Goal: Task Accomplishment & Management: Manage account settings

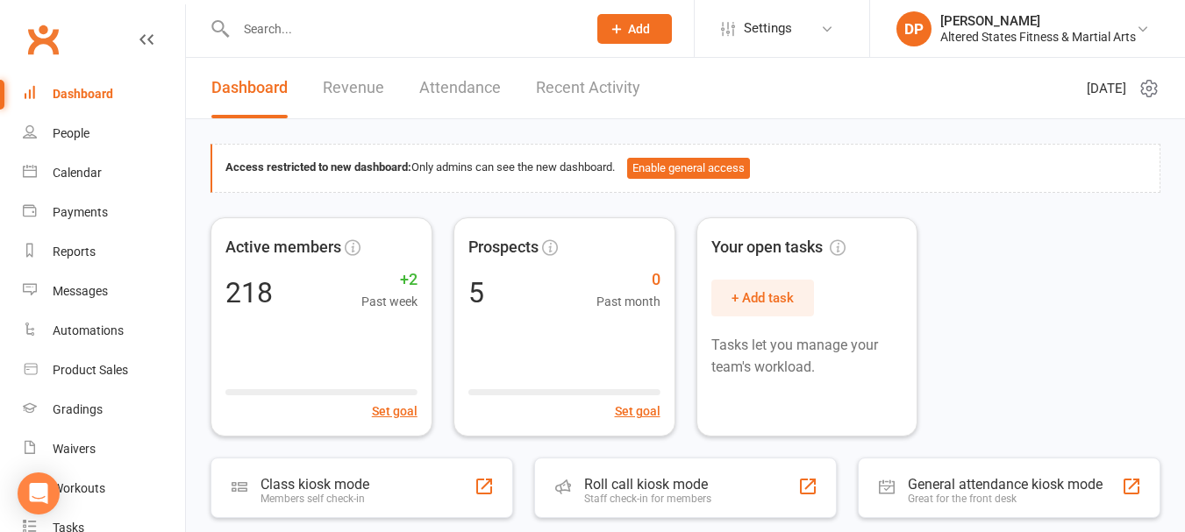
click at [294, 28] on input "text" at bounding box center [403, 29] width 344 height 25
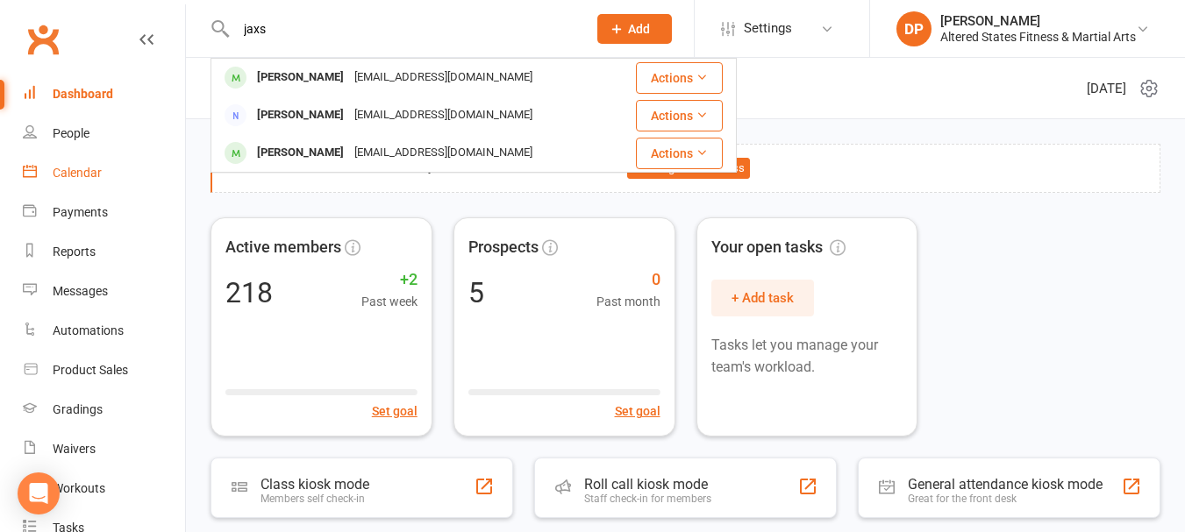
type input "jaxs"
click at [82, 169] on div "Calendar" at bounding box center [77, 173] width 49 height 14
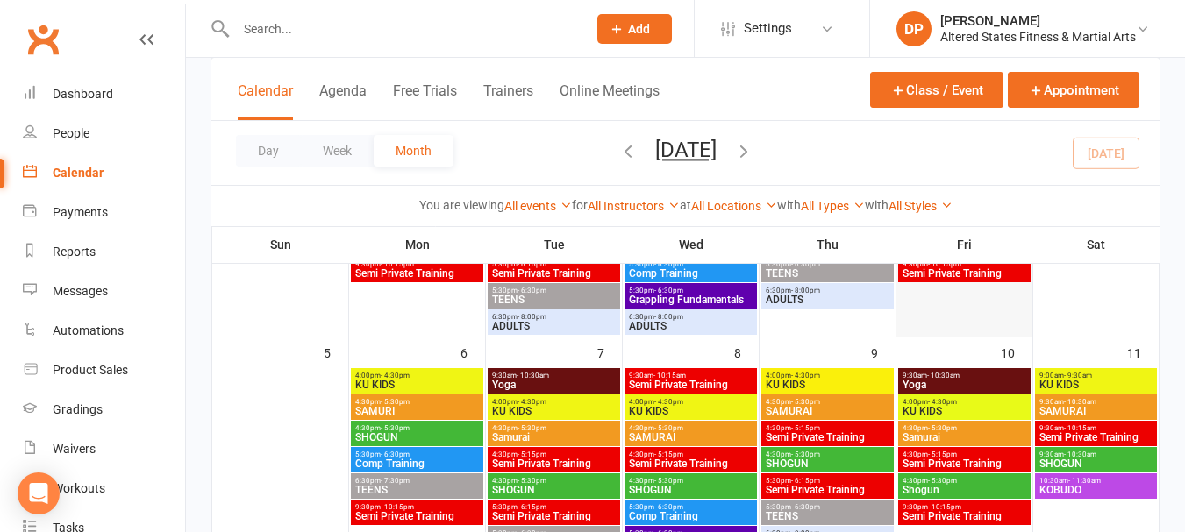
scroll to position [263, 0]
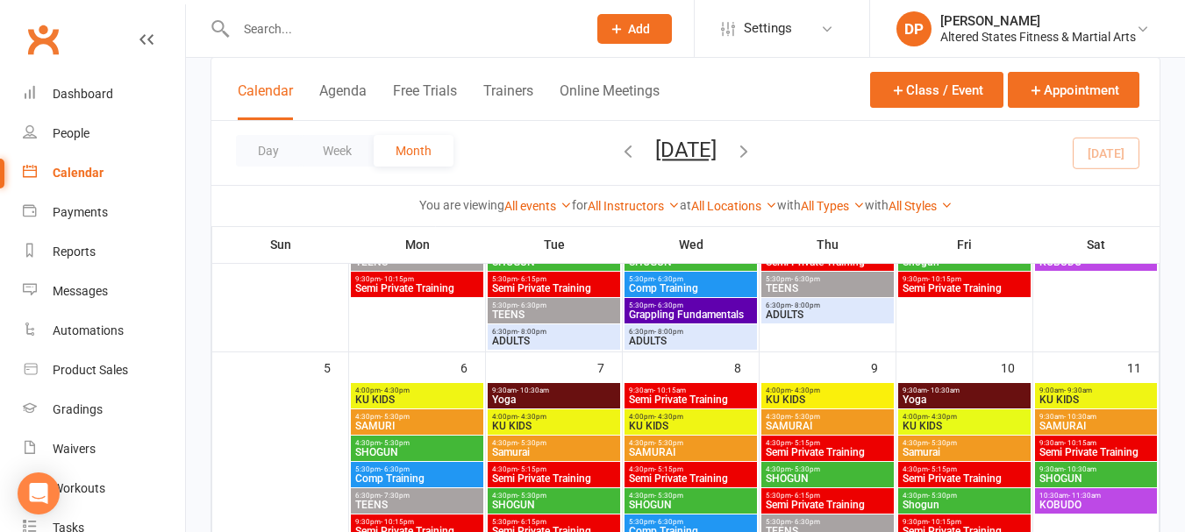
click at [1105, 404] on span "KU KIDS" at bounding box center [1095, 400] width 115 height 11
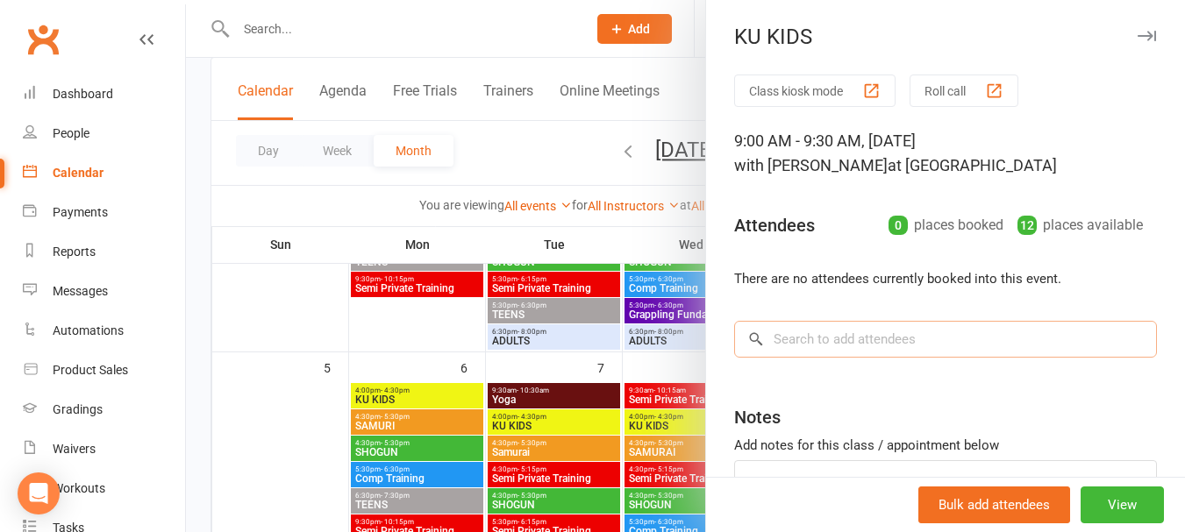
click at [838, 346] on input "search" at bounding box center [945, 339] width 423 height 37
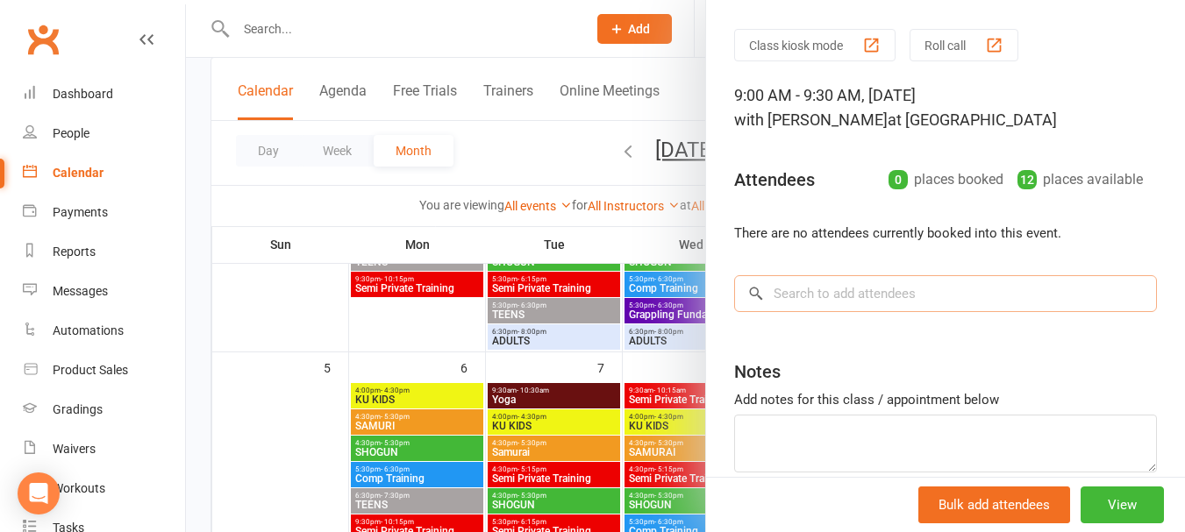
scroll to position [129, 0]
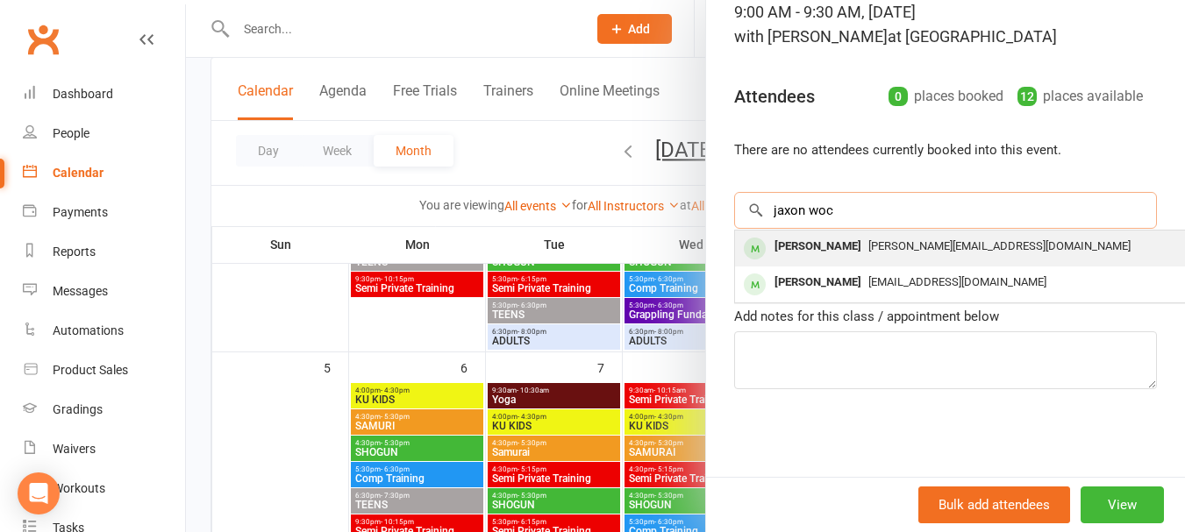
type input "jaxon woc"
click at [828, 239] on div "[PERSON_NAME]" at bounding box center [817, 246] width 101 height 25
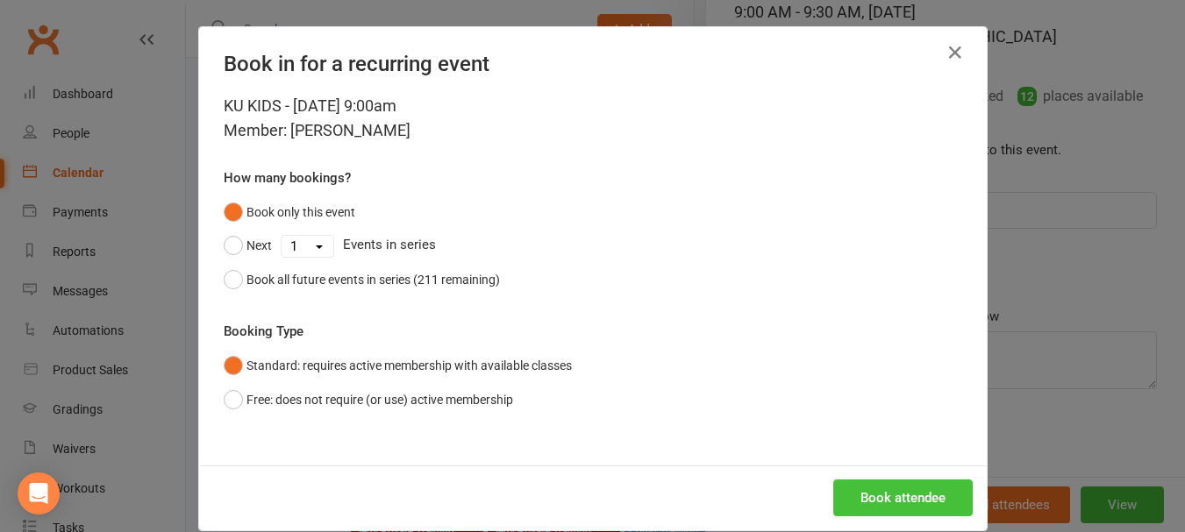
click at [887, 490] on button "Book attendee" at bounding box center [902, 498] width 139 height 37
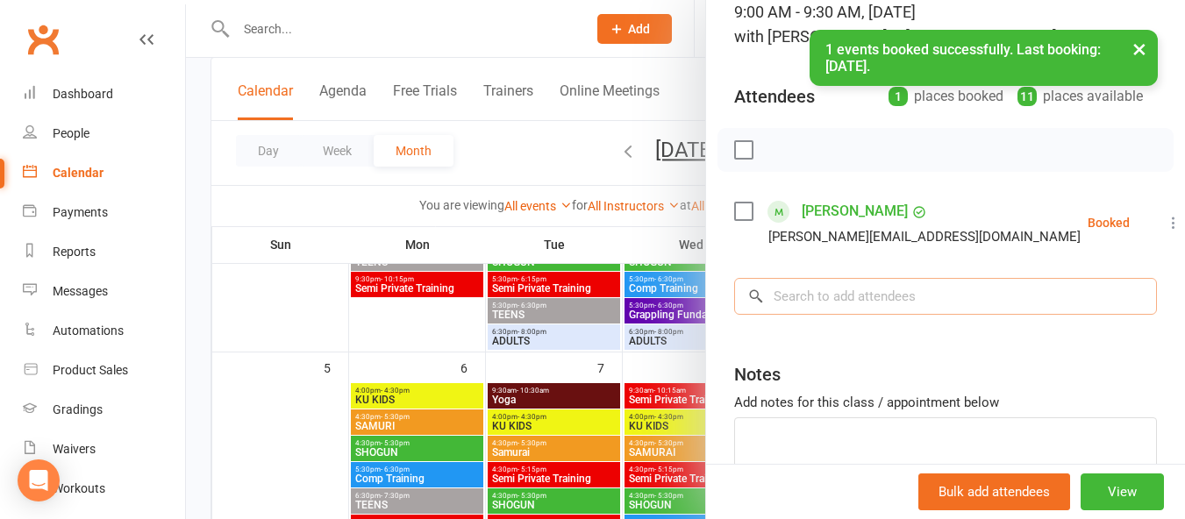
click at [839, 310] on input "search" at bounding box center [945, 296] width 423 height 37
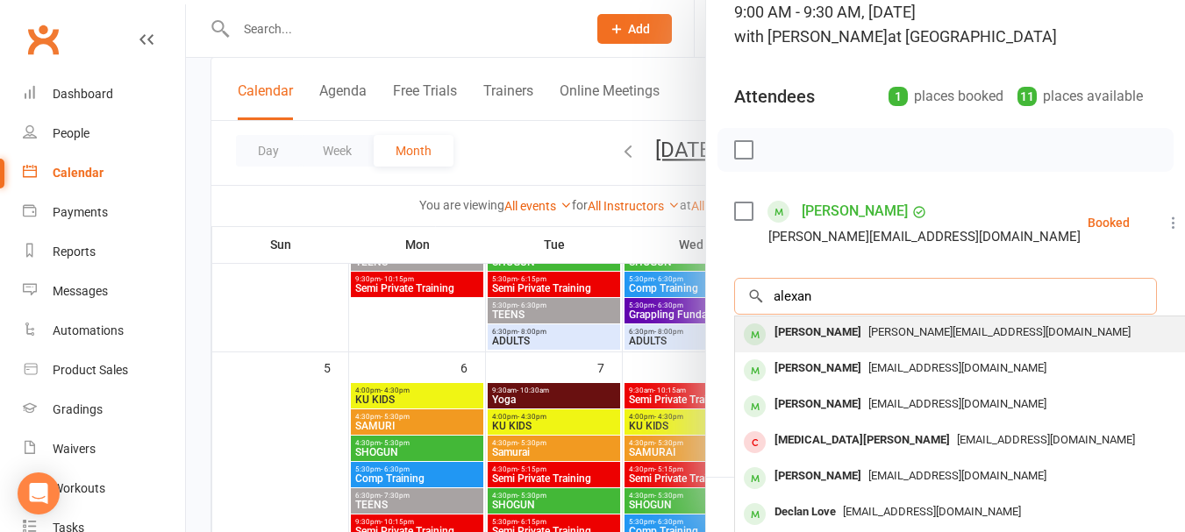
type input "alexan"
click at [830, 326] on div "[PERSON_NAME]" at bounding box center [817, 332] width 101 height 25
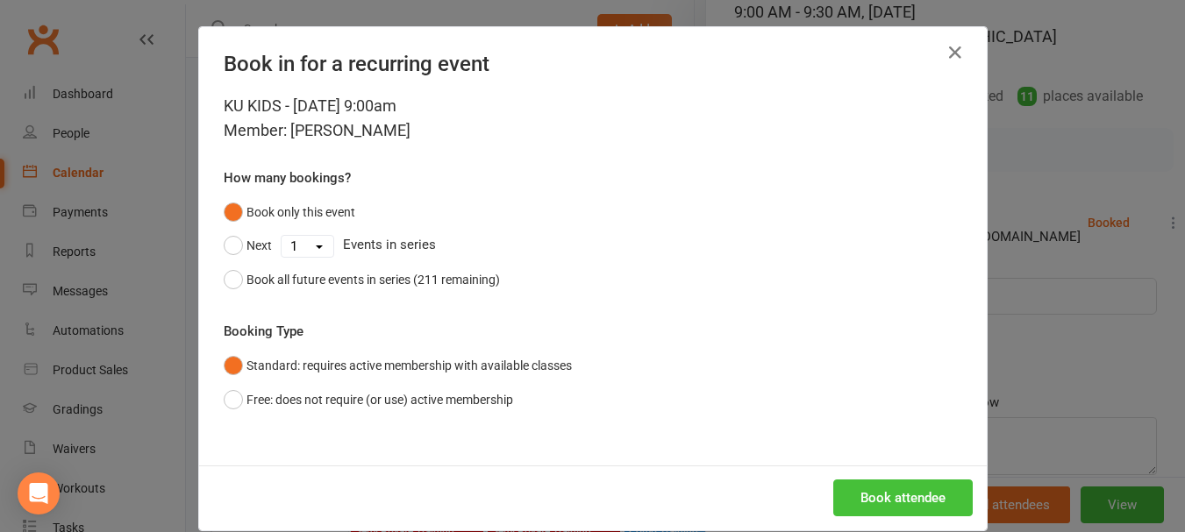
click at [869, 501] on button "Book attendee" at bounding box center [902, 498] width 139 height 37
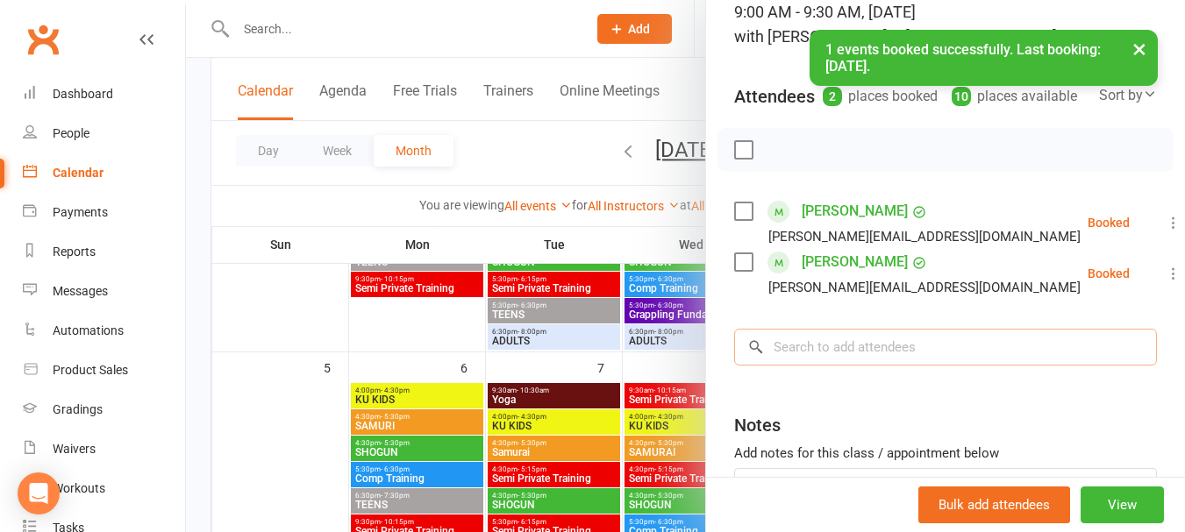
click at [825, 360] on input "search" at bounding box center [945, 347] width 423 height 37
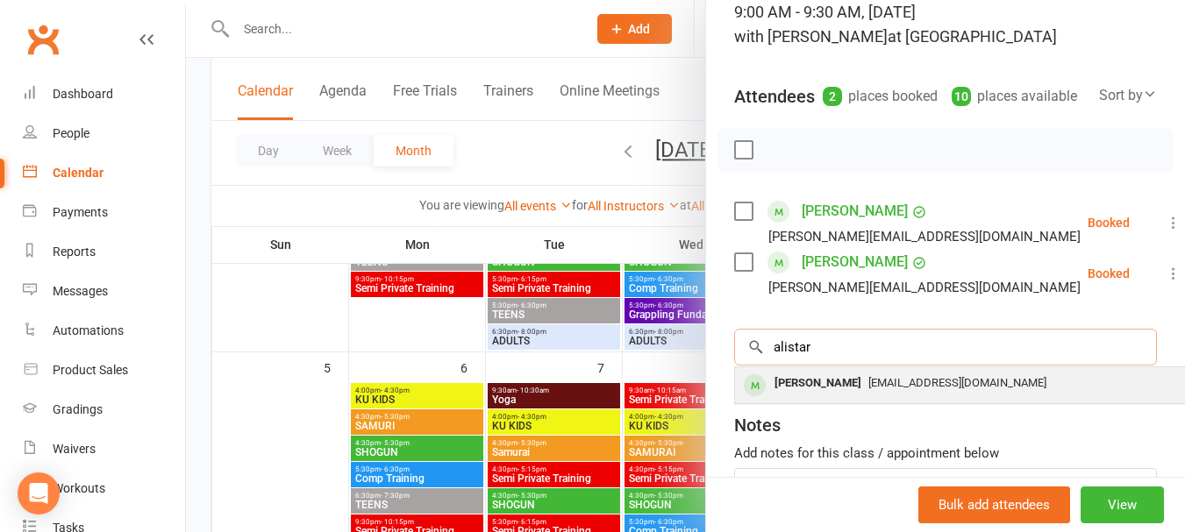
type input "alistar"
click at [823, 394] on div "[PERSON_NAME]" at bounding box center [817, 383] width 101 height 25
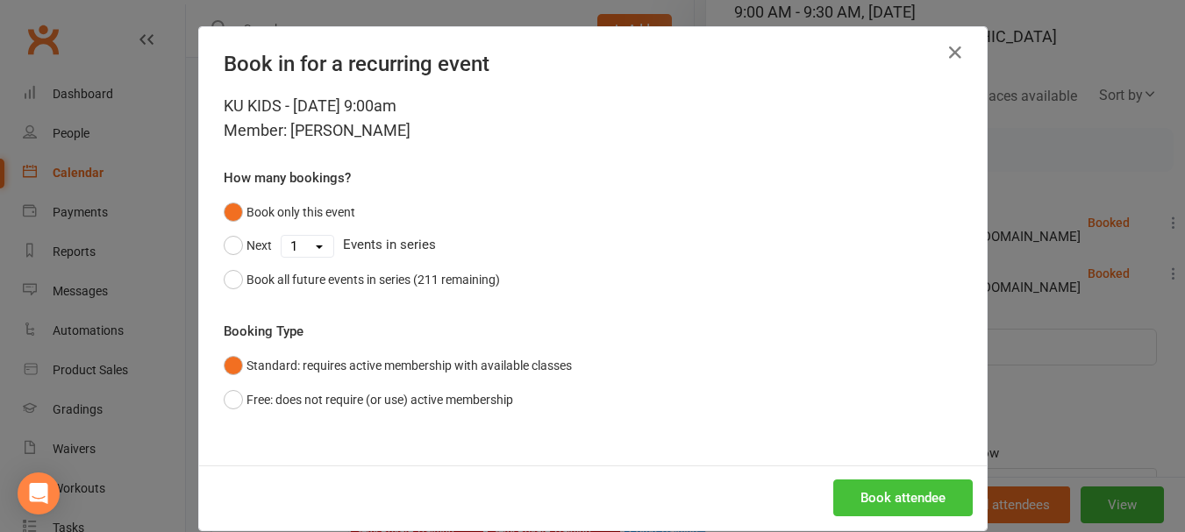
click at [875, 512] on button "Book attendee" at bounding box center [902, 498] width 139 height 37
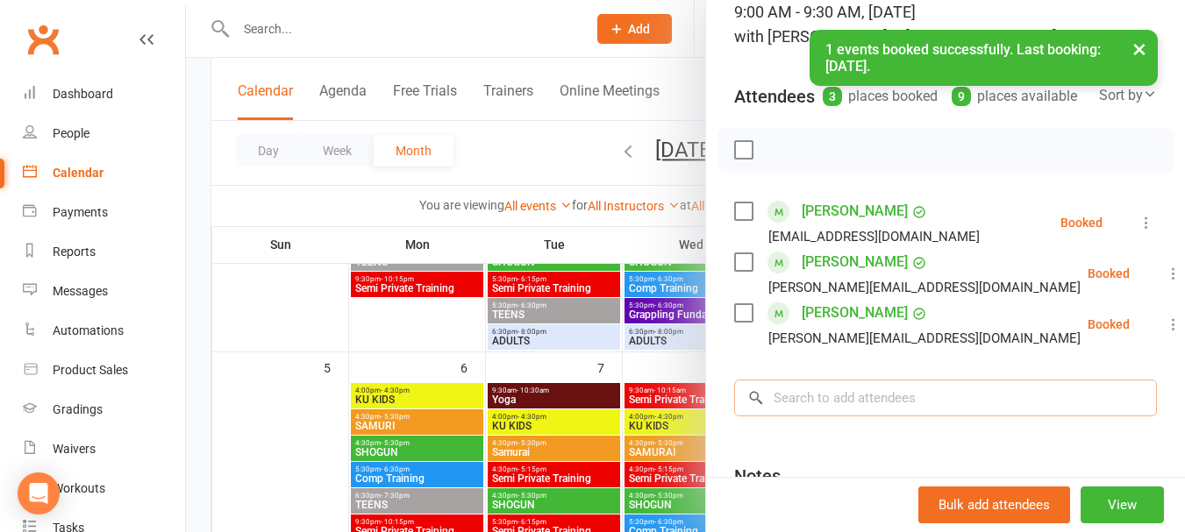
click at [832, 408] on input "search" at bounding box center [945, 398] width 423 height 37
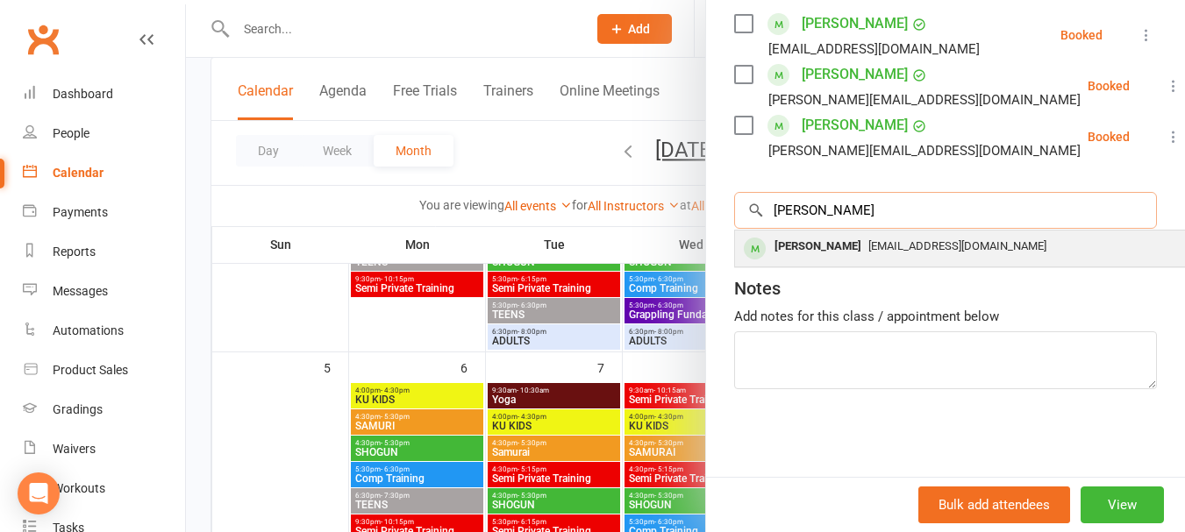
type input "[PERSON_NAME]"
click at [824, 249] on div "[PERSON_NAME]" at bounding box center [817, 246] width 101 height 25
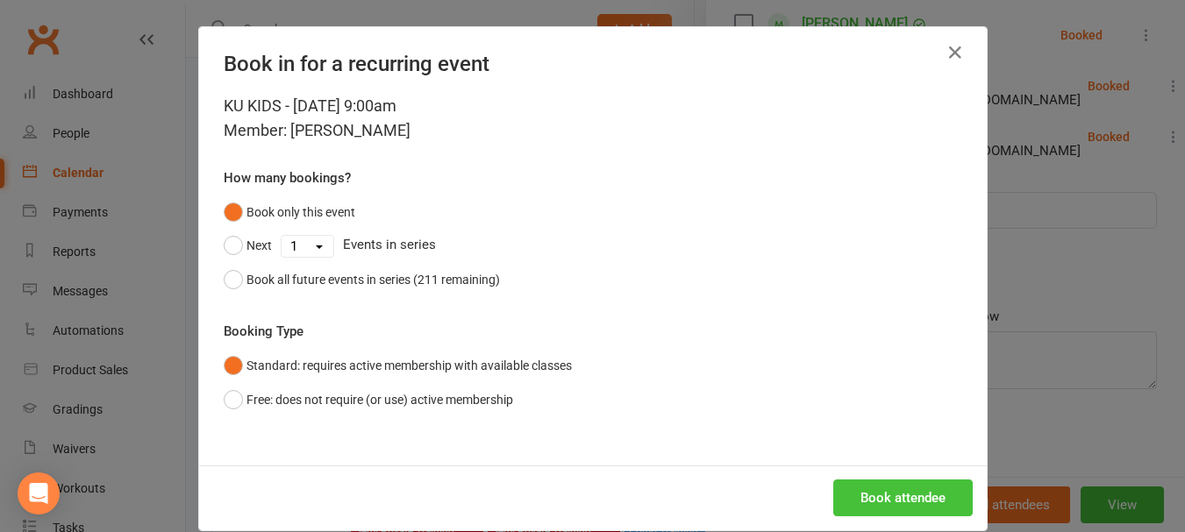
click at [880, 504] on button "Book attendee" at bounding box center [902, 498] width 139 height 37
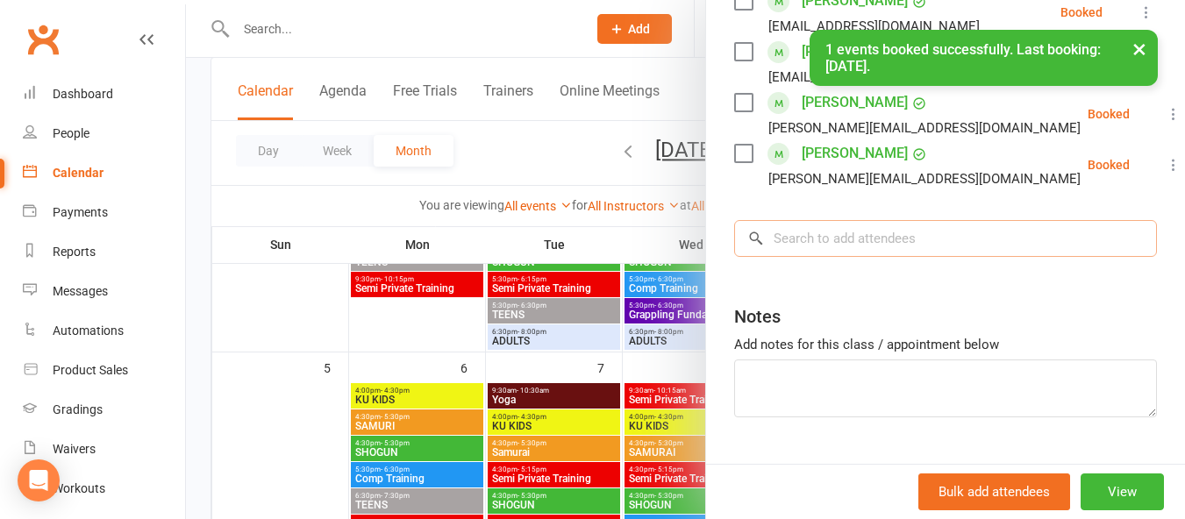
click at [806, 247] on input "search" at bounding box center [945, 238] width 423 height 37
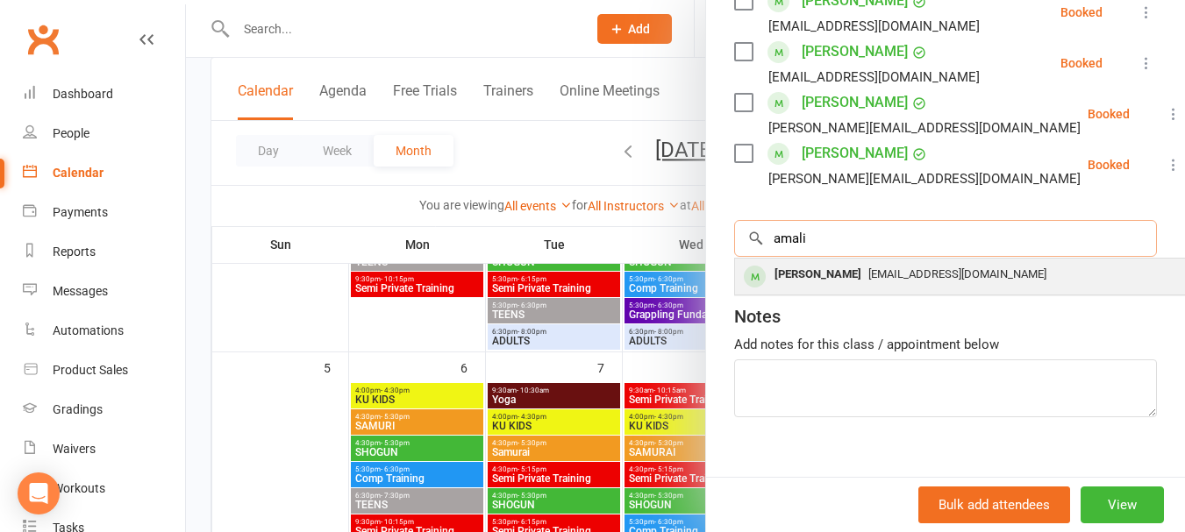
type input "amali"
click at [792, 288] on div "[PERSON_NAME]" at bounding box center [817, 274] width 101 height 25
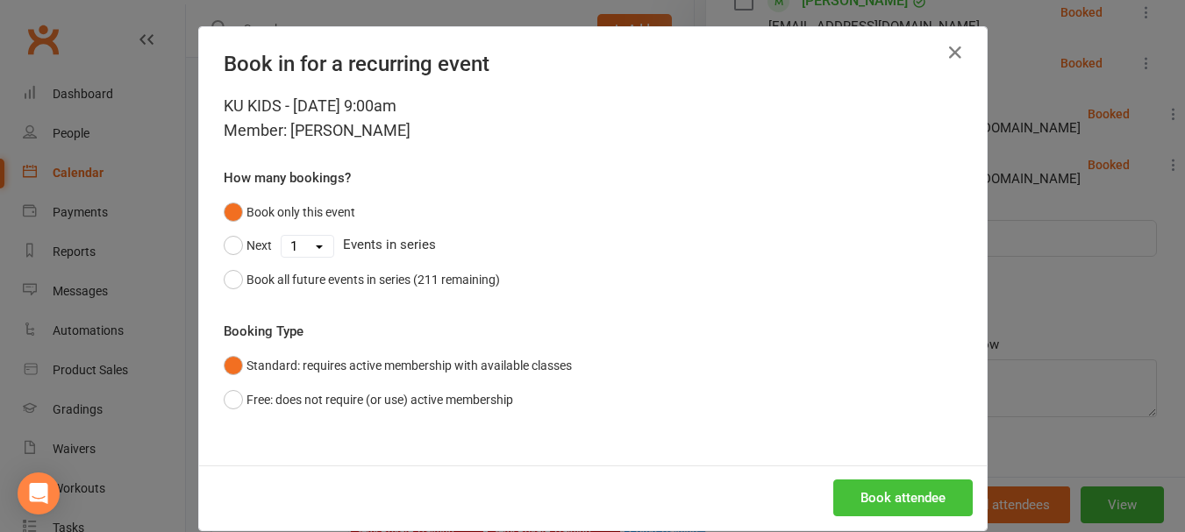
click at [873, 488] on button "Book attendee" at bounding box center [902, 498] width 139 height 37
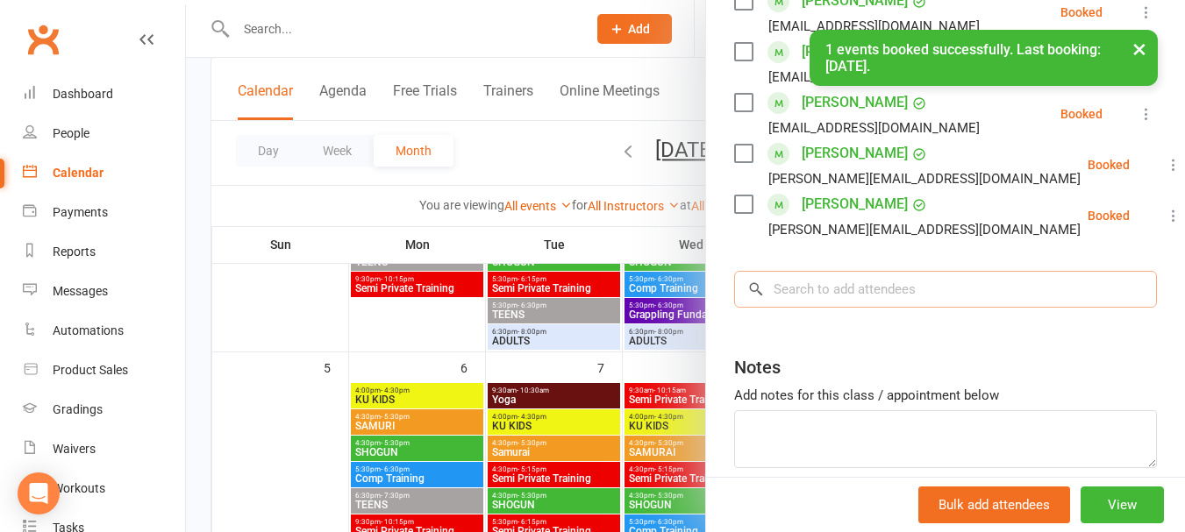
click at [837, 302] on input "search" at bounding box center [945, 289] width 423 height 37
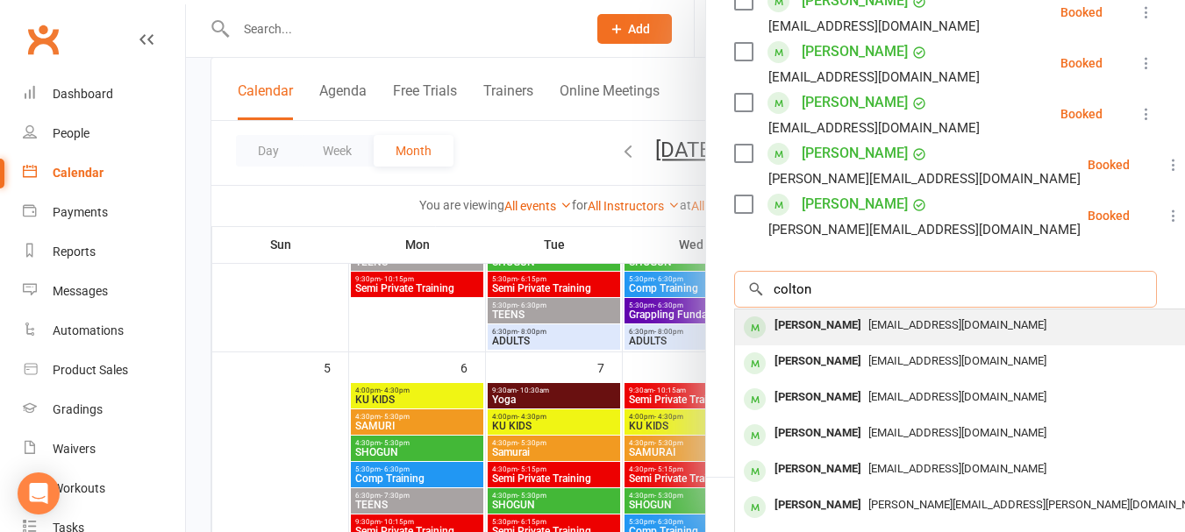
type input "colton"
click at [839, 339] on div "[PERSON_NAME]" at bounding box center [817, 325] width 101 height 25
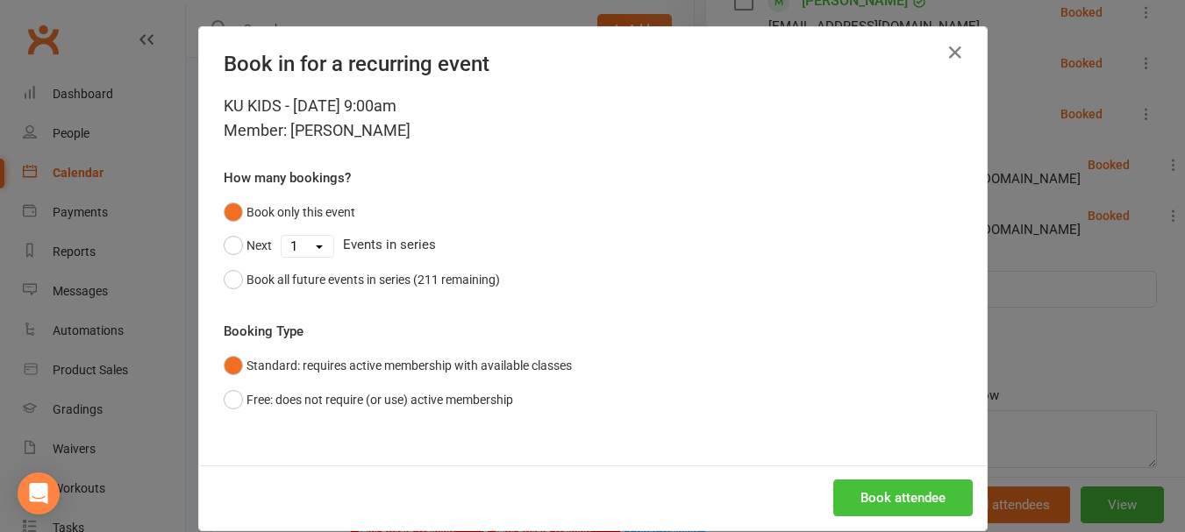
click at [869, 503] on button "Book attendee" at bounding box center [902, 498] width 139 height 37
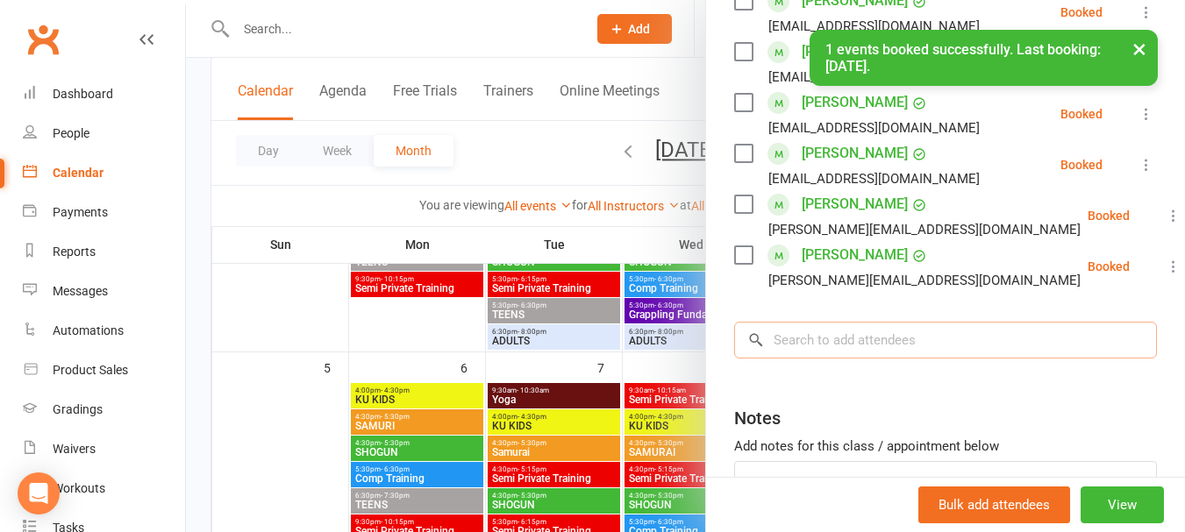
click at [827, 359] on input "search" at bounding box center [945, 340] width 423 height 37
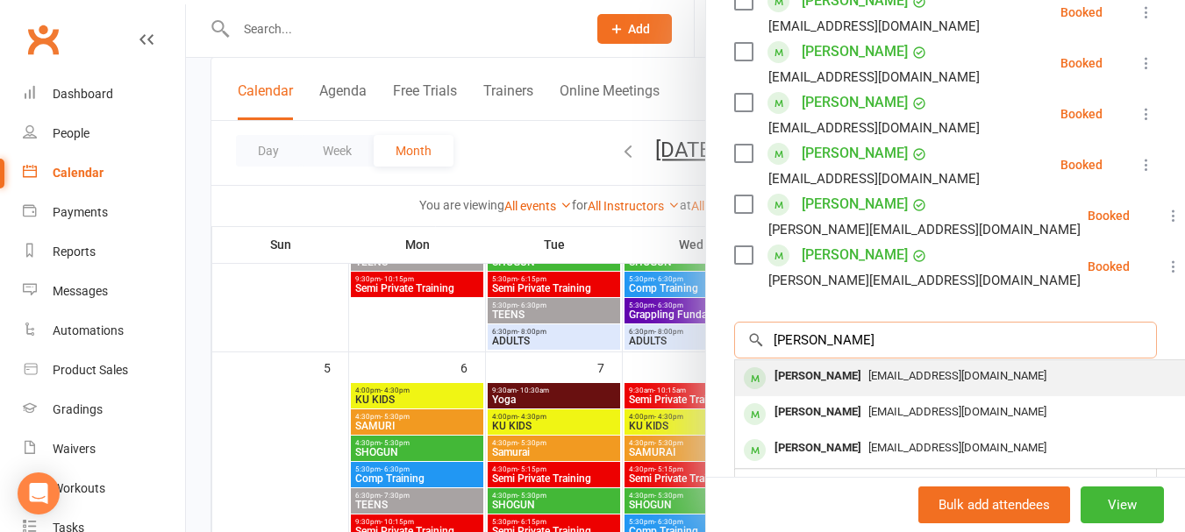
type input "[PERSON_NAME]"
click at [838, 389] on div "[PERSON_NAME]" at bounding box center [817, 376] width 101 height 25
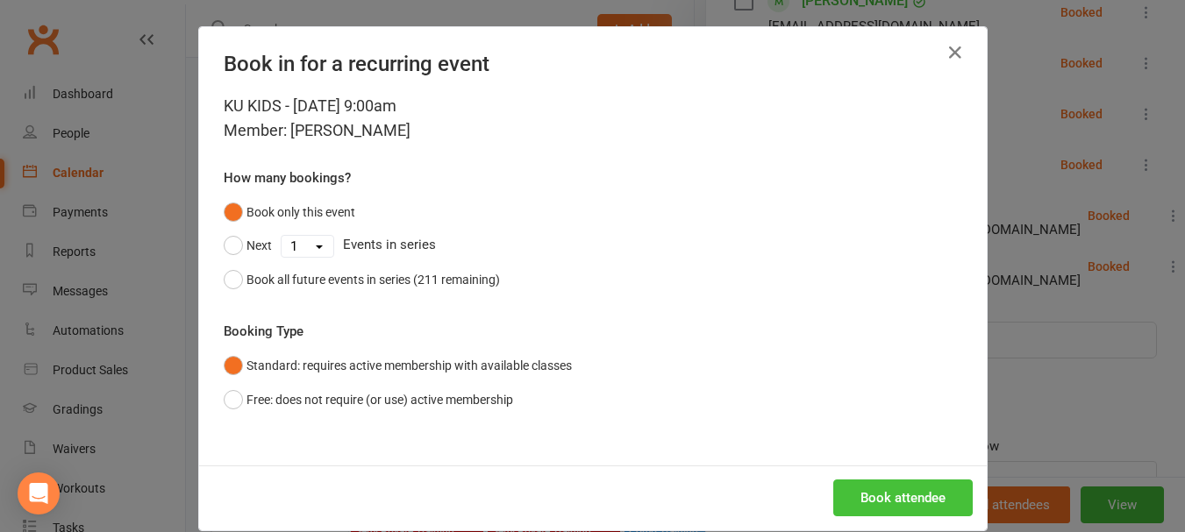
click at [857, 505] on button "Book attendee" at bounding box center [902, 498] width 139 height 37
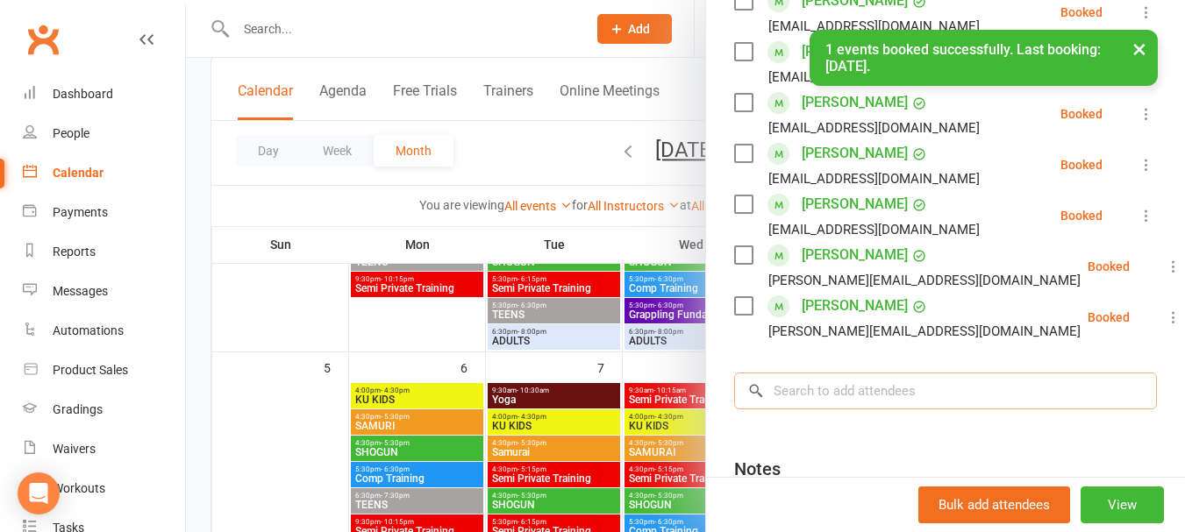
click at [845, 410] on input "search" at bounding box center [945, 391] width 423 height 37
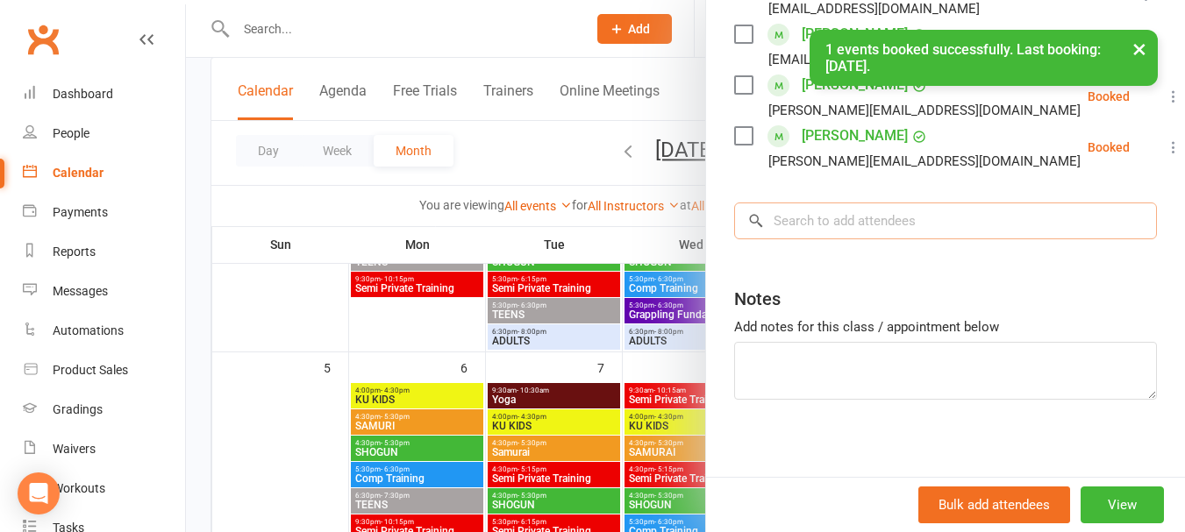
scroll to position [515, 0]
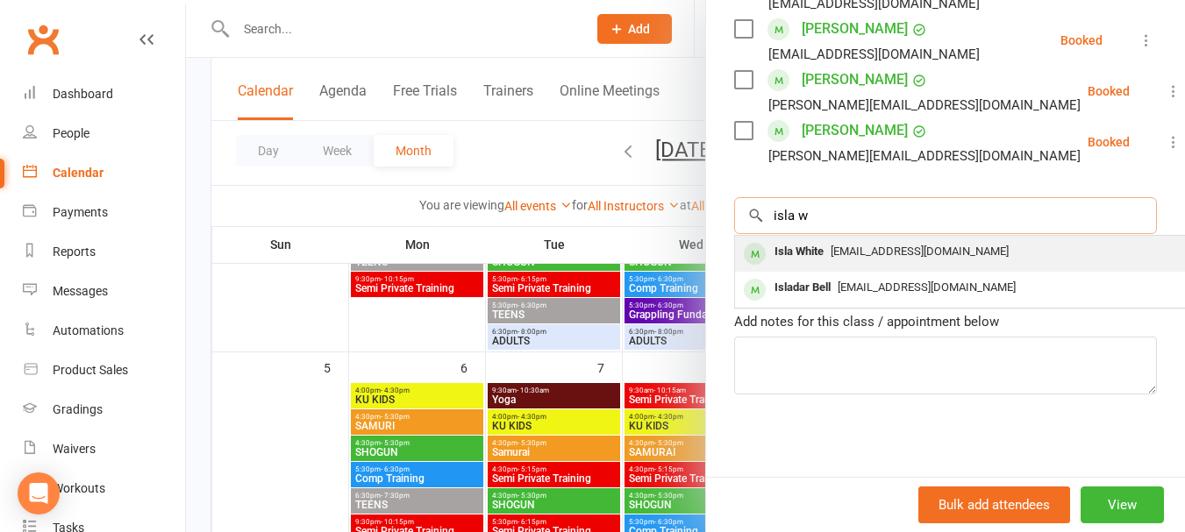
type input "isla w"
click at [811, 265] on div "Isla White" at bounding box center [798, 251] width 63 height 25
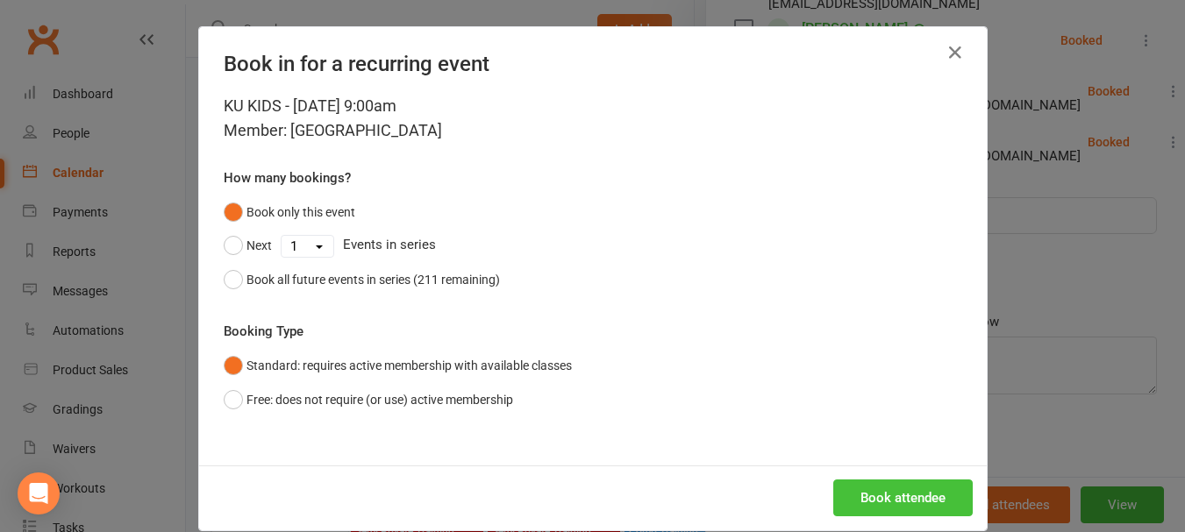
click at [842, 512] on button "Book attendee" at bounding box center [902, 498] width 139 height 37
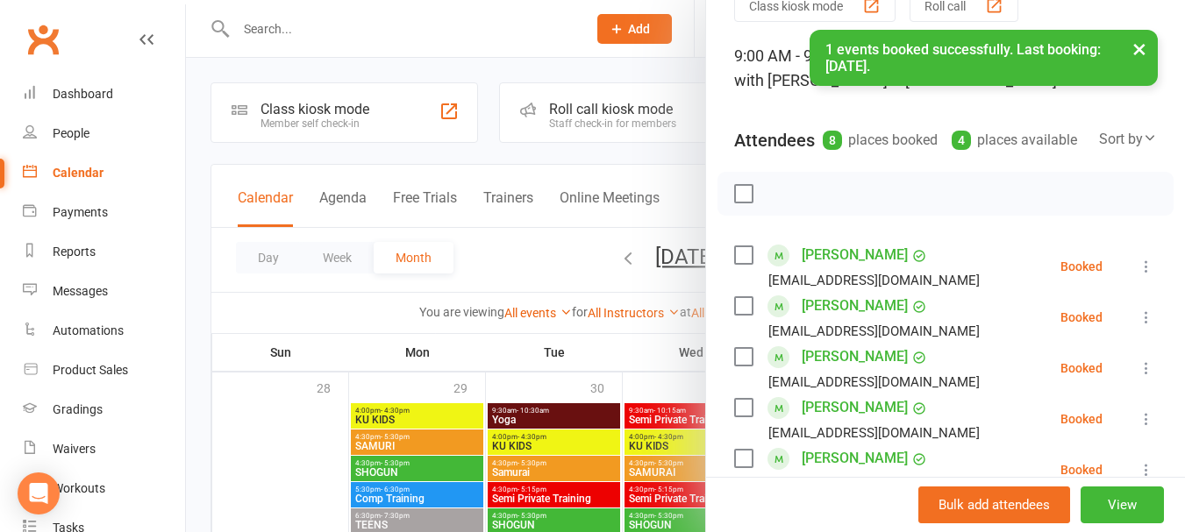
scroll to position [76, 0]
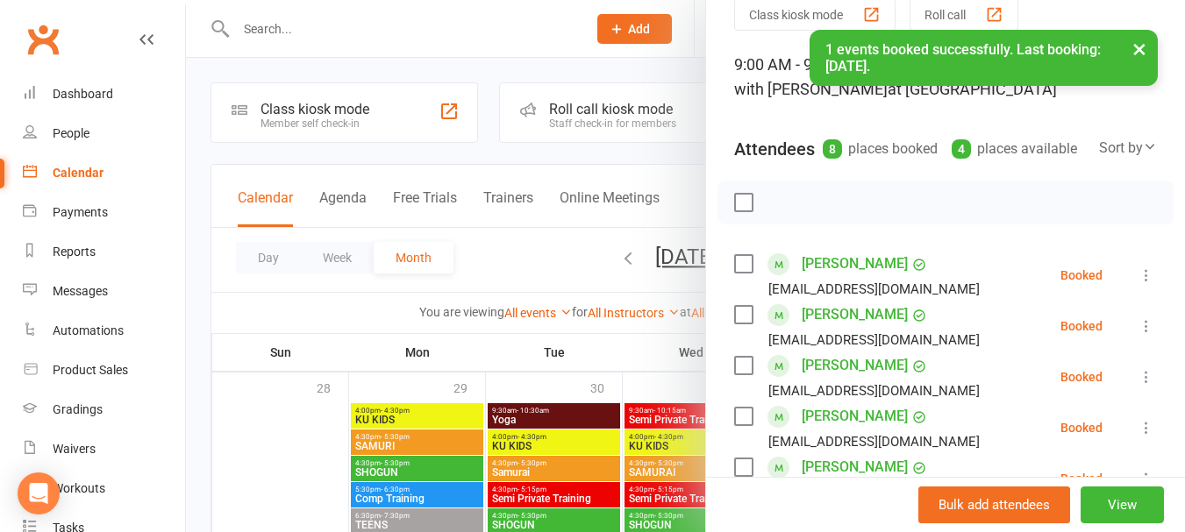
click at [734, 211] on label at bounding box center [743, 203] width 18 height 18
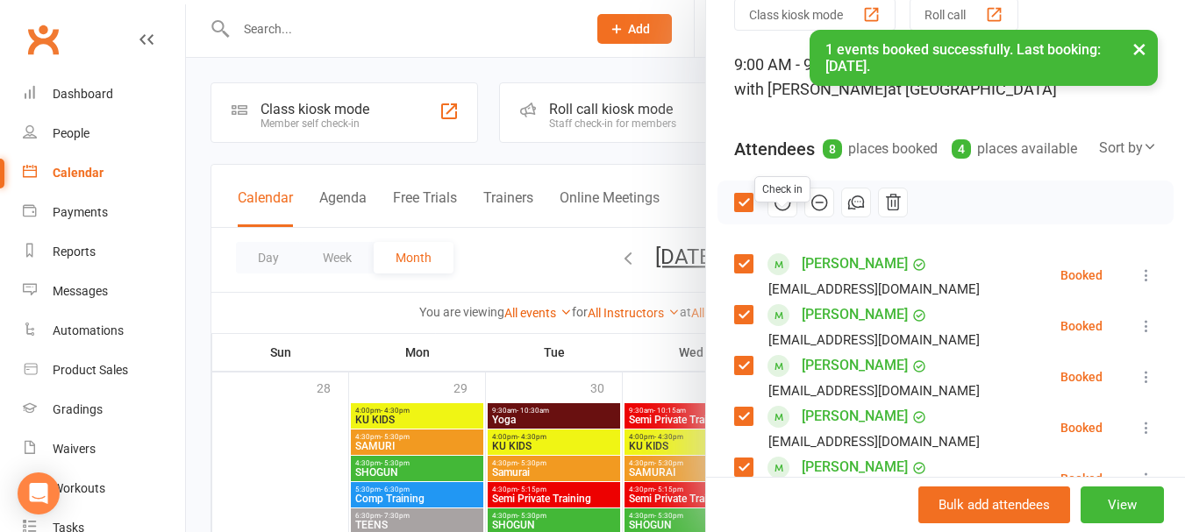
click at [775, 212] on icon "button" at bounding box center [782, 202] width 19 height 19
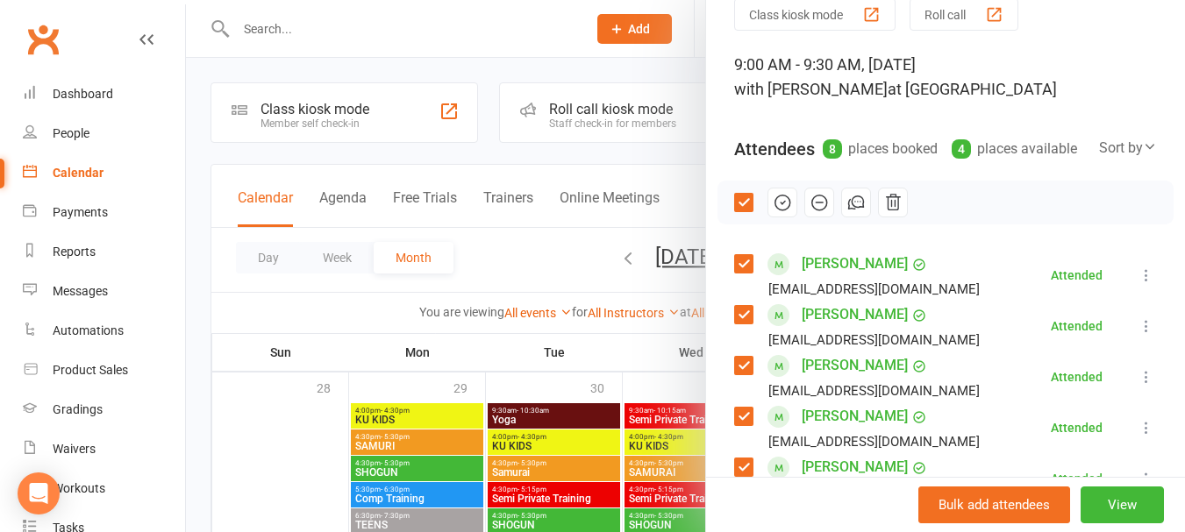
click at [602, 236] on div at bounding box center [685, 266] width 999 height 532
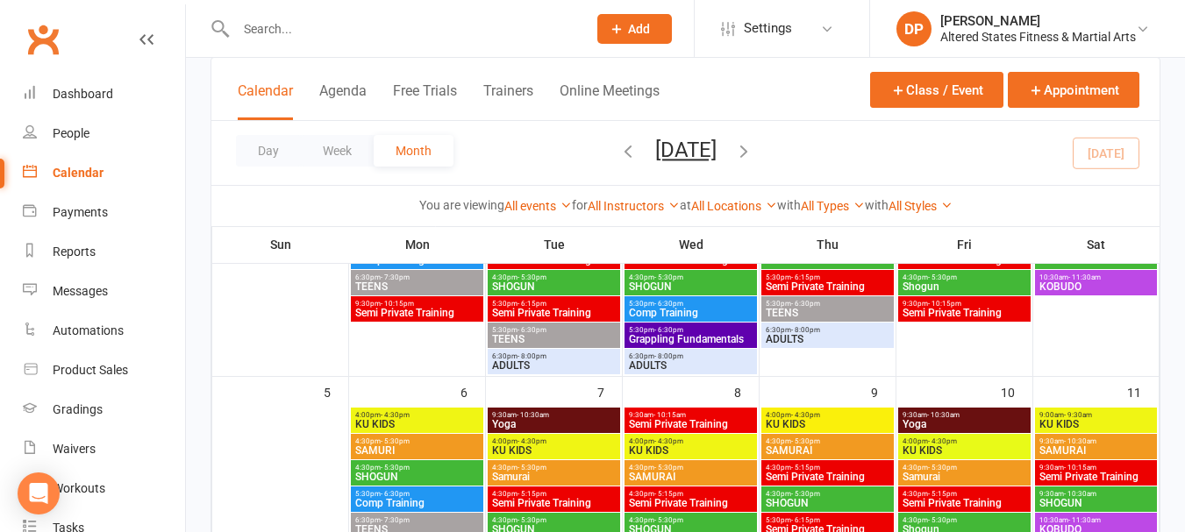
scroll to position [175, 0]
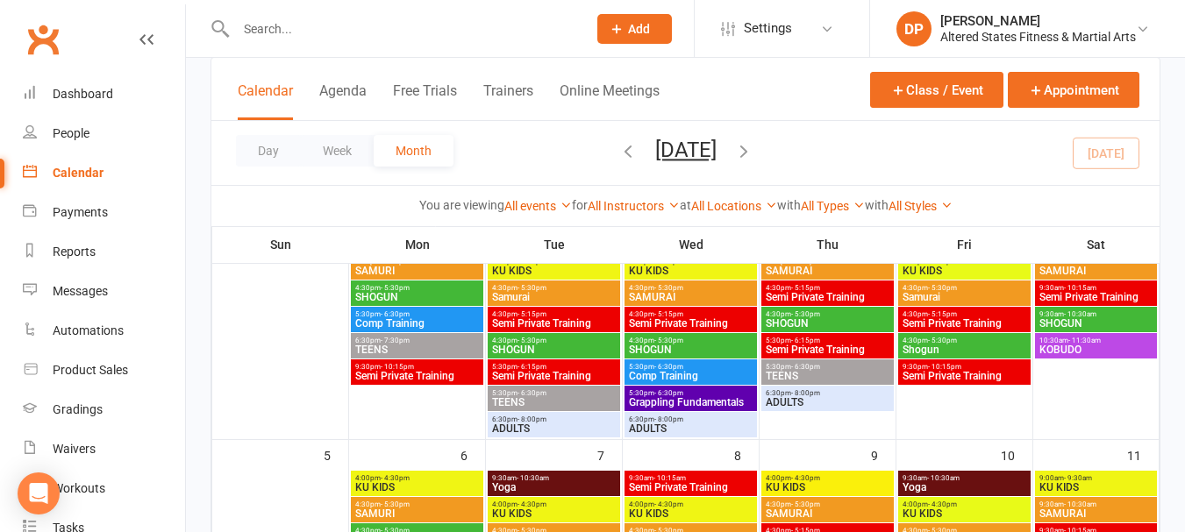
click at [1090, 480] on span "- 9:30am" at bounding box center [1078, 478] width 28 height 8
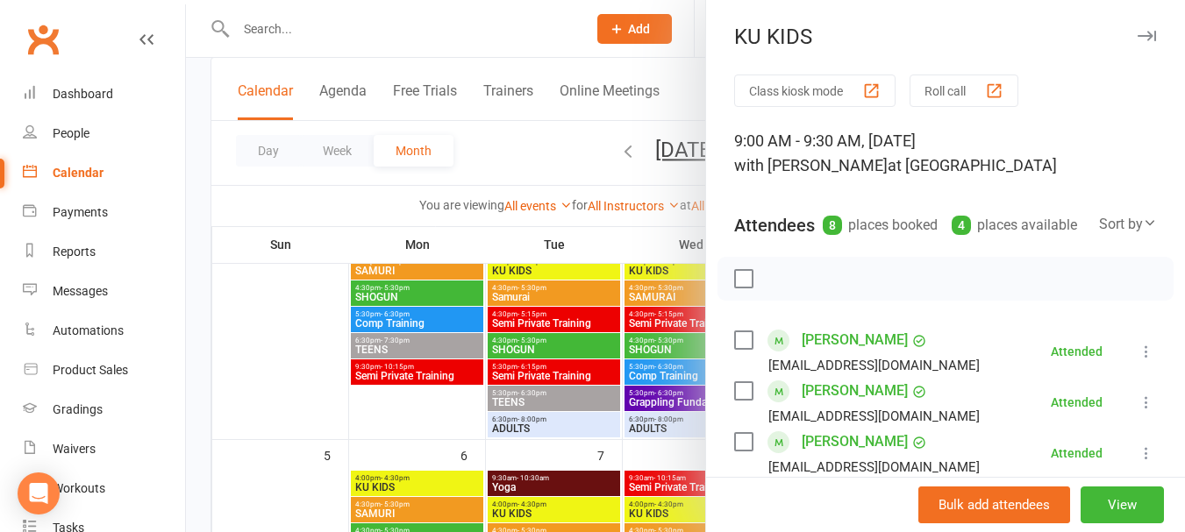
click at [667, 447] on div at bounding box center [685, 266] width 999 height 532
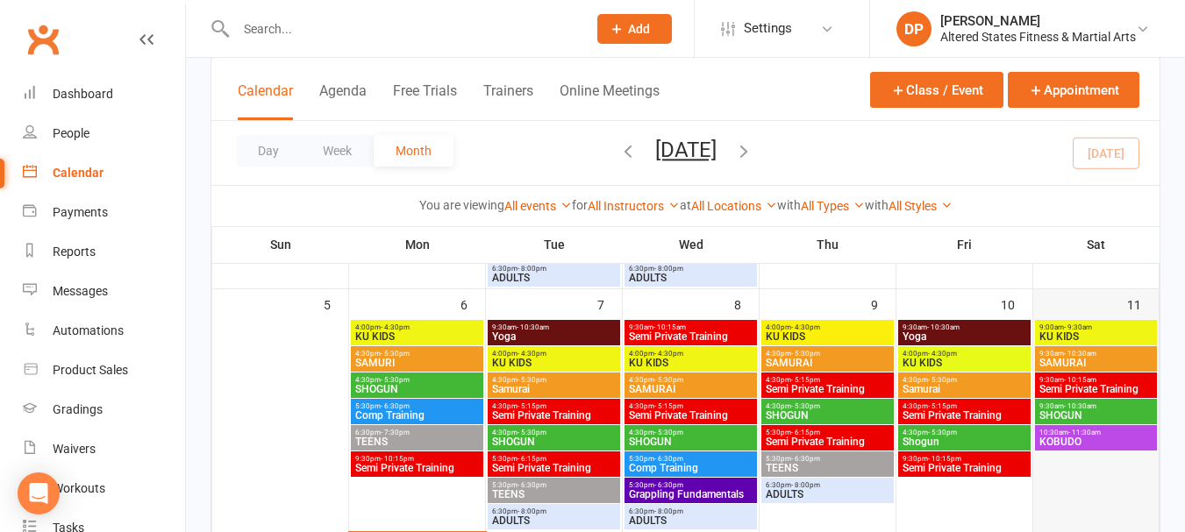
scroll to position [351, 0]
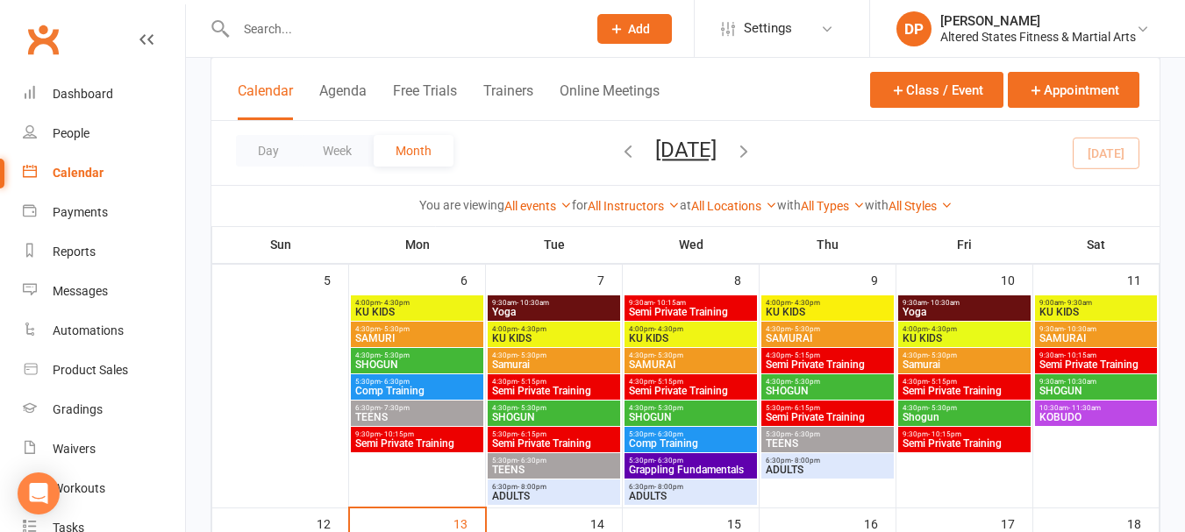
click at [1090, 341] on span "SAMURAI" at bounding box center [1095, 338] width 115 height 11
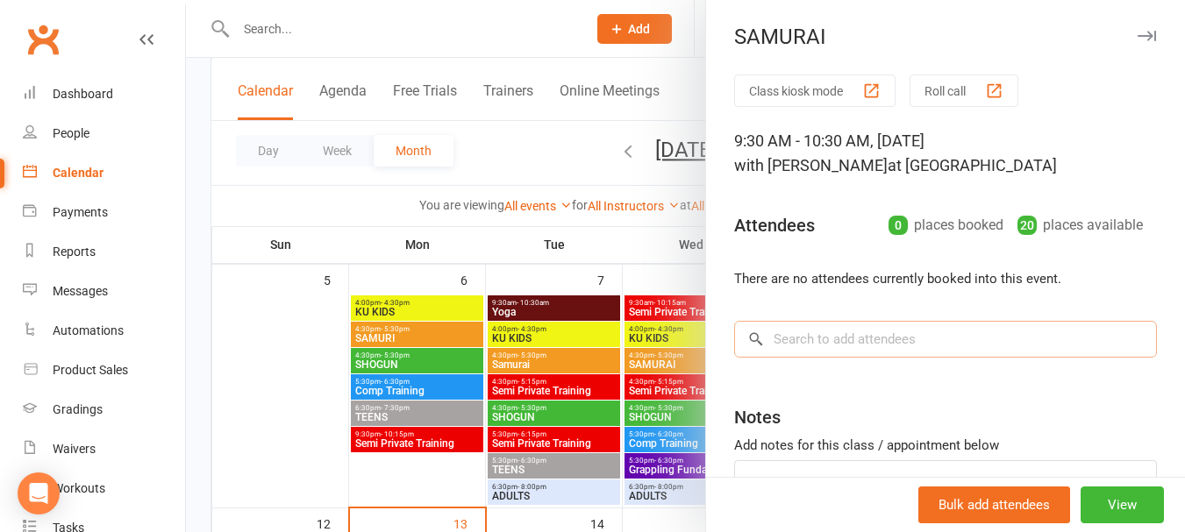
click at [959, 340] on input "search" at bounding box center [945, 339] width 423 height 37
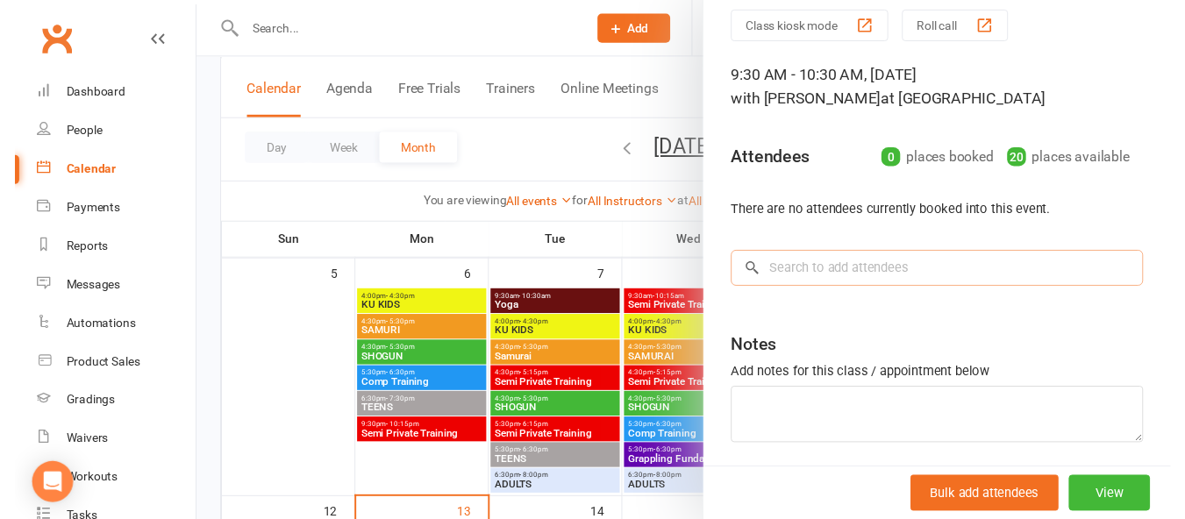
scroll to position [129, 0]
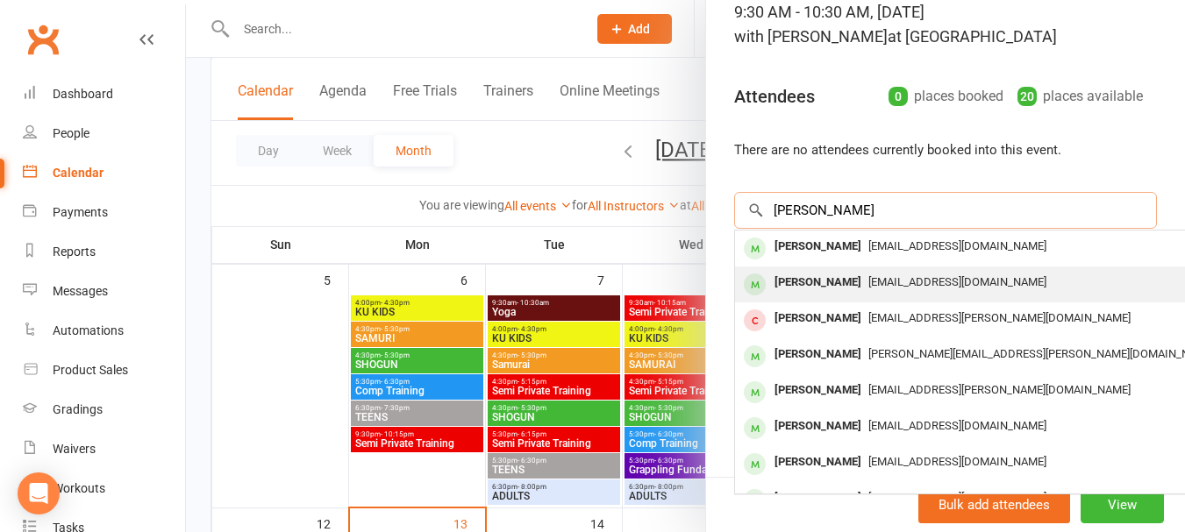
type input "[PERSON_NAME]"
click at [829, 281] on div "[PERSON_NAME]" at bounding box center [817, 282] width 101 height 25
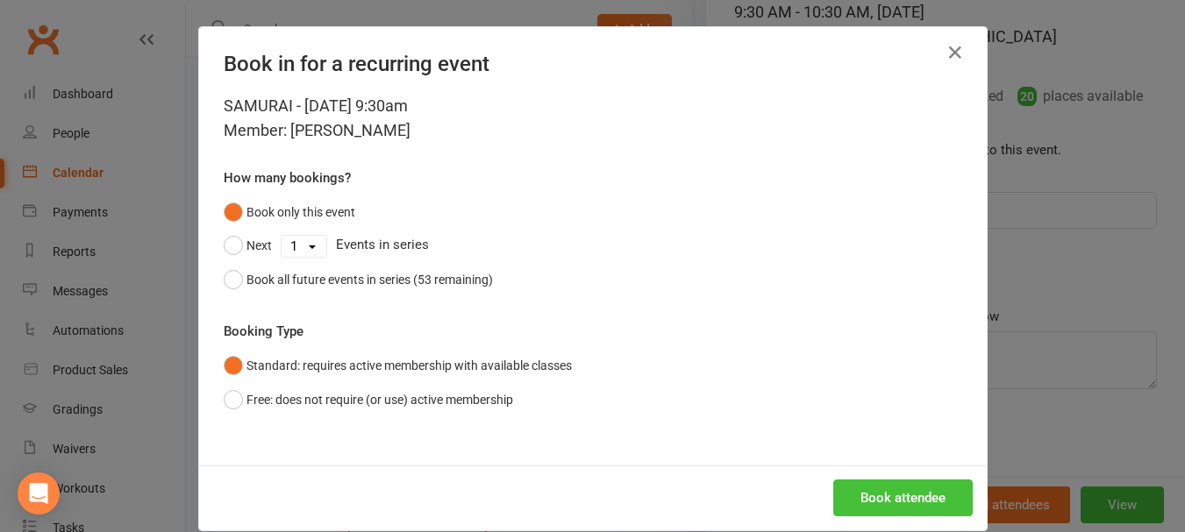
click at [840, 503] on button "Book attendee" at bounding box center [902, 498] width 139 height 37
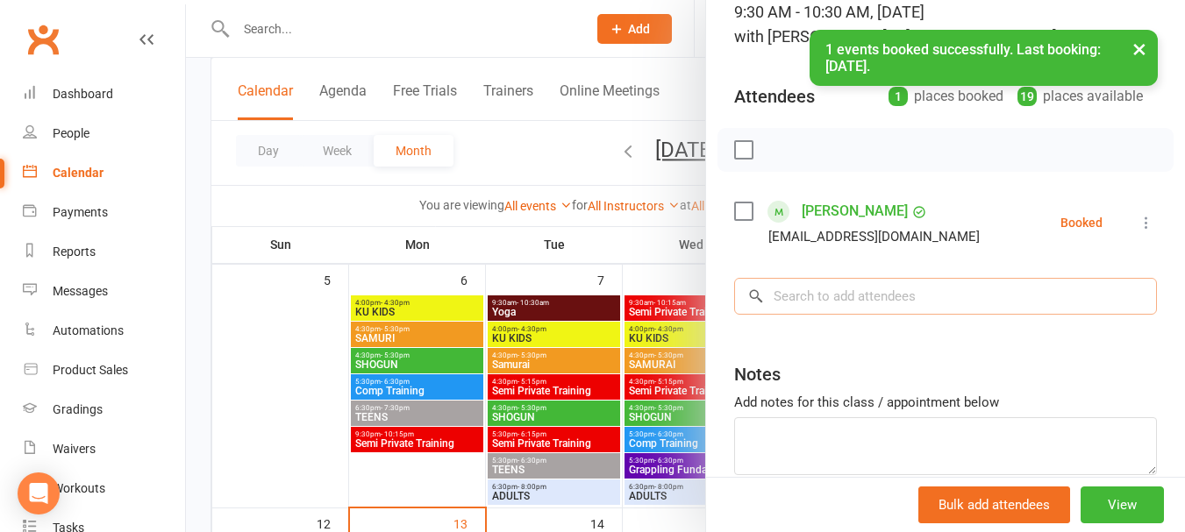
click at [856, 285] on input "search" at bounding box center [945, 296] width 423 height 37
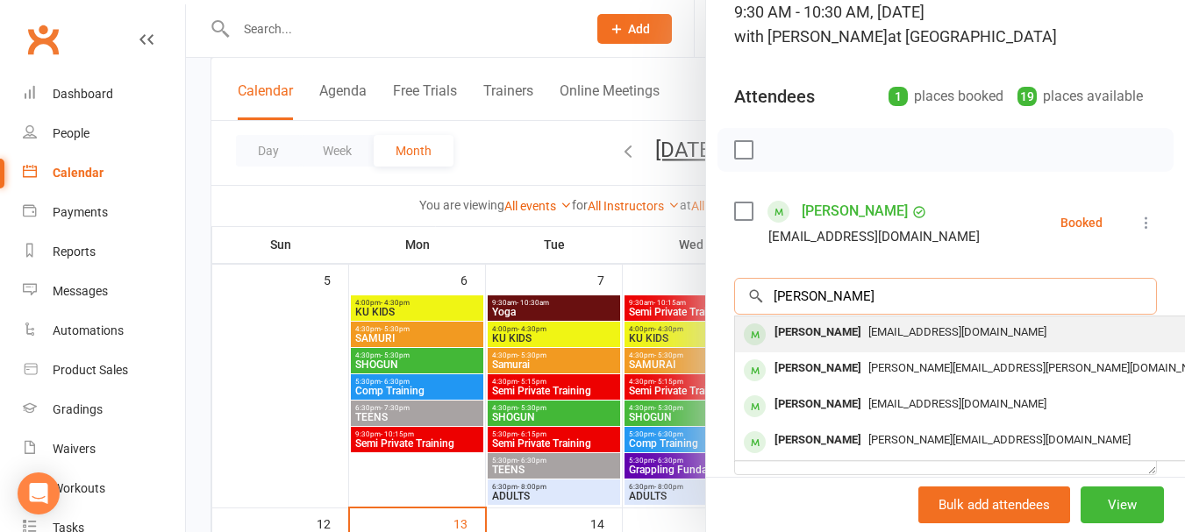
type input "[PERSON_NAME]"
click at [857, 333] on div "[PERSON_NAME]" at bounding box center [817, 332] width 101 height 25
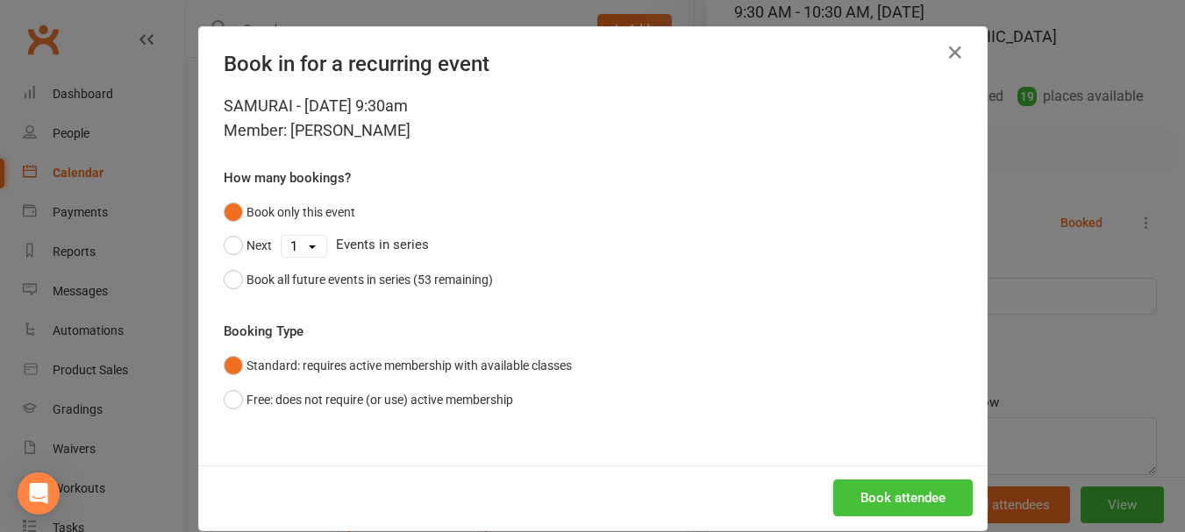
click at [914, 487] on button "Book attendee" at bounding box center [902, 498] width 139 height 37
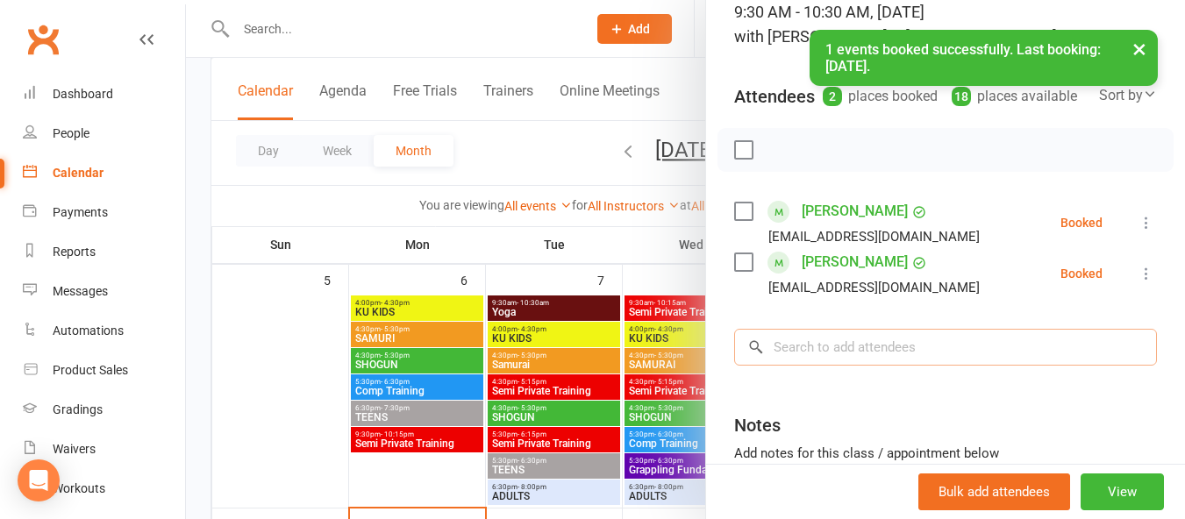
click at [872, 360] on input "search" at bounding box center [945, 347] width 423 height 37
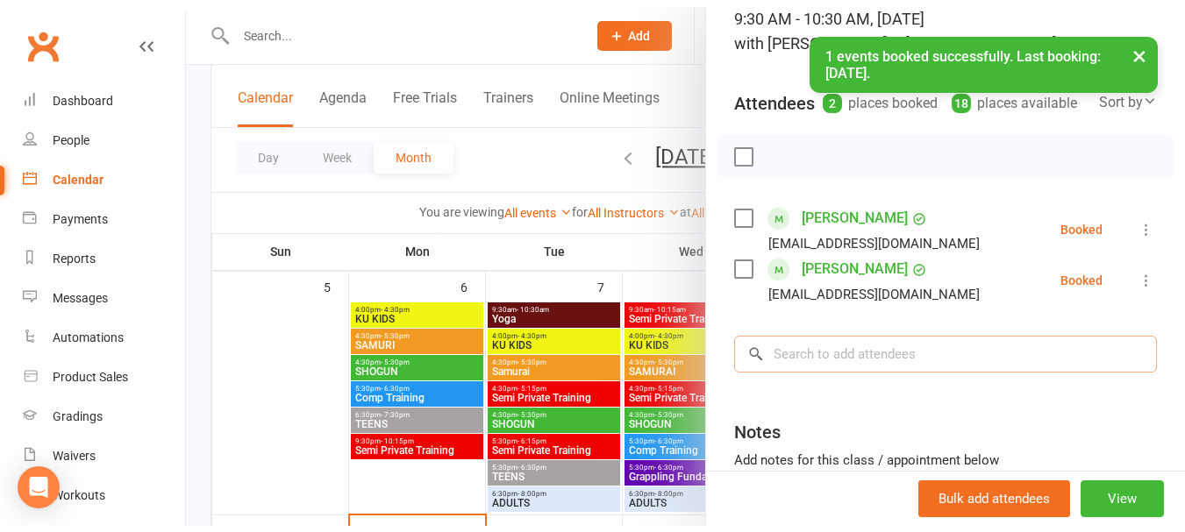
scroll to position [302, 0]
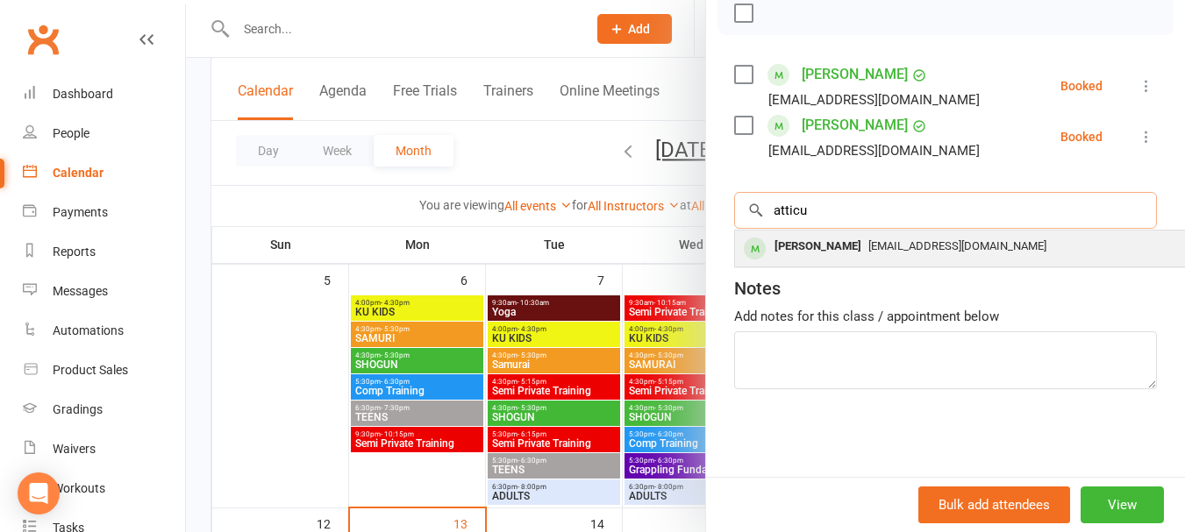
type input "atticu"
click at [842, 234] on div "[PERSON_NAME]" at bounding box center [817, 246] width 101 height 25
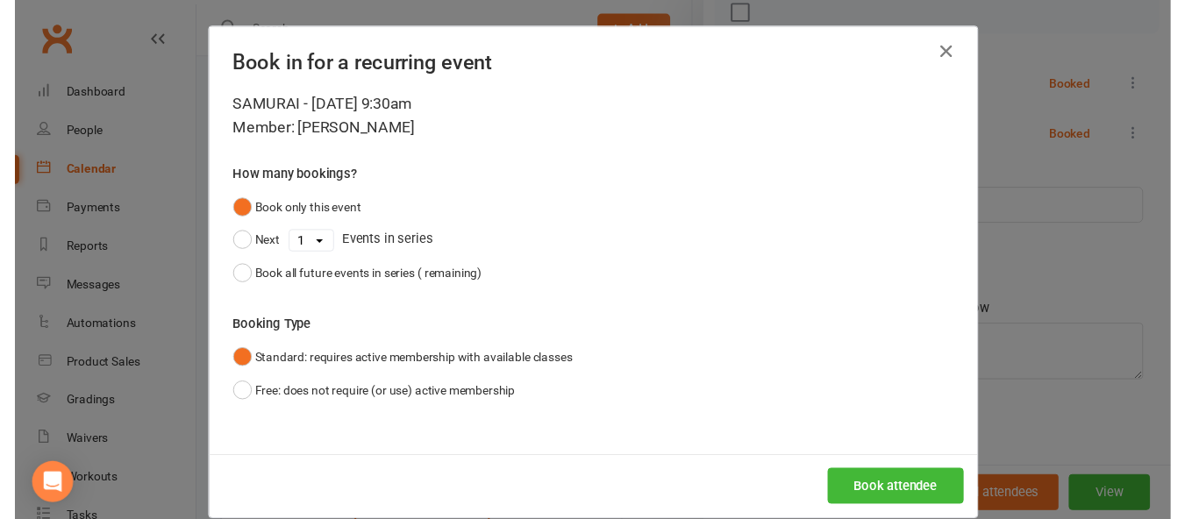
scroll to position [289, 0]
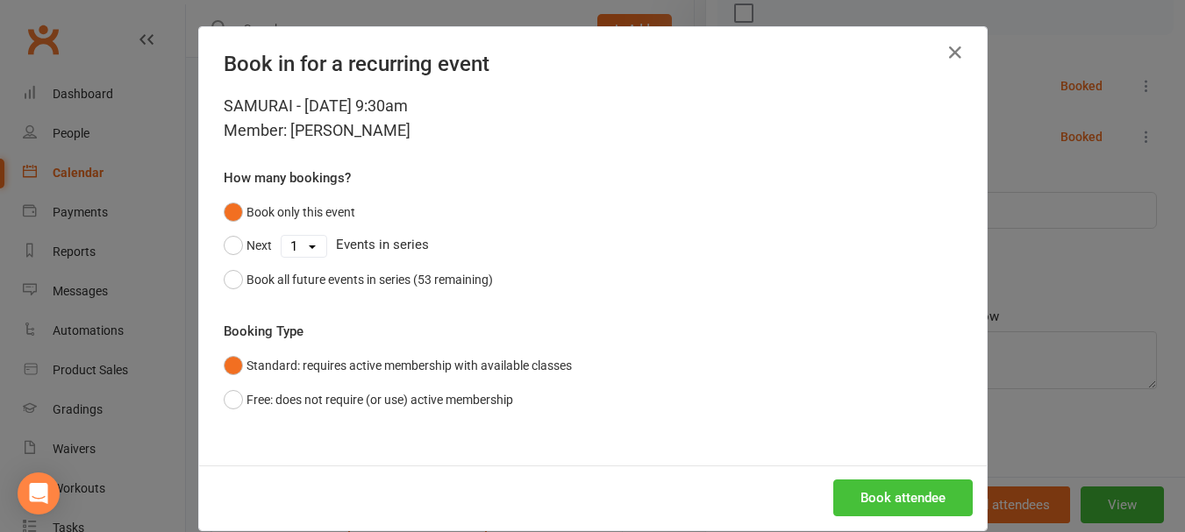
click at [916, 499] on button "Book attendee" at bounding box center [902, 498] width 139 height 37
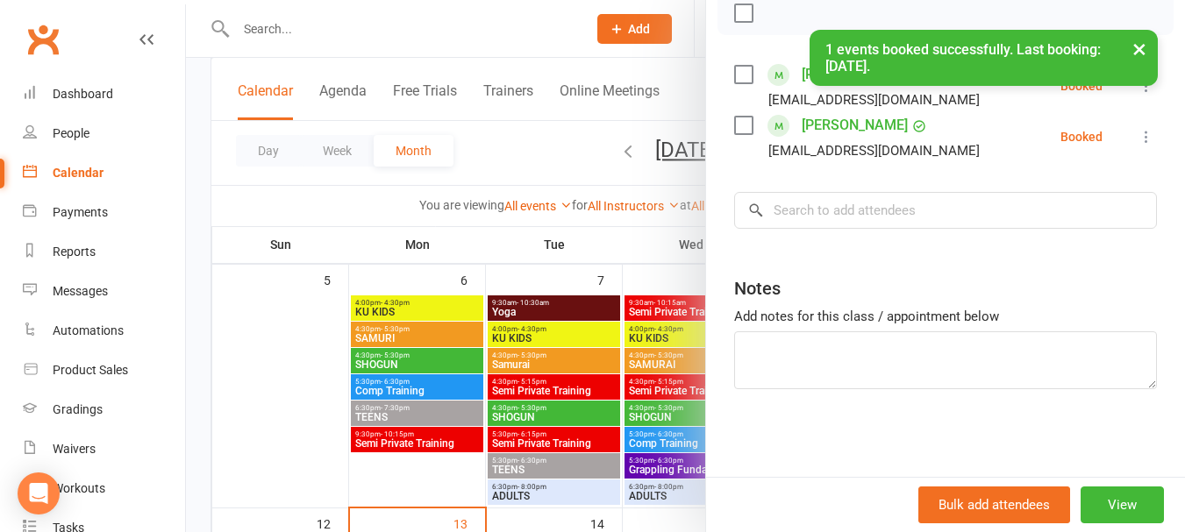
scroll to position [302, 0]
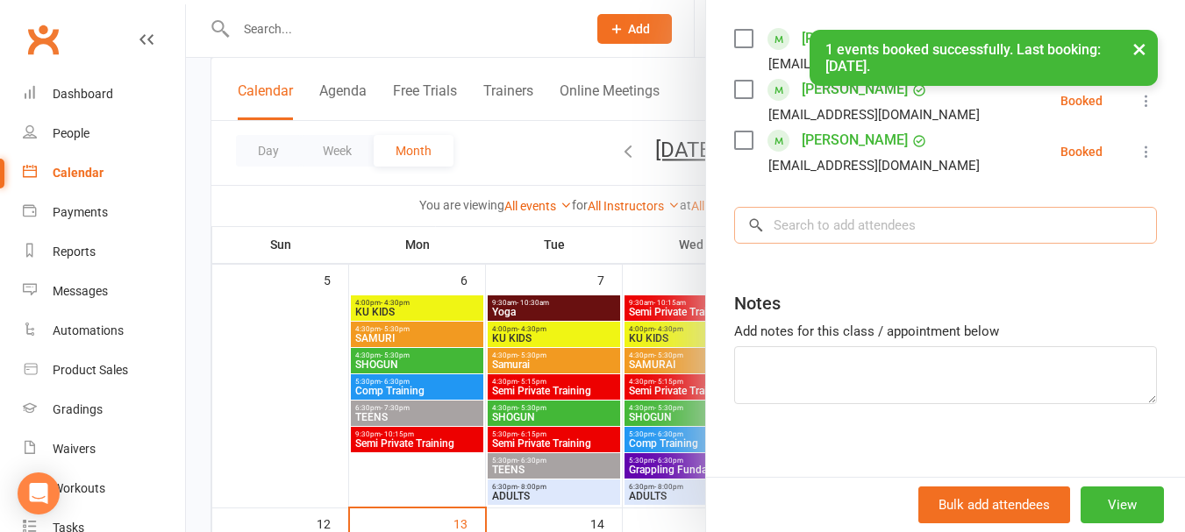
click at [869, 244] on input "search" at bounding box center [945, 225] width 423 height 37
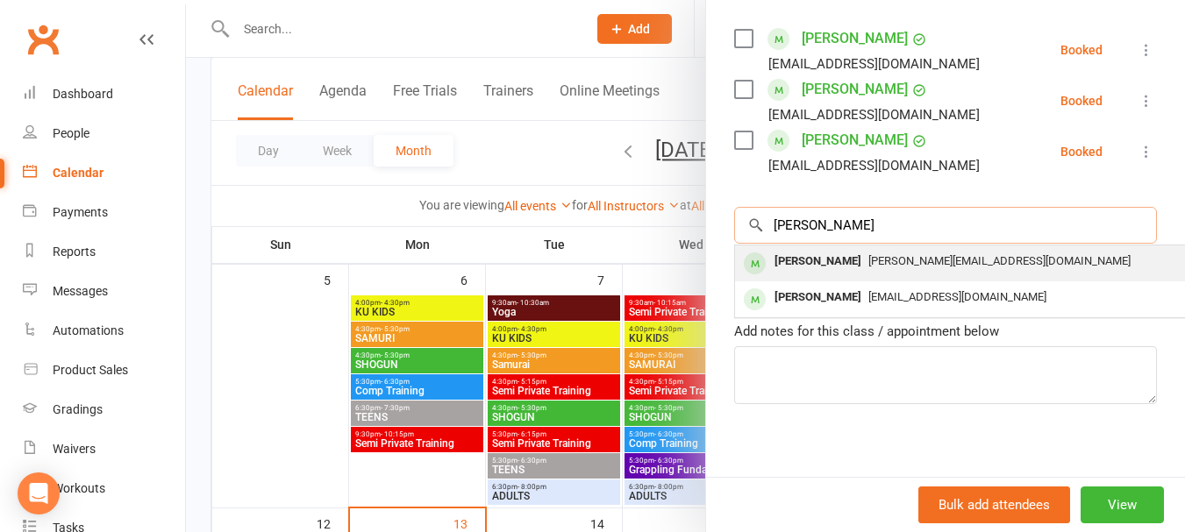
type input "[PERSON_NAME]"
click at [833, 274] on div "[PERSON_NAME]" at bounding box center [817, 261] width 101 height 25
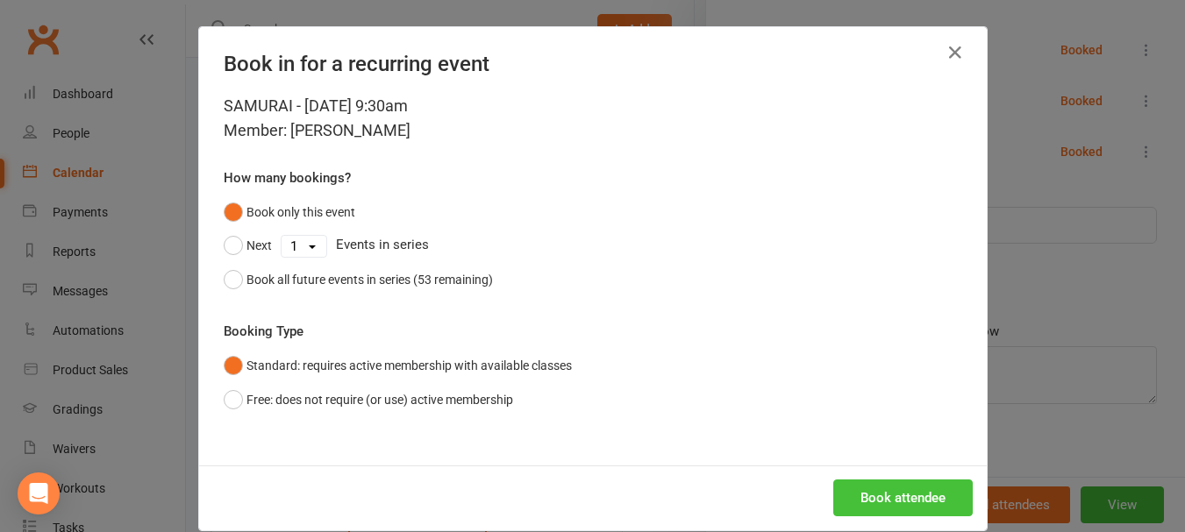
click at [877, 481] on button "Book attendee" at bounding box center [902, 498] width 139 height 37
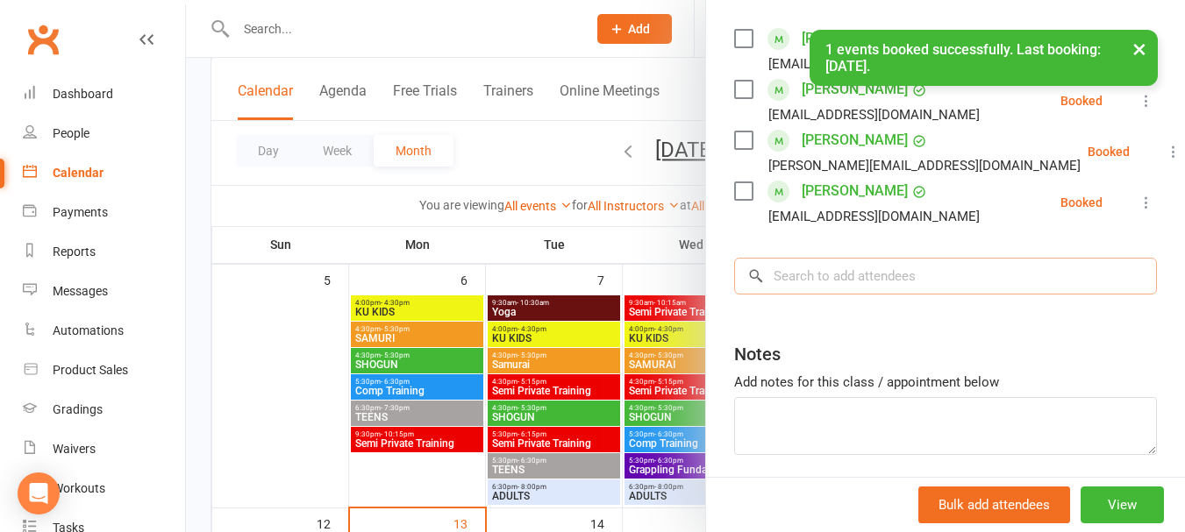
click at [863, 295] on input "search" at bounding box center [945, 276] width 423 height 37
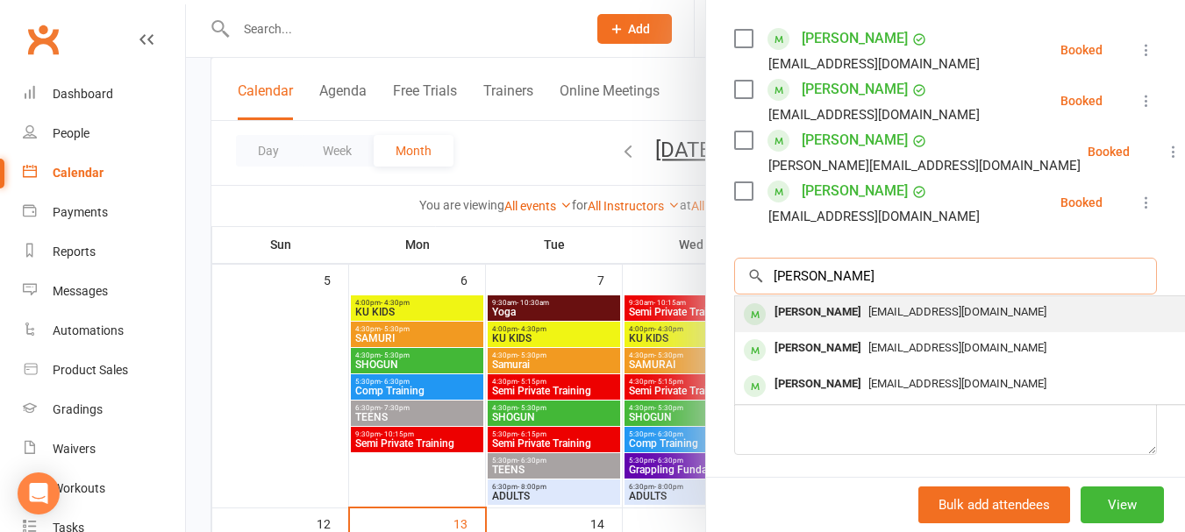
type input "[PERSON_NAME]"
click at [868, 318] on span "[EMAIL_ADDRESS][DOMAIN_NAME]" at bounding box center [957, 311] width 178 height 13
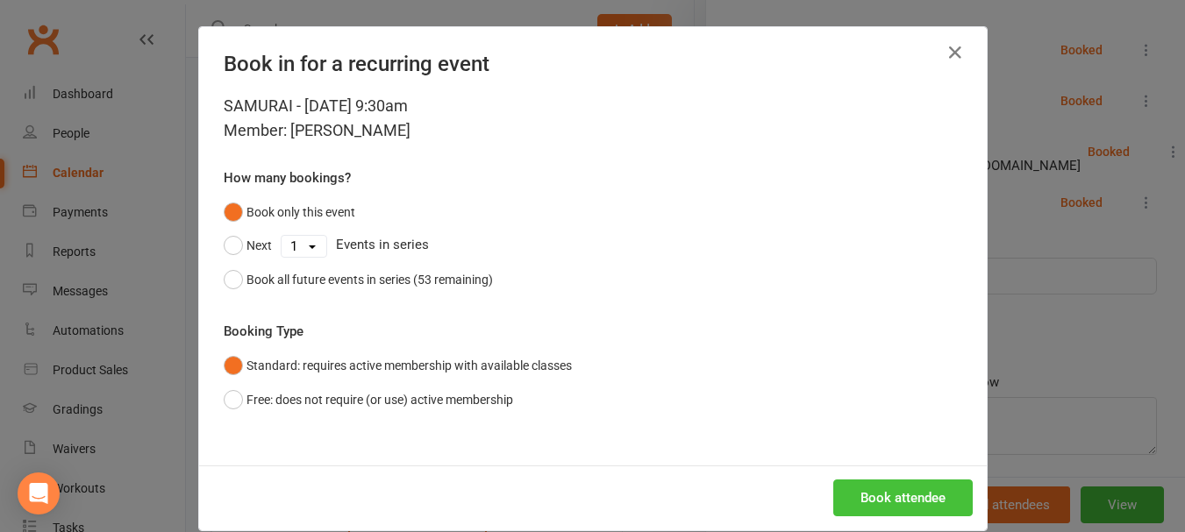
click at [918, 502] on button "Book attendee" at bounding box center [902, 498] width 139 height 37
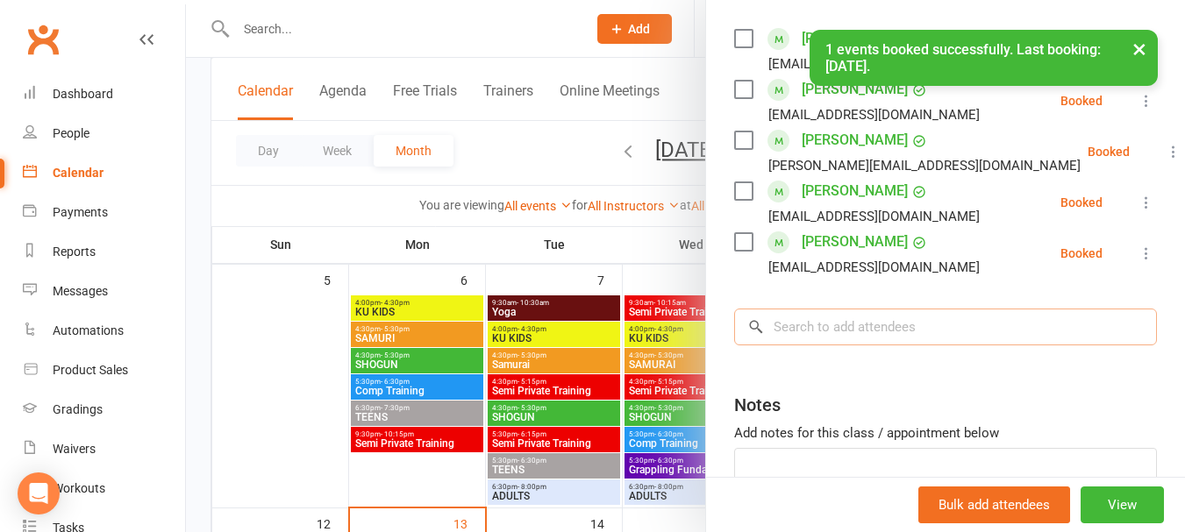
click at [856, 346] on input "search" at bounding box center [945, 327] width 423 height 37
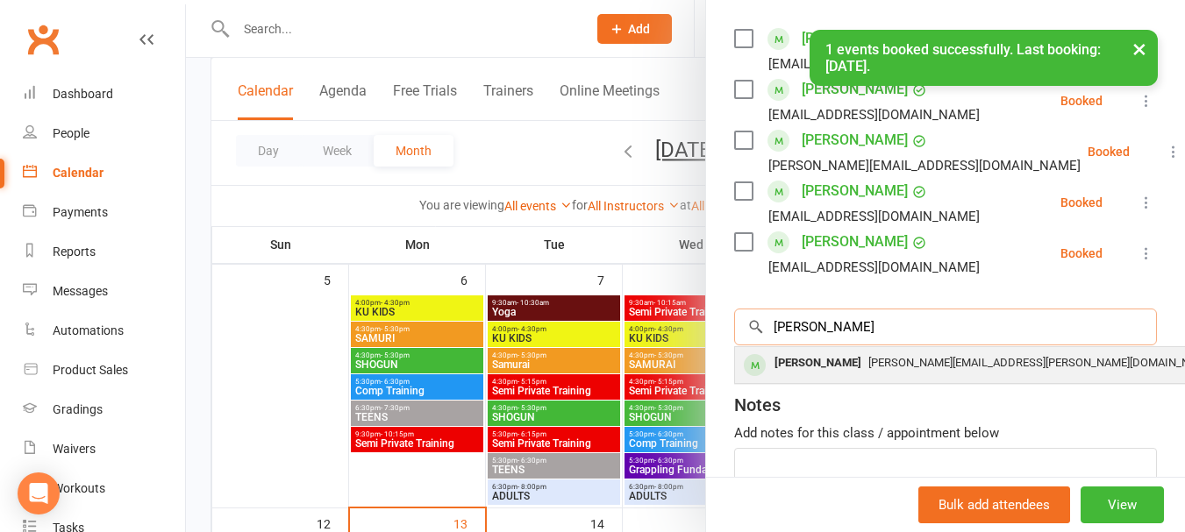
type input "[PERSON_NAME]"
click at [842, 376] on div "[PERSON_NAME]" at bounding box center [817, 363] width 101 height 25
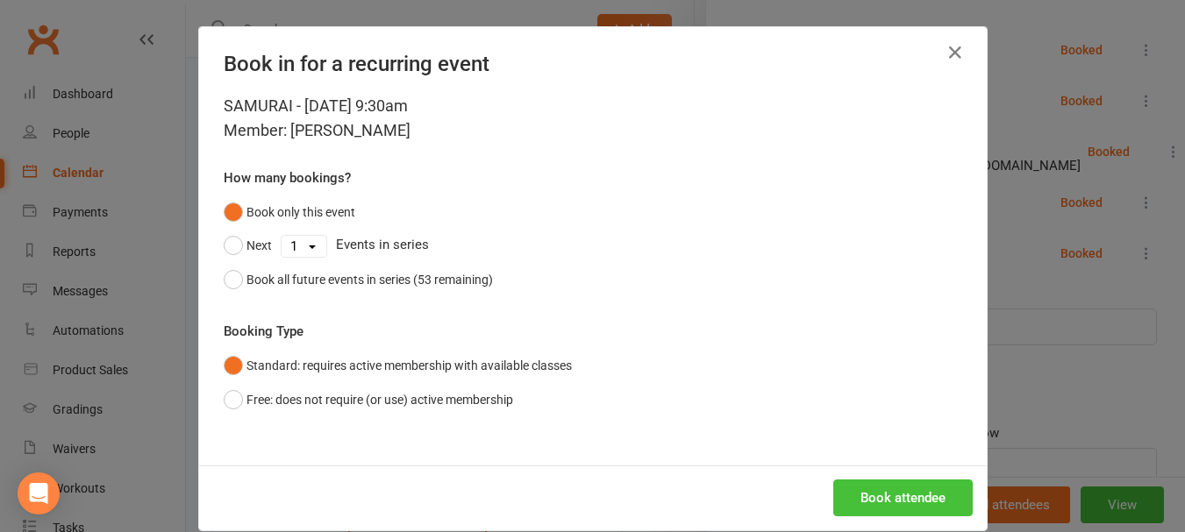
click at [857, 493] on button "Book attendee" at bounding box center [902, 498] width 139 height 37
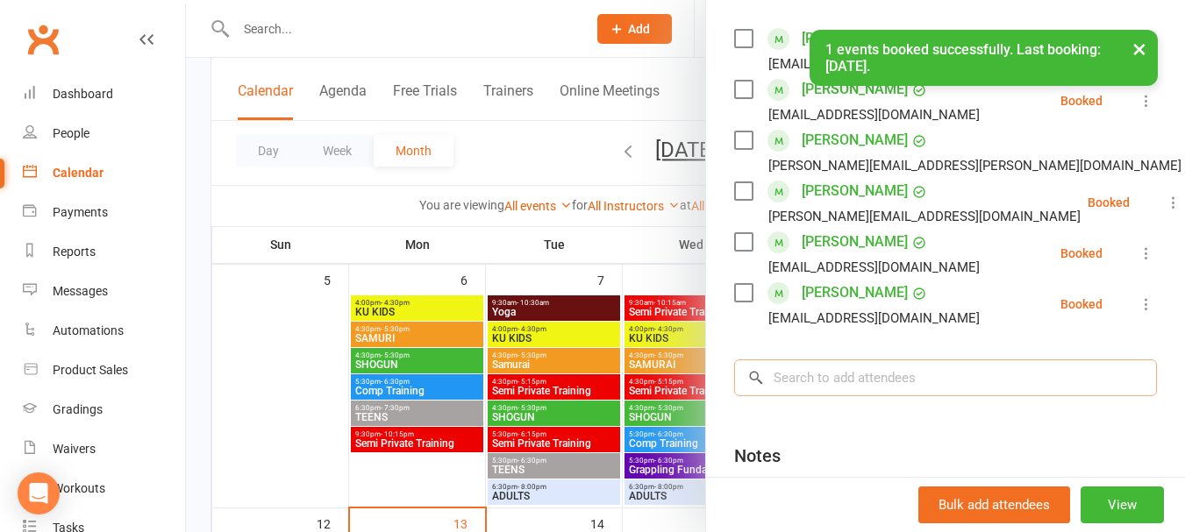
click at [848, 391] on input "search" at bounding box center [945, 378] width 423 height 37
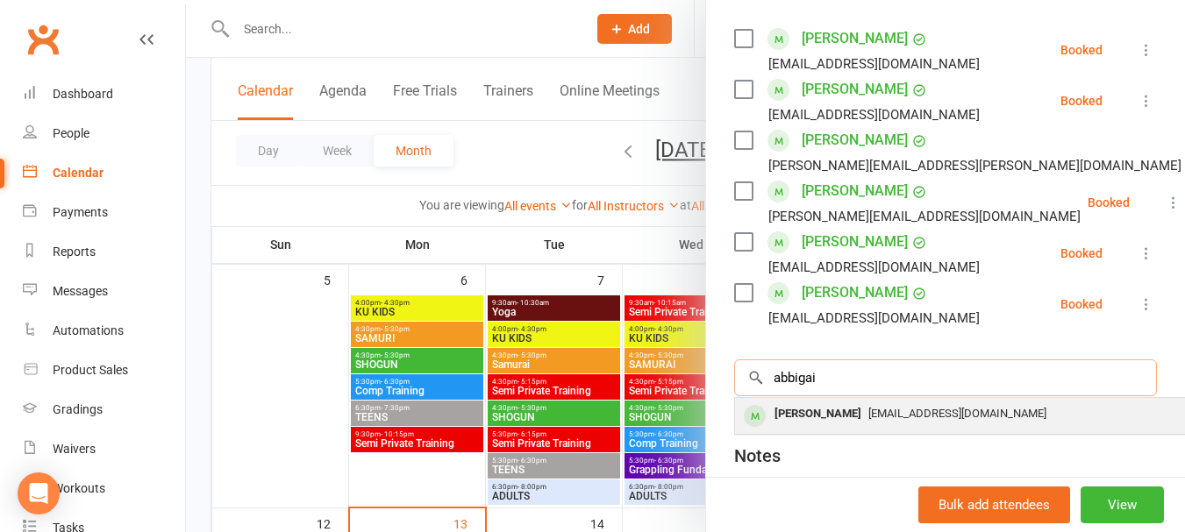
type input "abbigai"
click at [816, 427] on div "[PERSON_NAME]" at bounding box center [817, 414] width 101 height 25
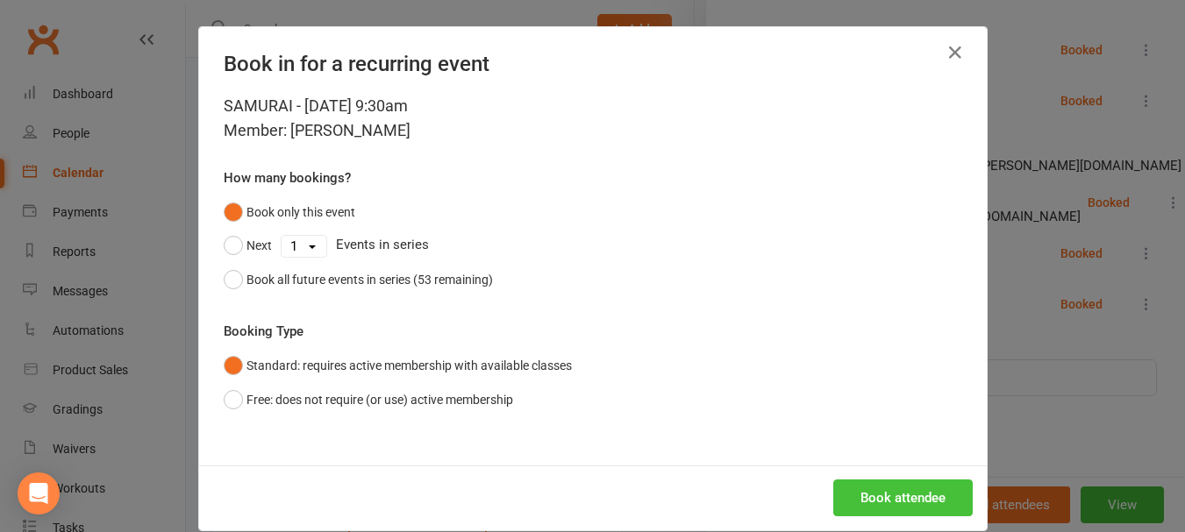
click at [861, 505] on button "Book attendee" at bounding box center [902, 498] width 139 height 37
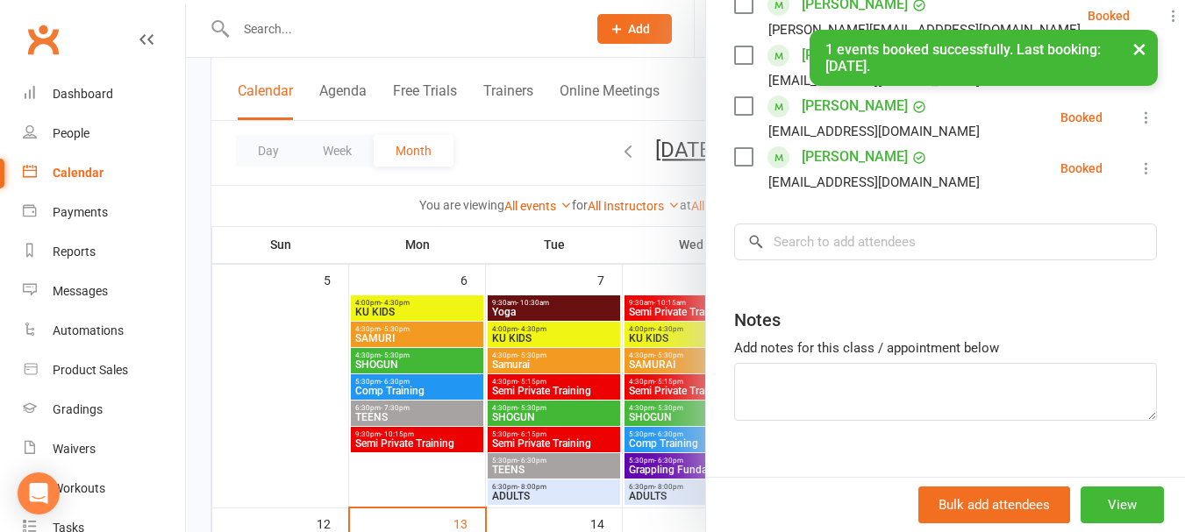
scroll to position [543, 0]
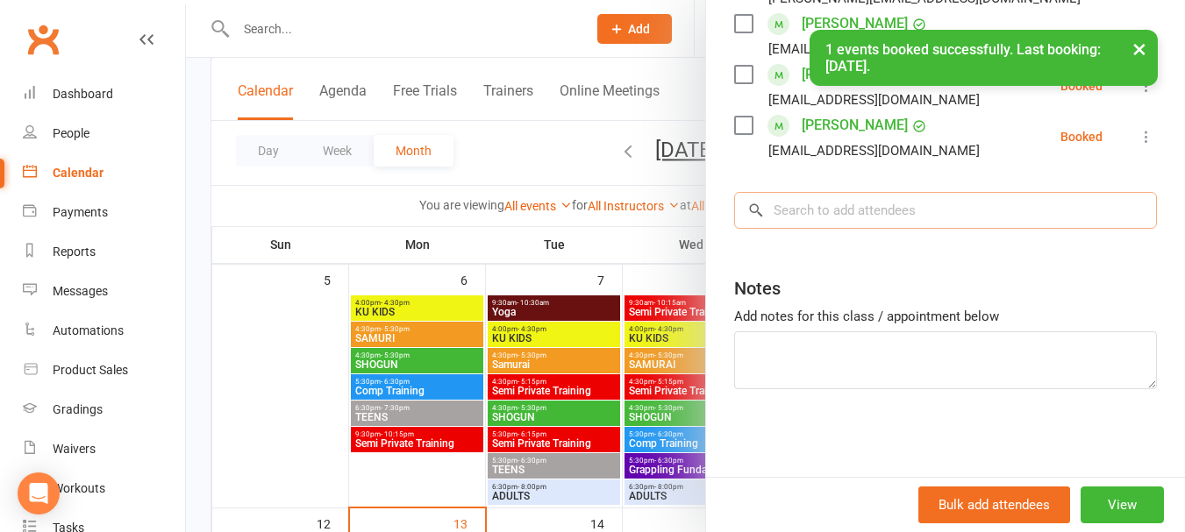
click at [823, 220] on input "search" at bounding box center [945, 210] width 423 height 37
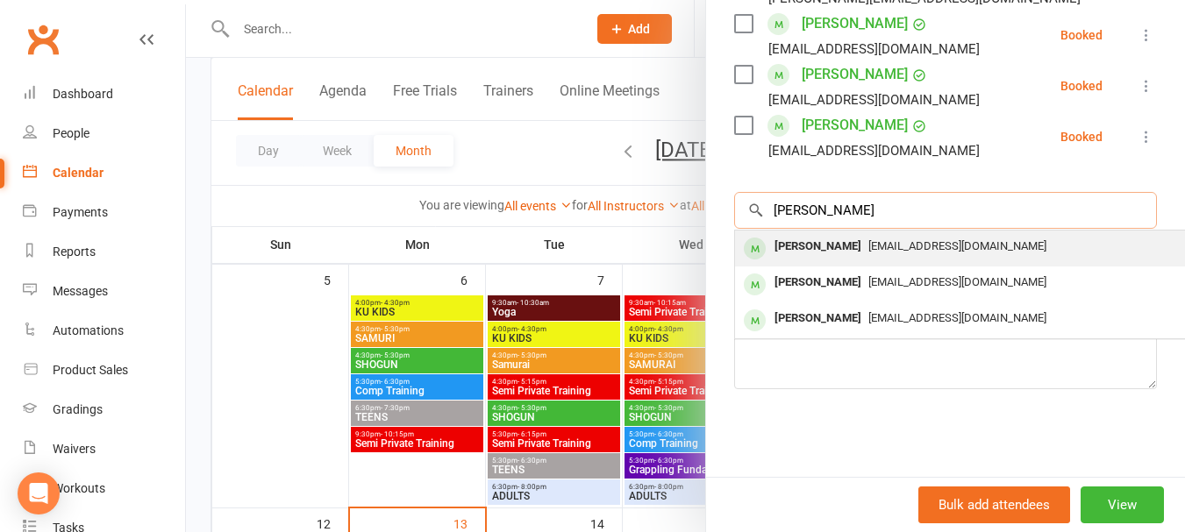
type input "[PERSON_NAME]"
click at [827, 242] on div "[PERSON_NAME]" at bounding box center [817, 246] width 101 height 25
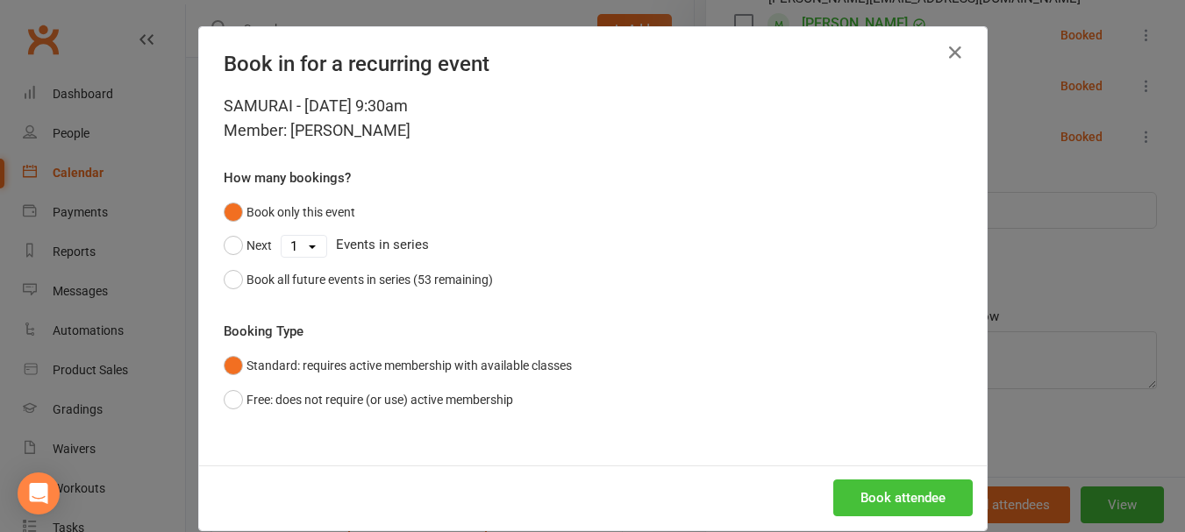
click at [873, 491] on button "Book attendee" at bounding box center [902, 498] width 139 height 37
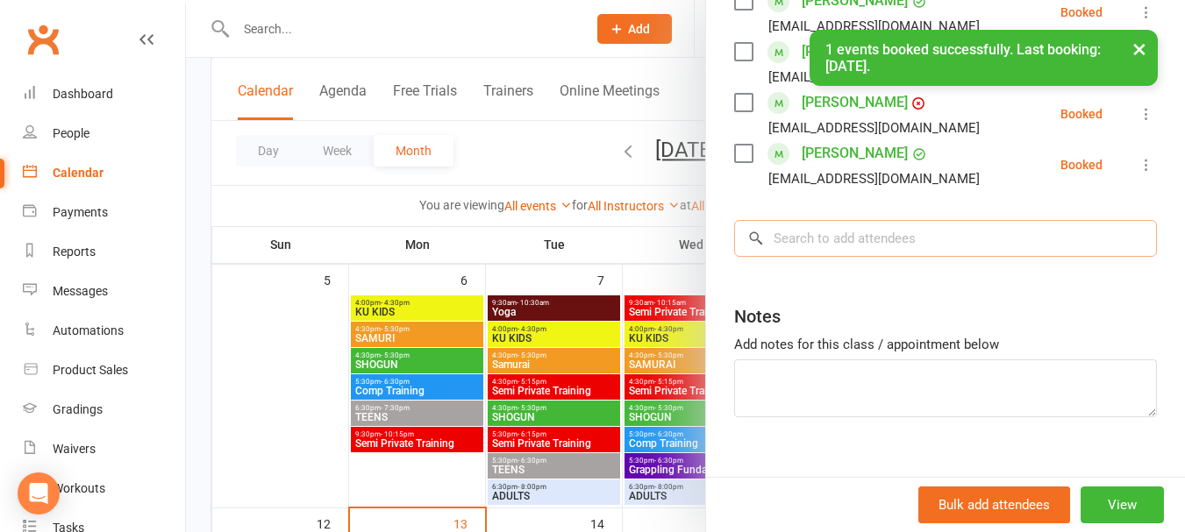
click at [829, 257] on input "search" at bounding box center [945, 238] width 423 height 37
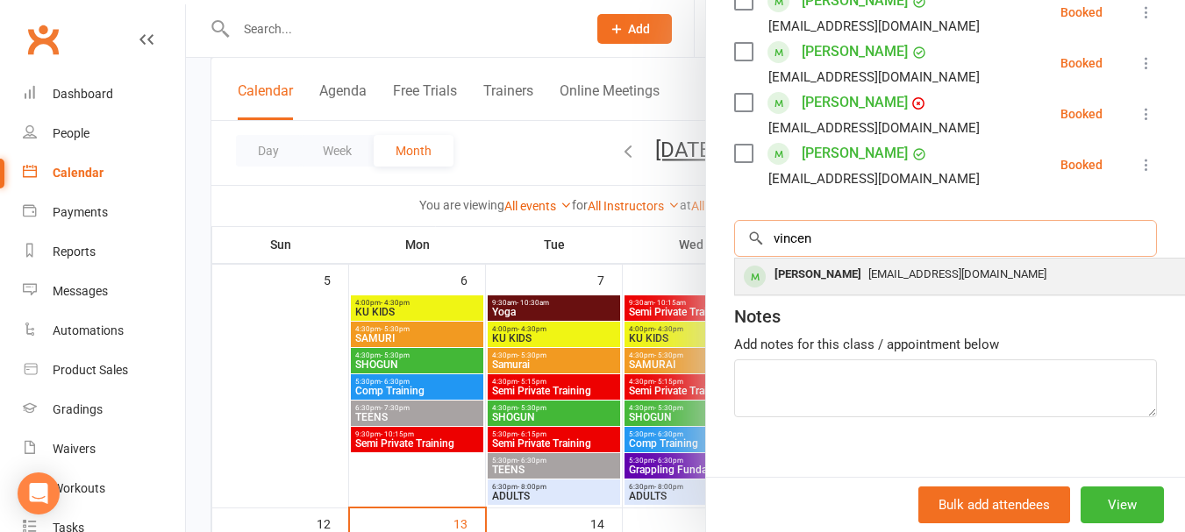
type input "vincen"
click at [828, 288] on div "[PERSON_NAME]" at bounding box center [817, 274] width 101 height 25
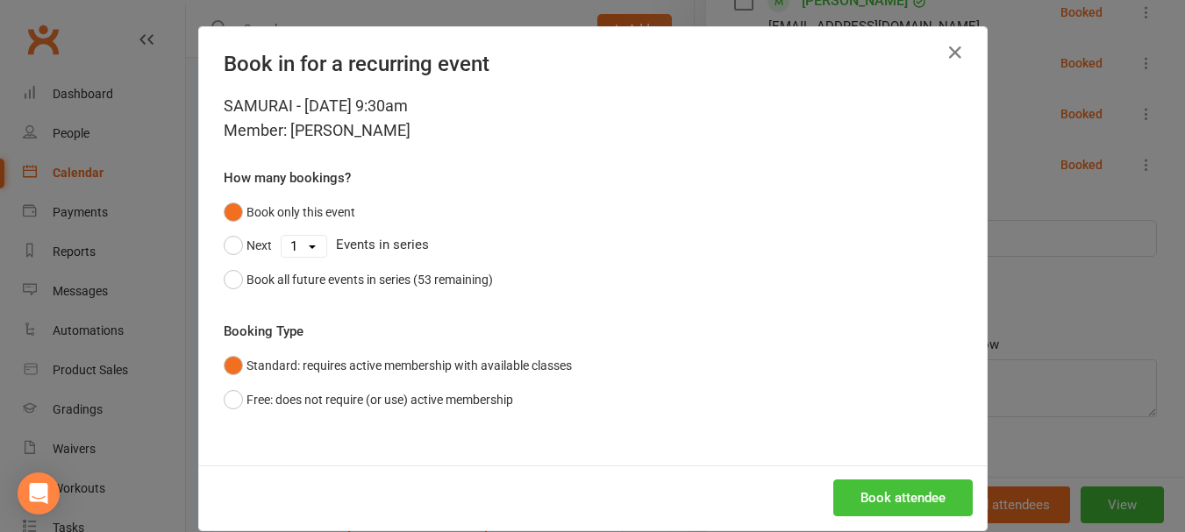
click at [896, 503] on button "Book attendee" at bounding box center [902, 498] width 139 height 37
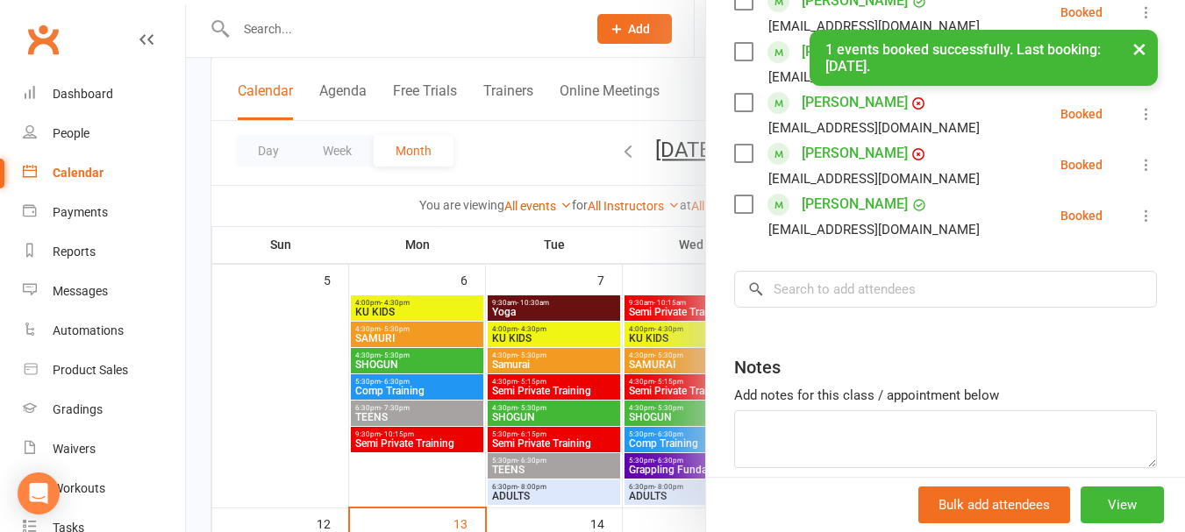
scroll to position [0, 0]
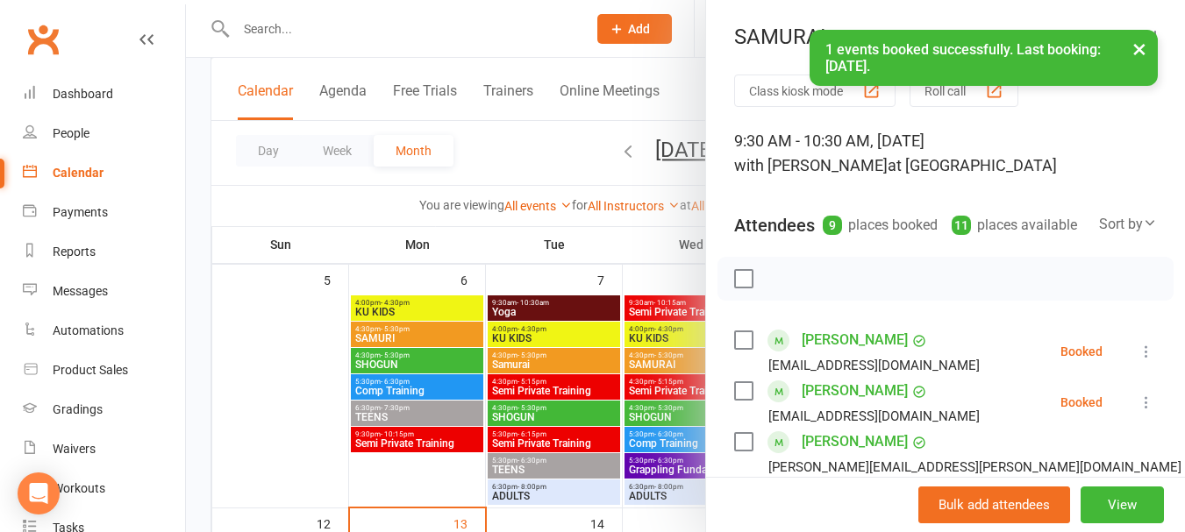
click at [734, 288] on label at bounding box center [743, 279] width 18 height 18
click at [776, 289] on icon "button" at bounding box center [782, 278] width 19 height 19
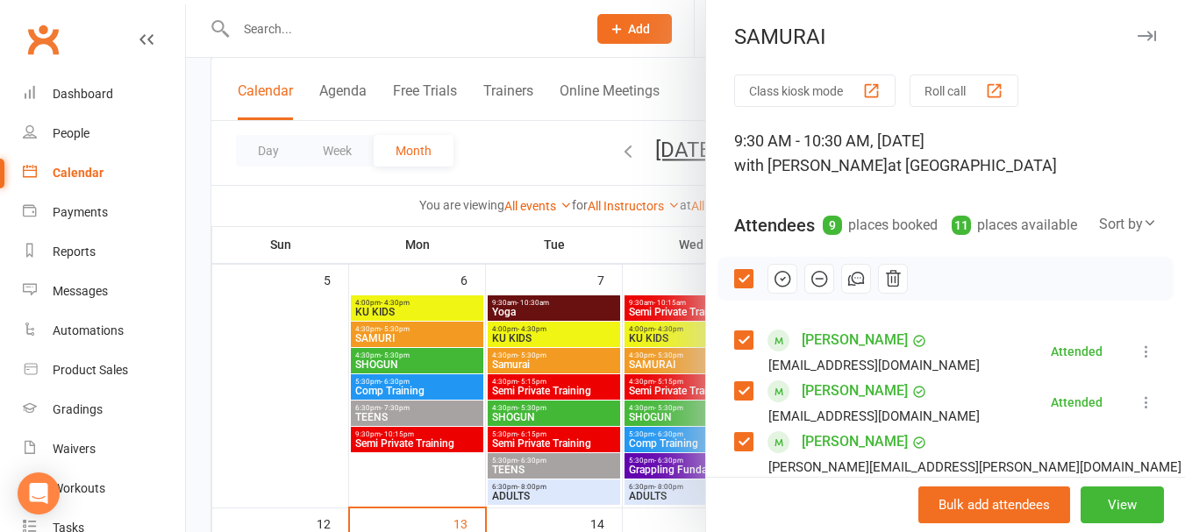
click at [633, 282] on div at bounding box center [685, 266] width 999 height 532
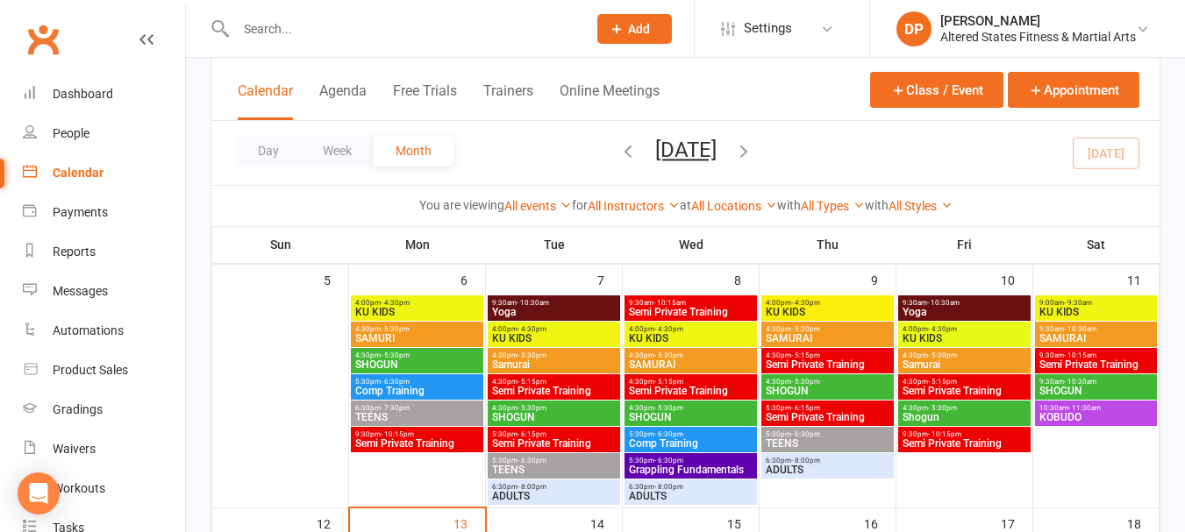
click at [1085, 385] on span "- 10:30am" at bounding box center [1080, 382] width 32 height 8
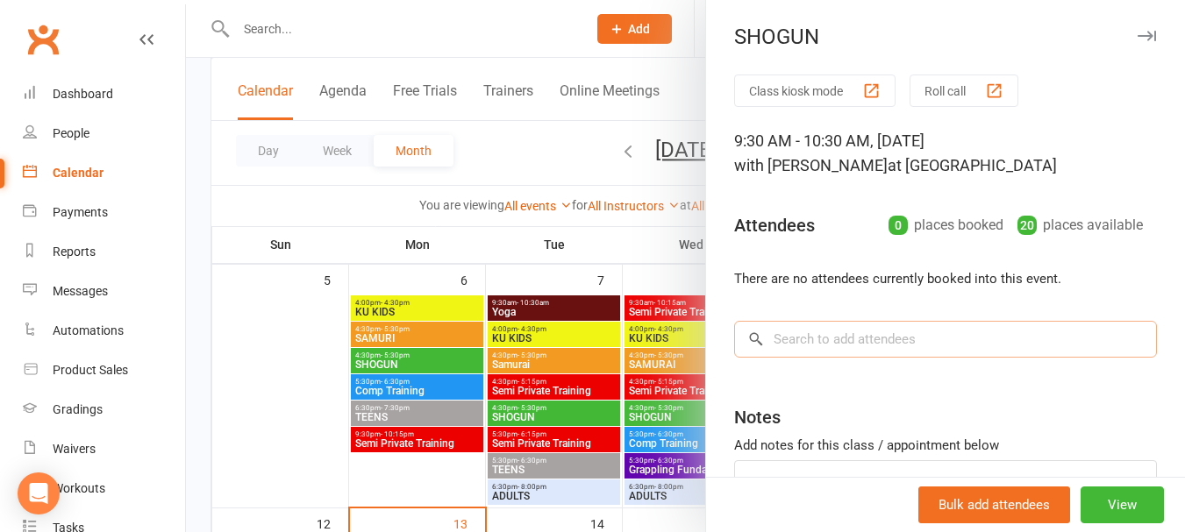
click at [797, 341] on input "search" at bounding box center [945, 339] width 423 height 37
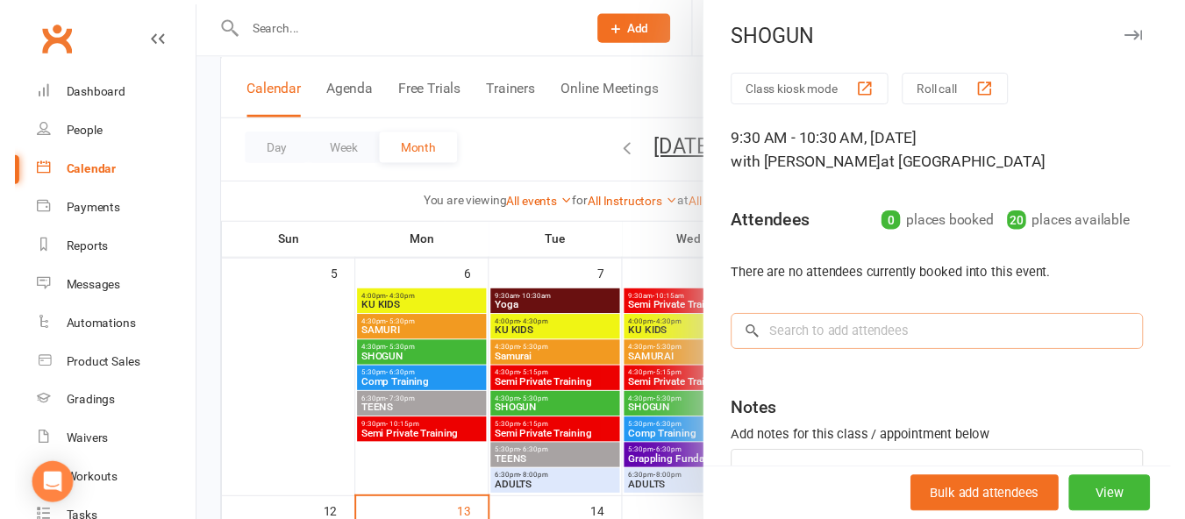
scroll to position [129, 0]
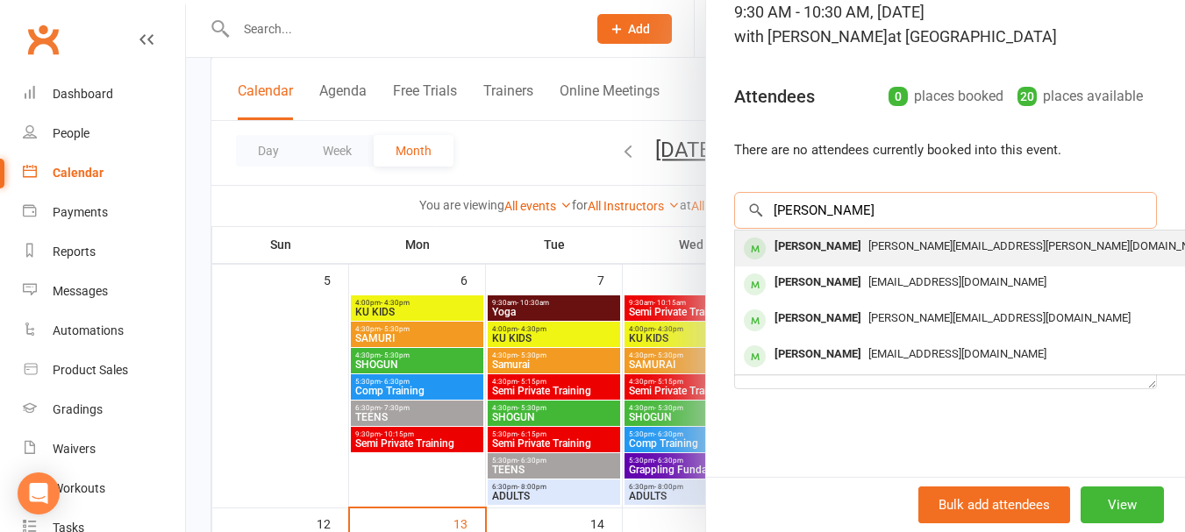
type input "[PERSON_NAME]"
click at [808, 240] on div "[PERSON_NAME]" at bounding box center [817, 246] width 101 height 25
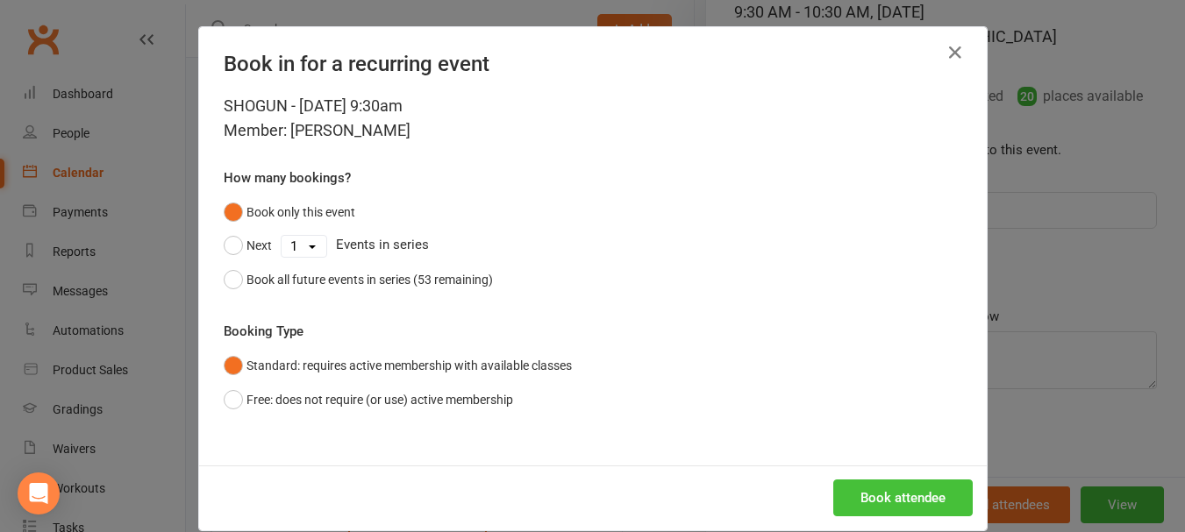
click at [876, 504] on button "Book attendee" at bounding box center [902, 498] width 139 height 37
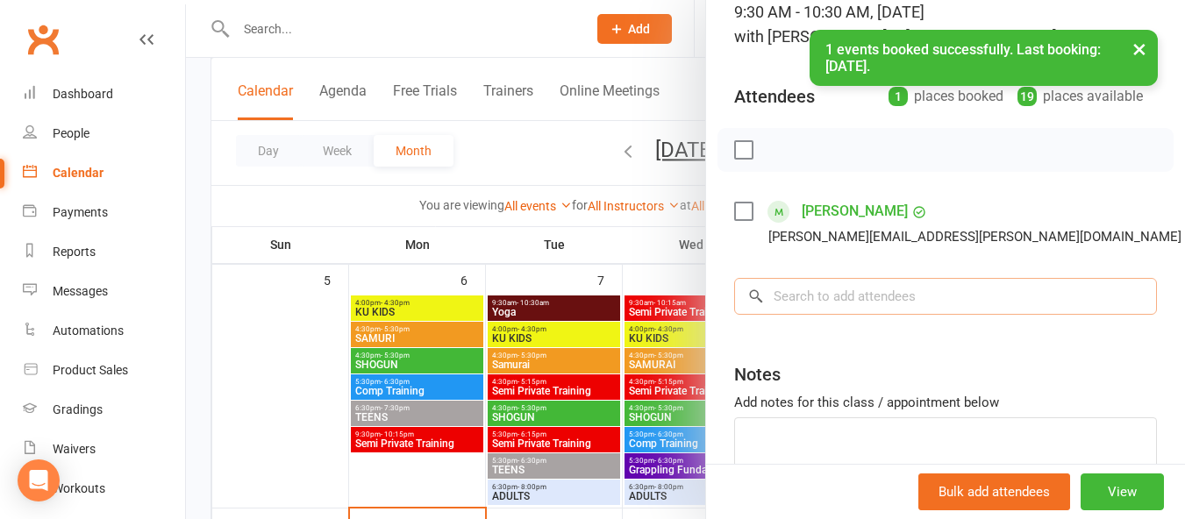
click at [896, 308] on input "search" at bounding box center [945, 296] width 423 height 37
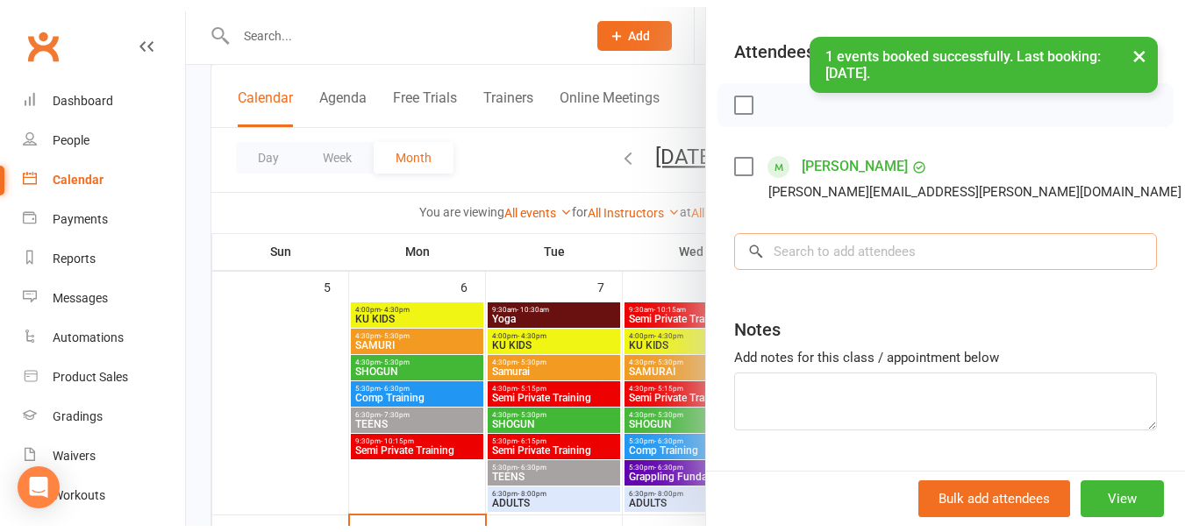
scroll to position [228, 0]
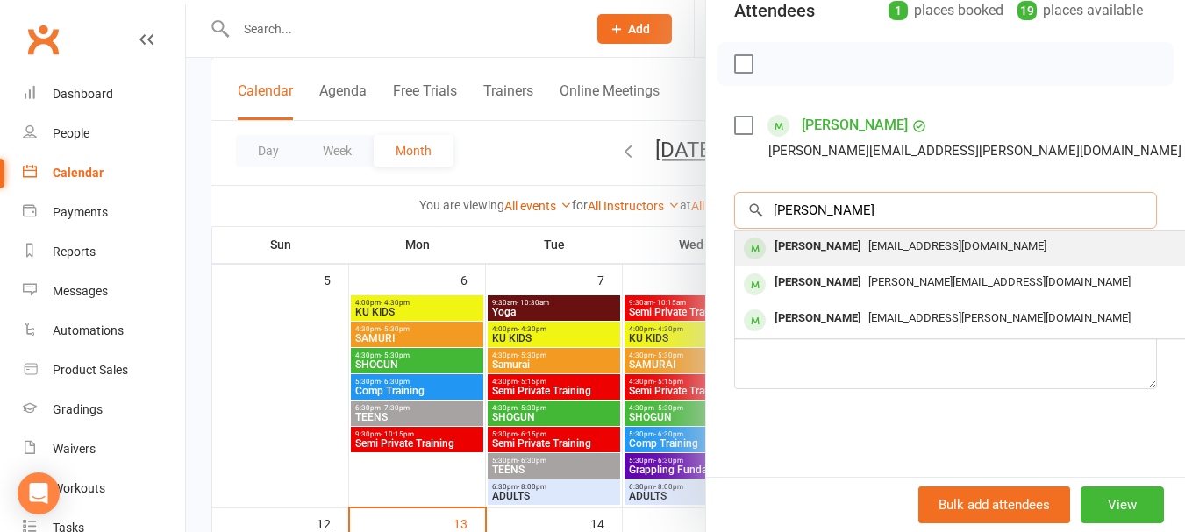
type input "[PERSON_NAME]"
click at [872, 239] on div "[EMAIL_ADDRESS][DOMAIN_NAME]" at bounding box center [997, 246] width 510 height 25
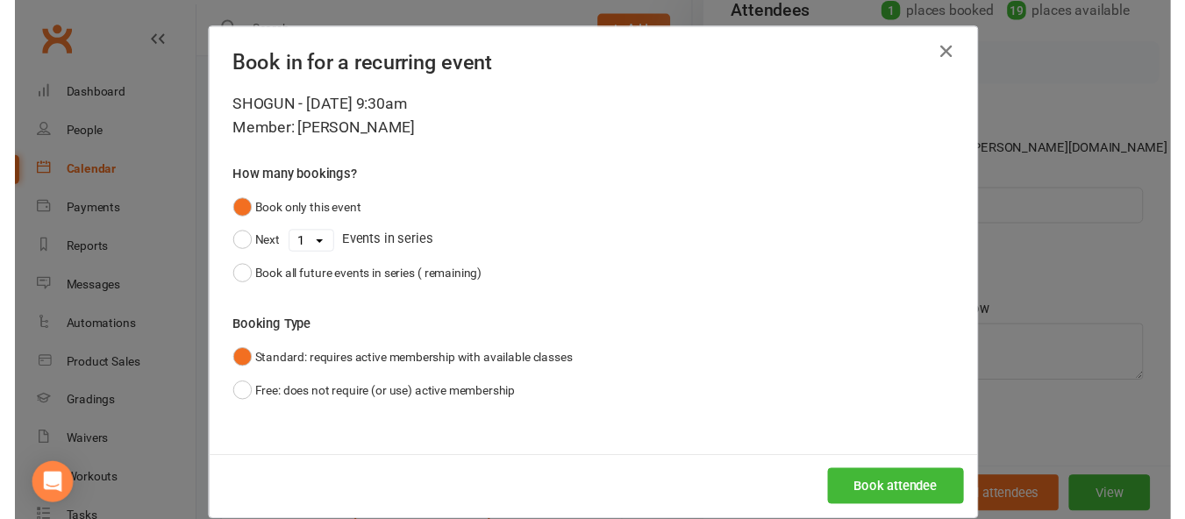
scroll to position [215, 0]
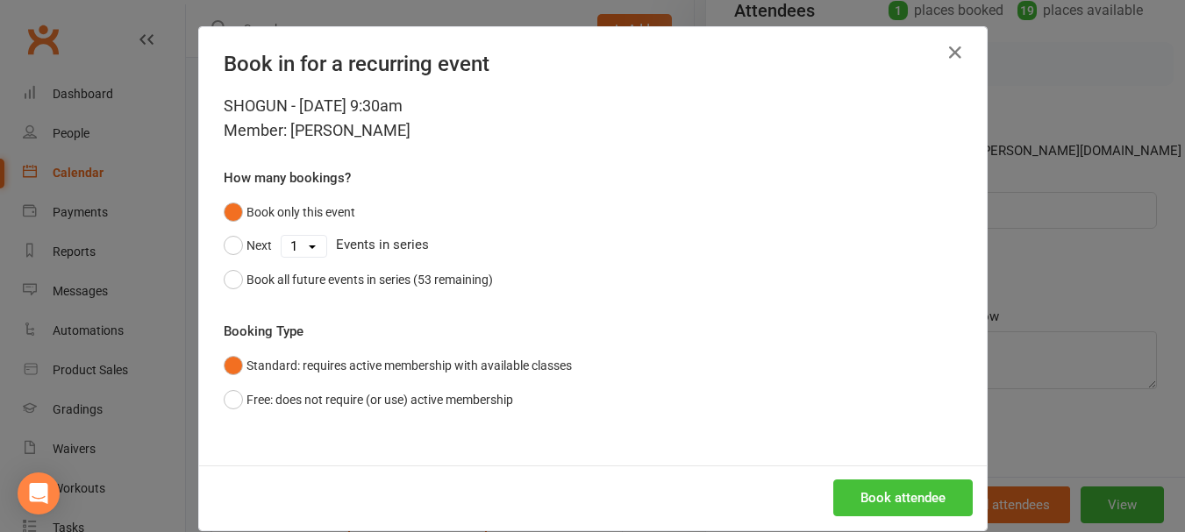
click at [882, 504] on button "Book attendee" at bounding box center [902, 498] width 139 height 37
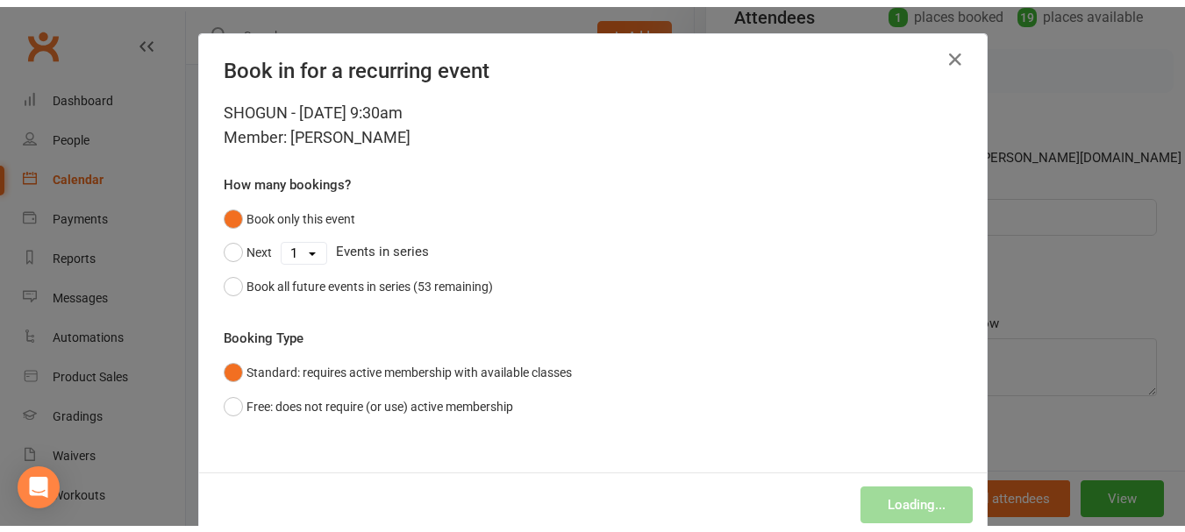
scroll to position [228, 0]
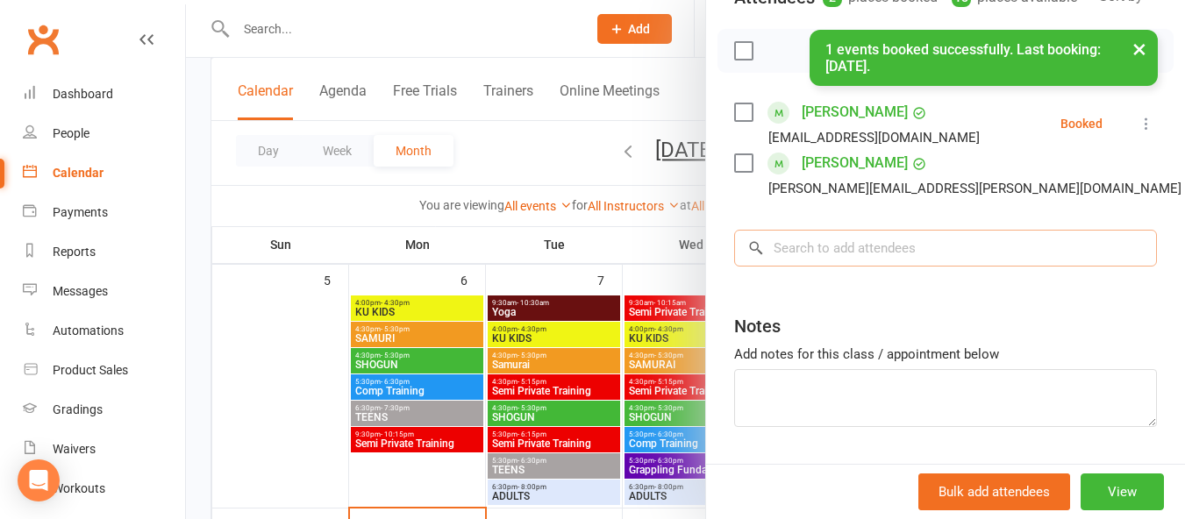
click at [883, 267] on input "search" at bounding box center [945, 248] width 423 height 37
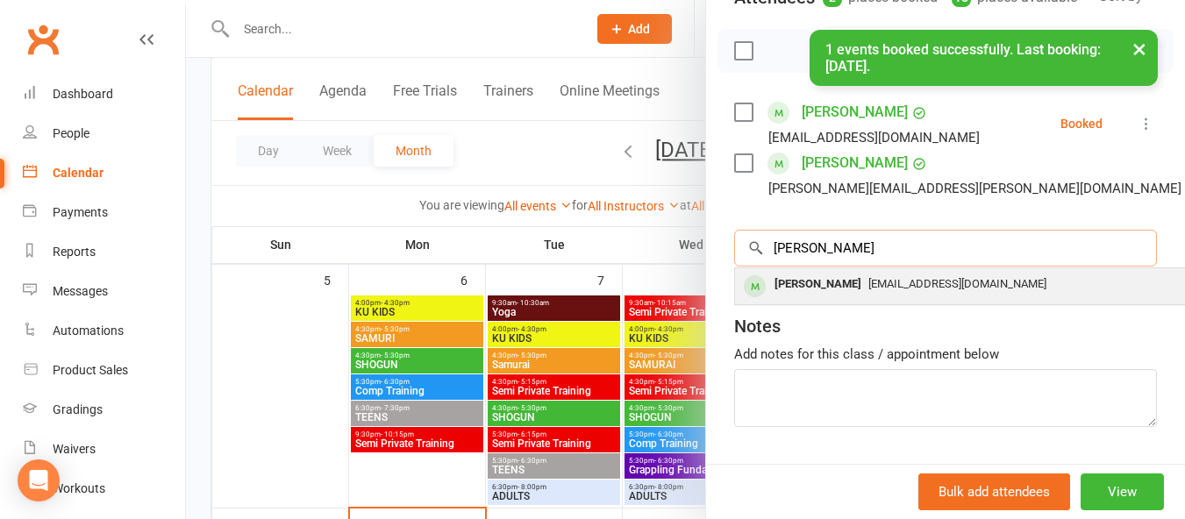
type input "[PERSON_NAME]"
click at [866, 297] on div "[PERSON_NAME]" at bounding box center [817, 284] width 101 height 25
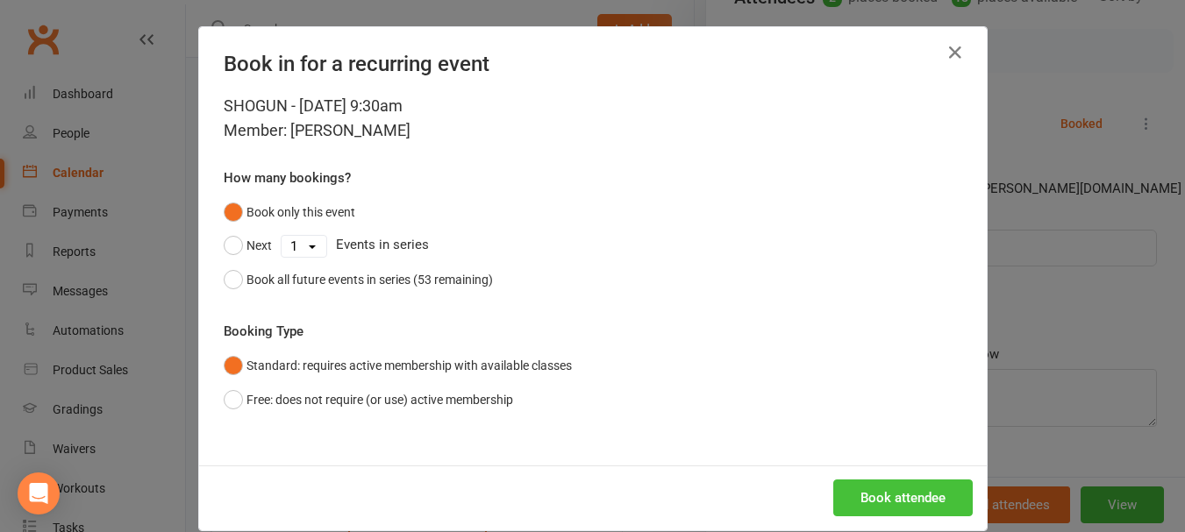
click at [870, 495] on button "Book attendee" at bounding box center [902, 498] width 139 height 37
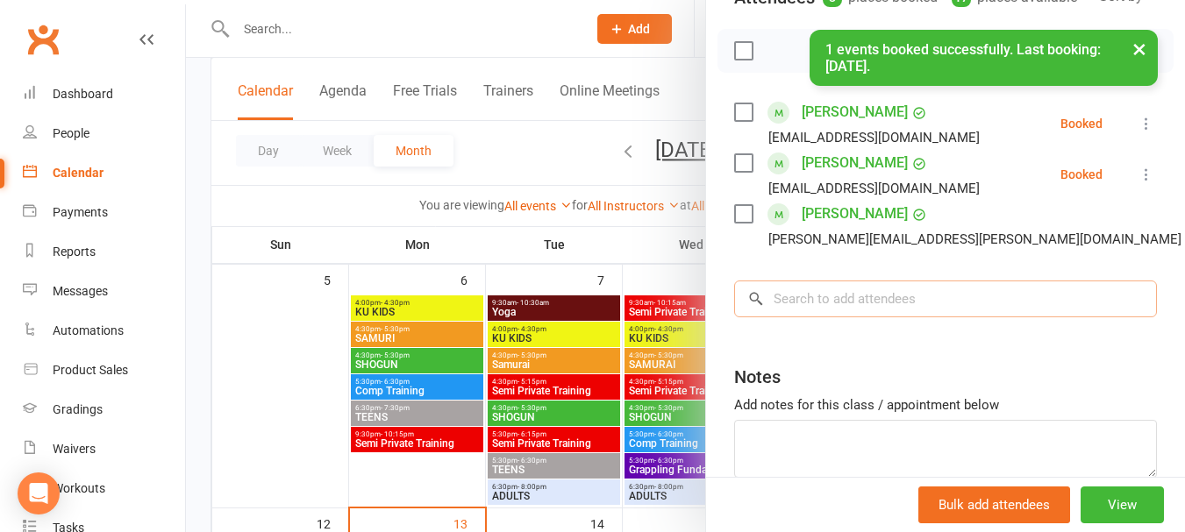
click at [861, 317] on input "search" at bounding box center [945, 299] width 423 height 37
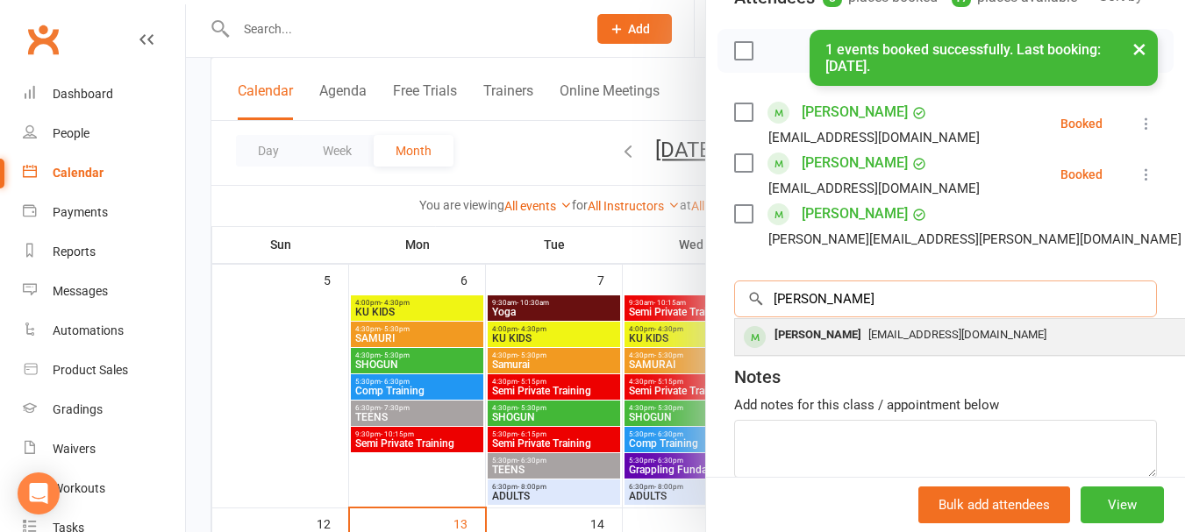
type input "[PERSON_NAME]"
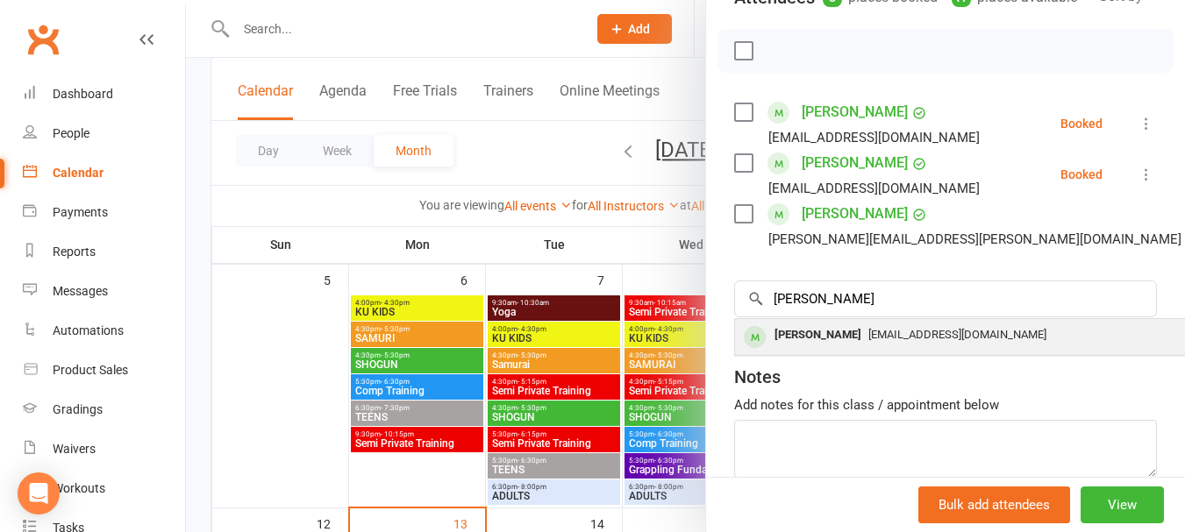
click at [851, 346] on div "[EMAIL_ADDRESS][DOMAIN_NAME]" at bounding box center [997, 335] width 510 height 25
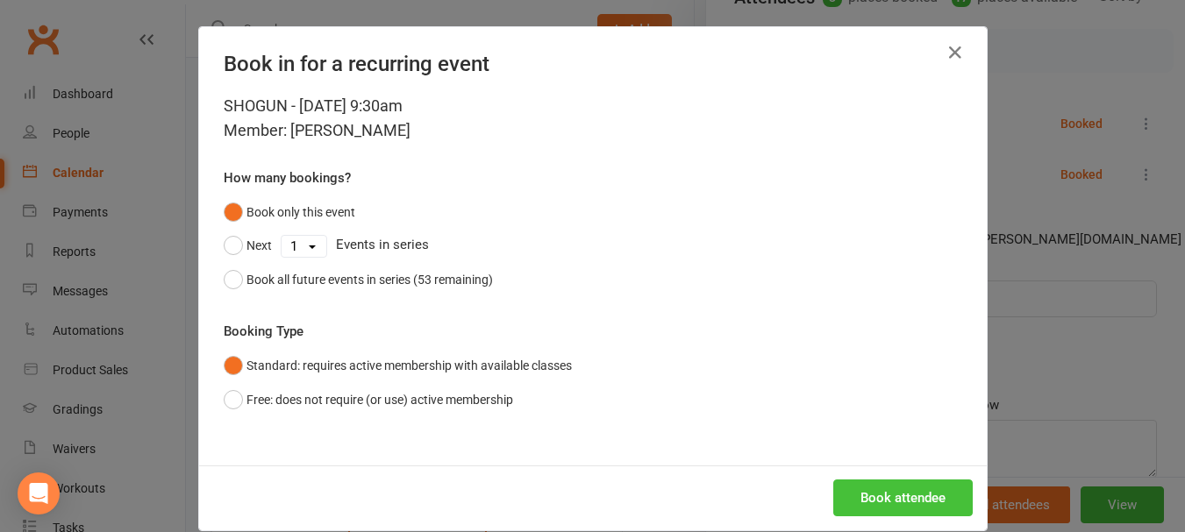
click at [894, 516] on button "Book attendee" at bounding box center [902, 498] width 139 height 37
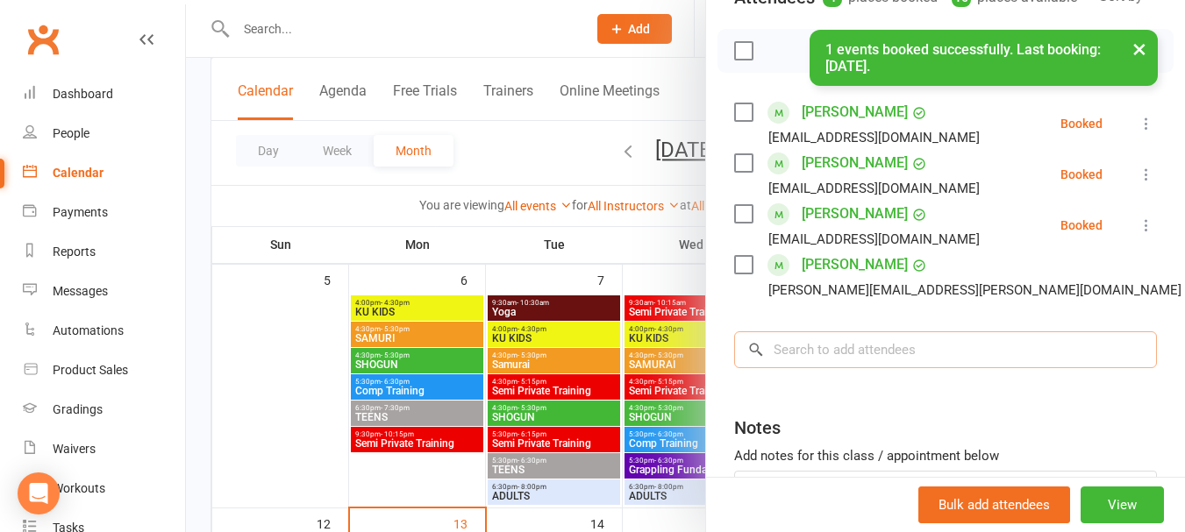
click at [882, 368] on input "search" at bounding box center [945, 349] width 423 height 37
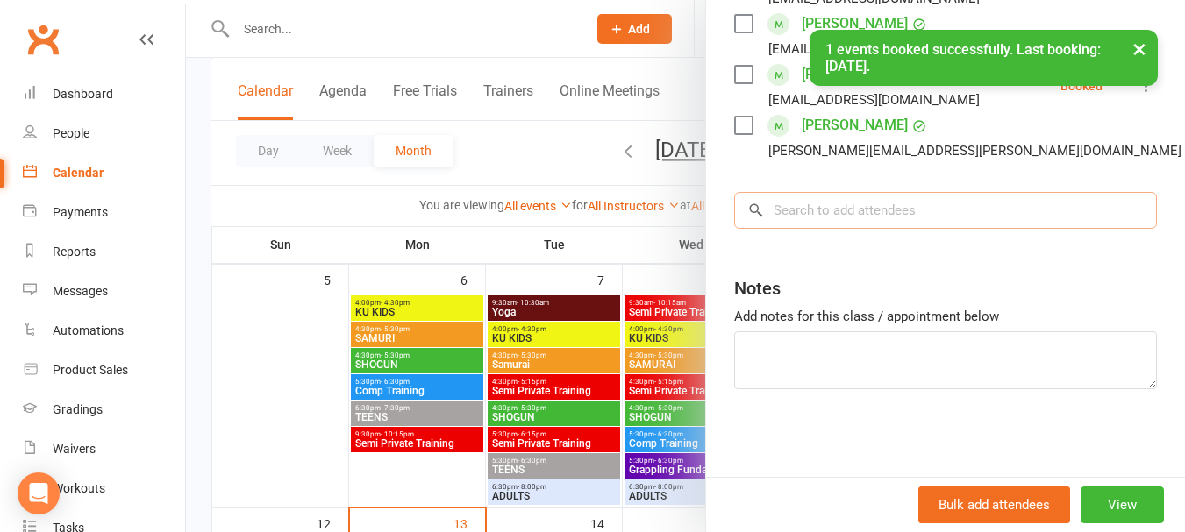
scroll to position [390, 0]
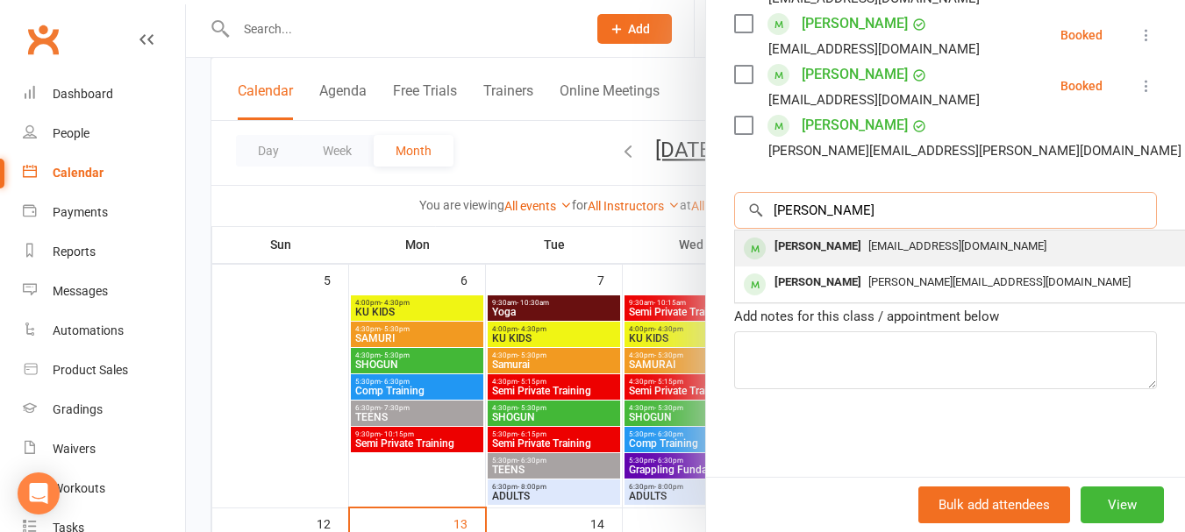
type input "[PERSON_NAME]"
click at [816, 245] on div "[PERSON_NAME]" at bounding box center [817, 246] width 101 height 25
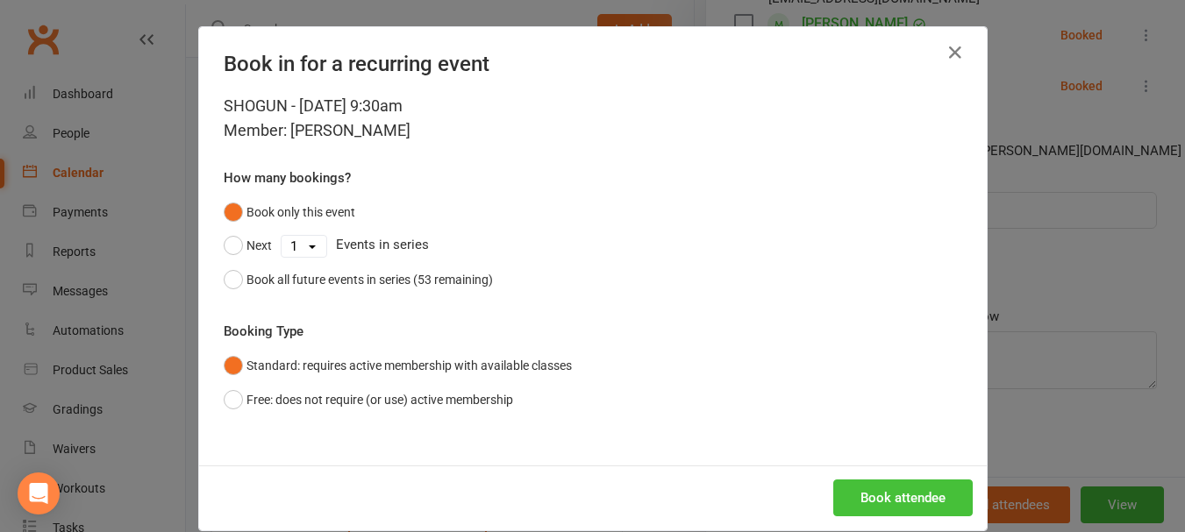
click at [894, 498] on button "Book attendee" at bounding box center [902, 498] width 139 height 37
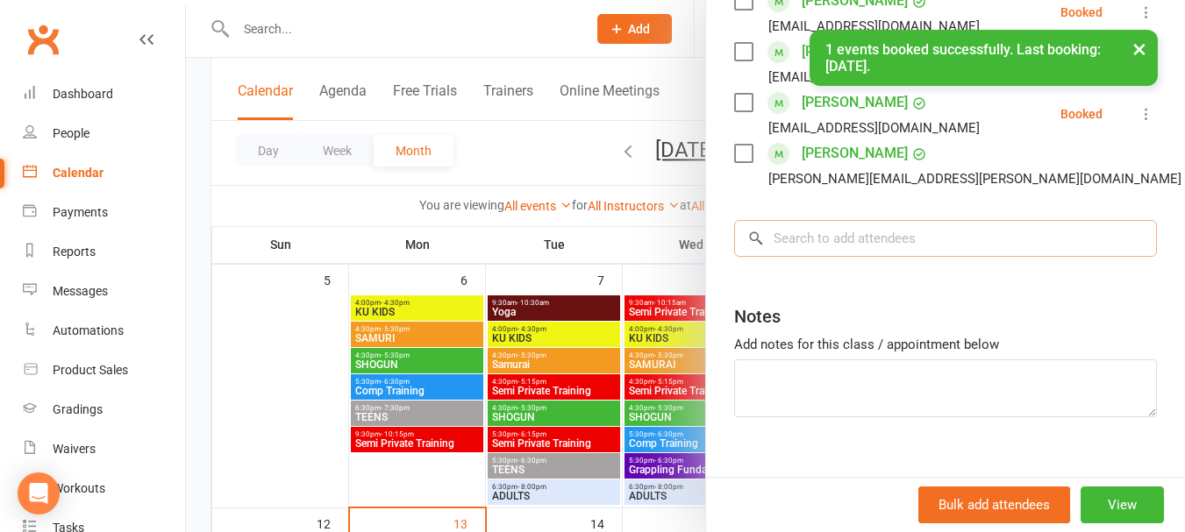
click at [846, 257] on input "search" at bounding box center [945, 238] width 423 height 37
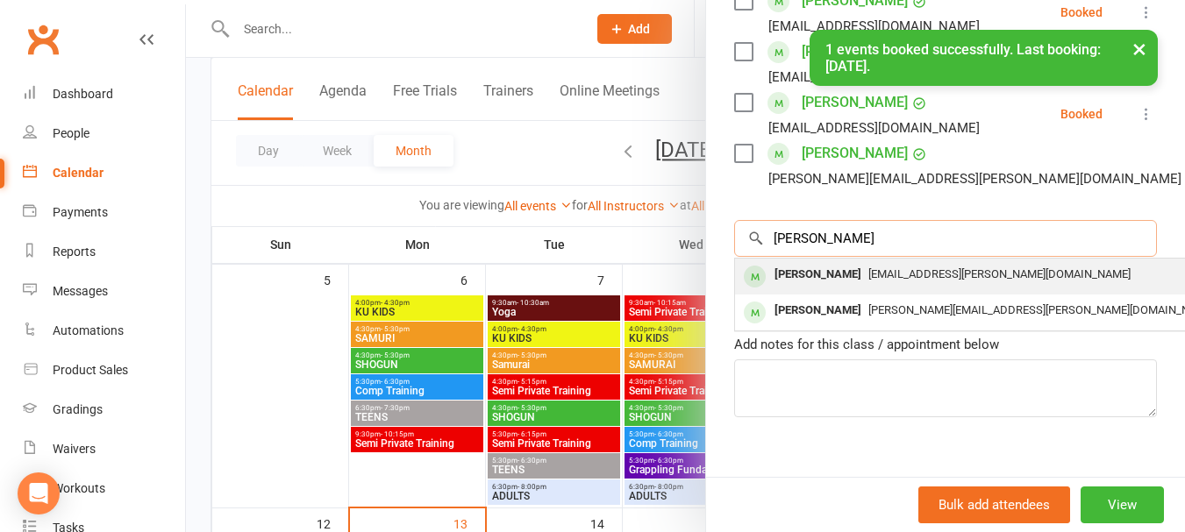
type input "[PERSON_NAME]"
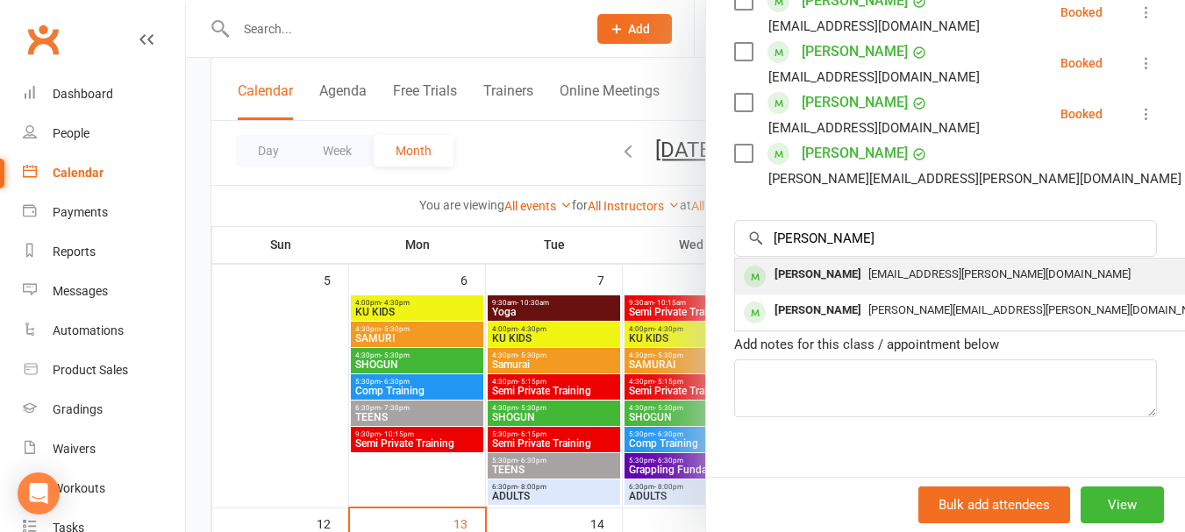
click at [868, 281] on span "[EMAIL_ADDRESS][PERSON_NAME][DOMAIN_NAME]" at bounding box center [999, 273] width 262 height 13
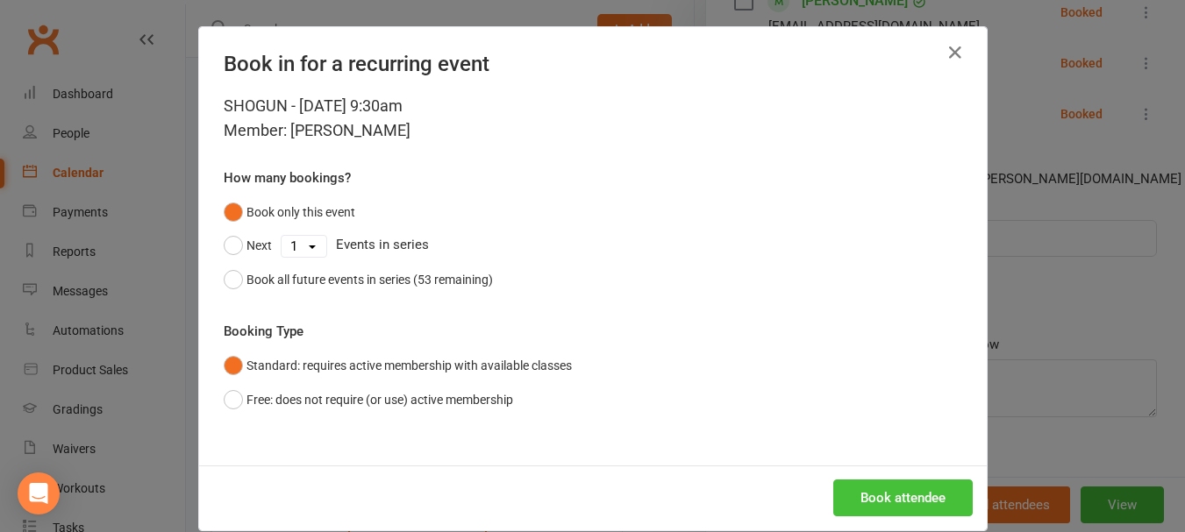
click at [885, 501] on button "Book attendee" at bounding box center [902, 498] width 139 height 37
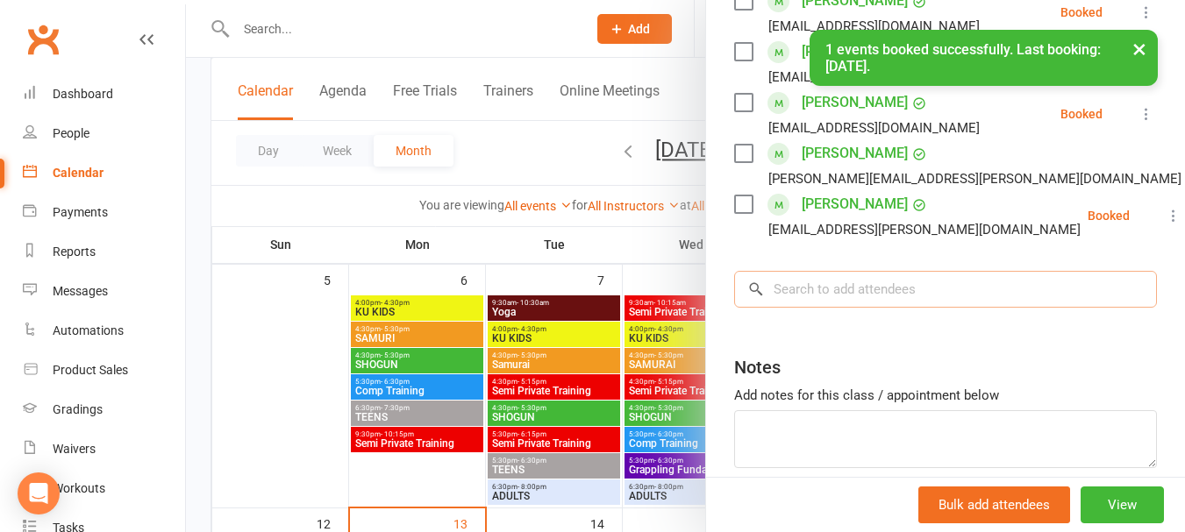
click at [841, 308] on input "search" at bounding box center [945, 289] width 423 height 37
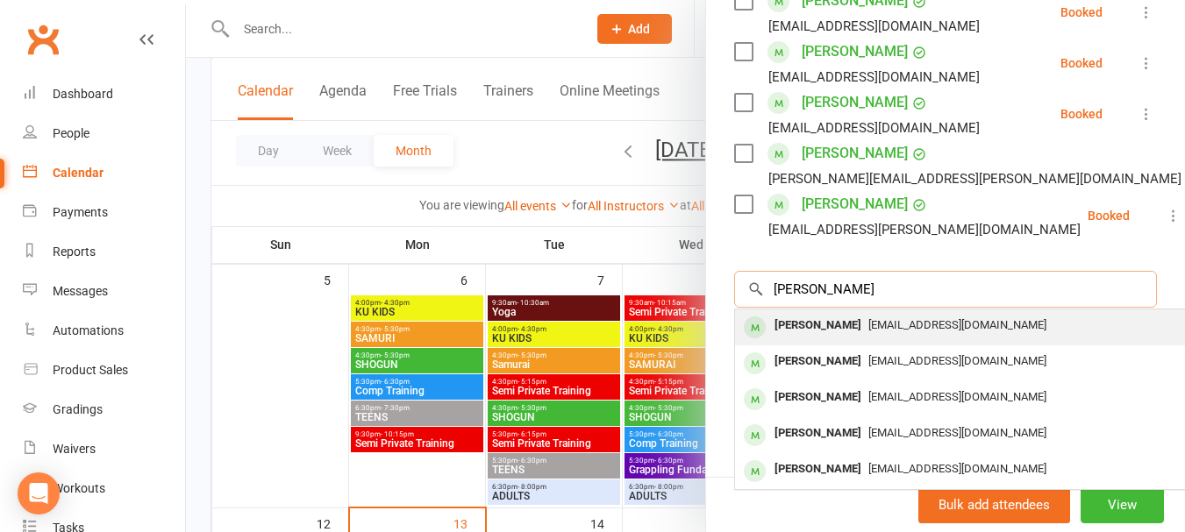
type input "[PERSON_NAME]"
click at [842, 339] on div "[PERSON_NAME]" at bounding box center [817, 325] width 101 height 25
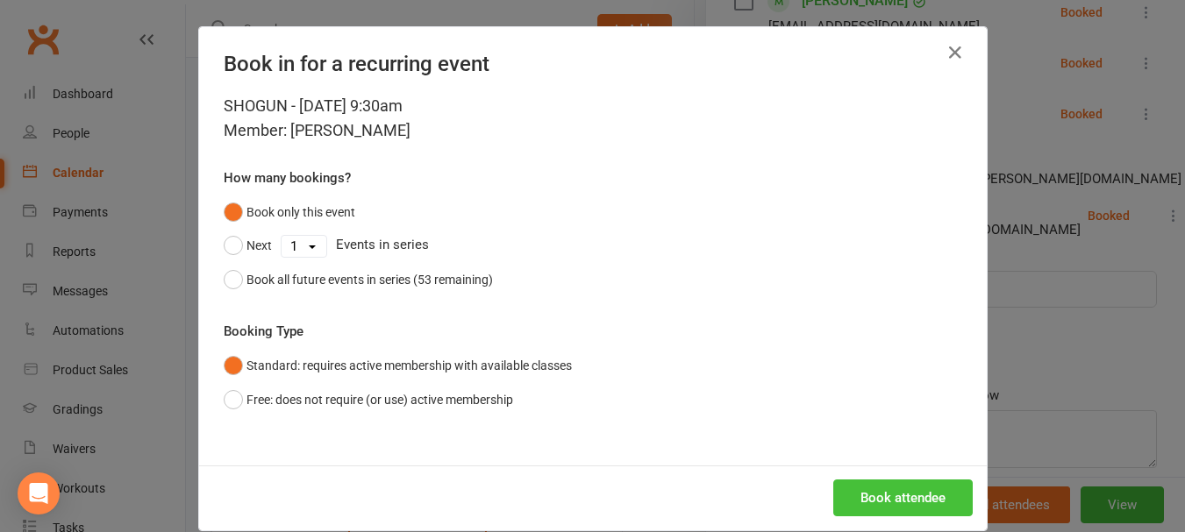
click at [867, 516] on button "Book attendee" at bounding box center [902, 498] width 139 height 37
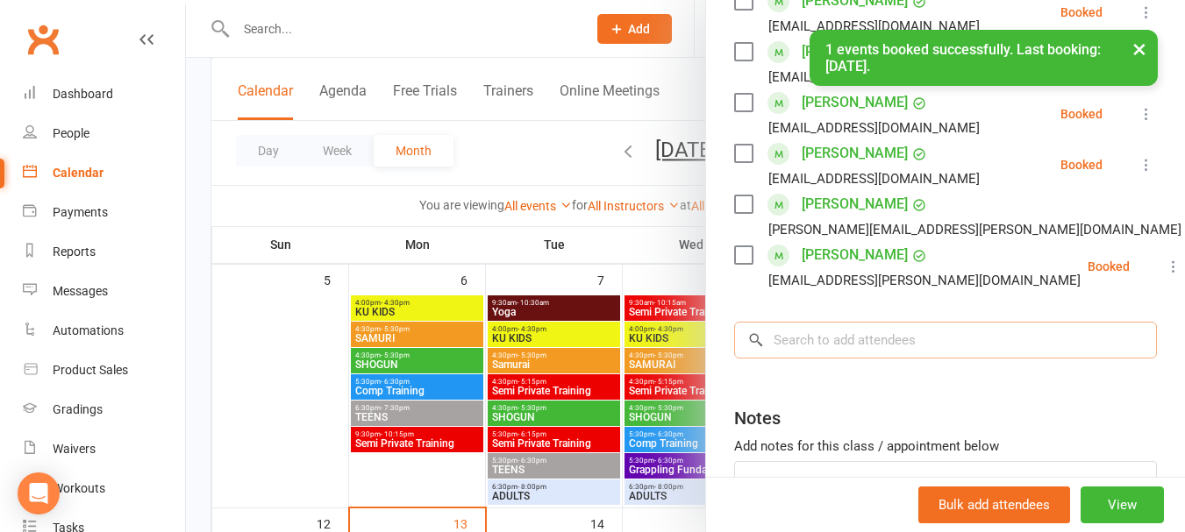
click at [850, 359] on input "search" at bounding box center [945, 340] width 423 height 37
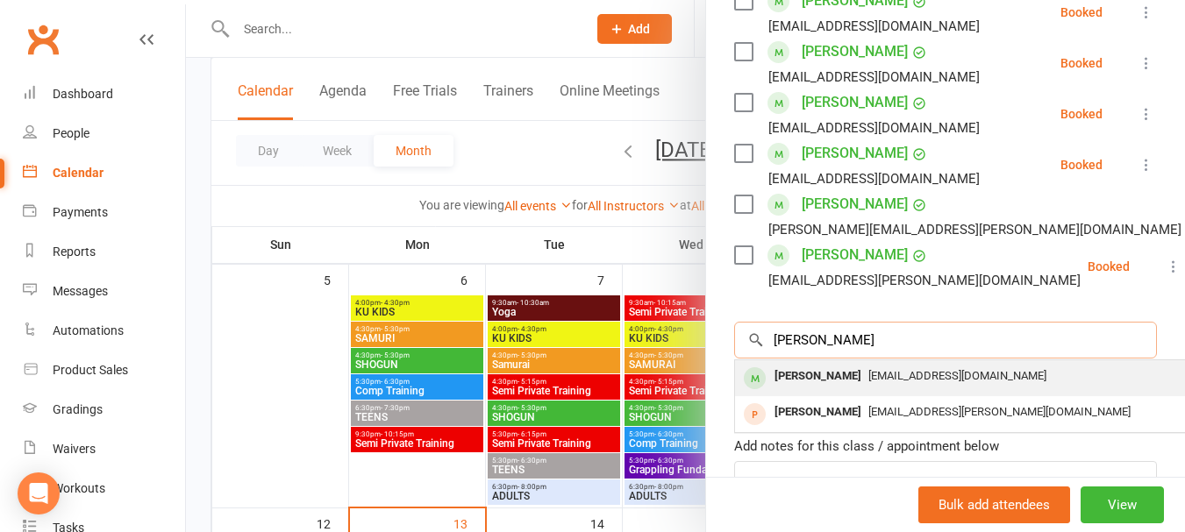
type input "[PERSON_NAME]"
click at [845, 386] on div "[PERSON_NAME]" at bounding box center [817, 376] width 101 height 25
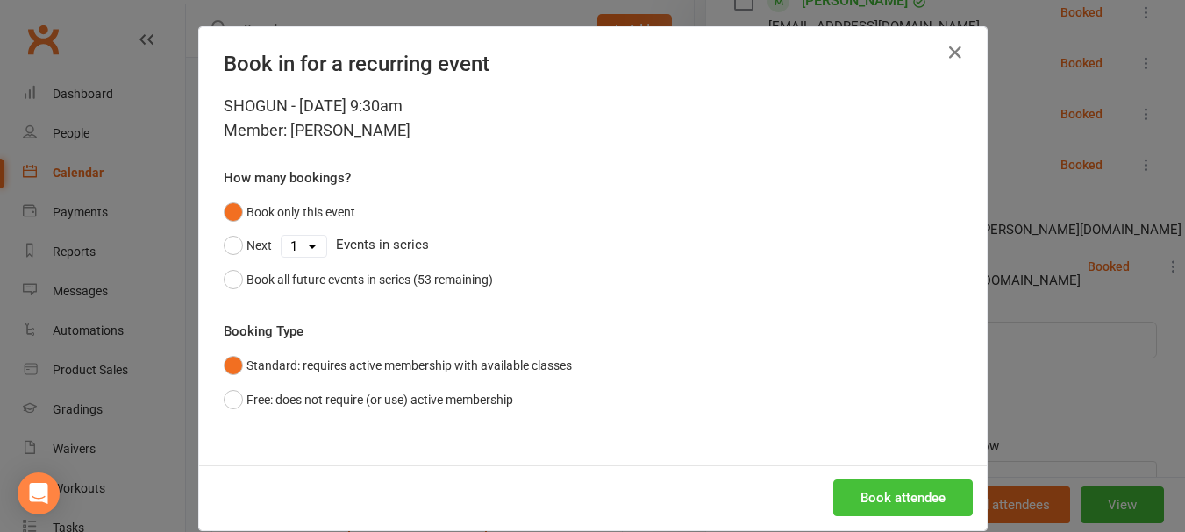
click at [863, 486] on button "Book attendee" at bounding box center [902, 498] width 139 height 37
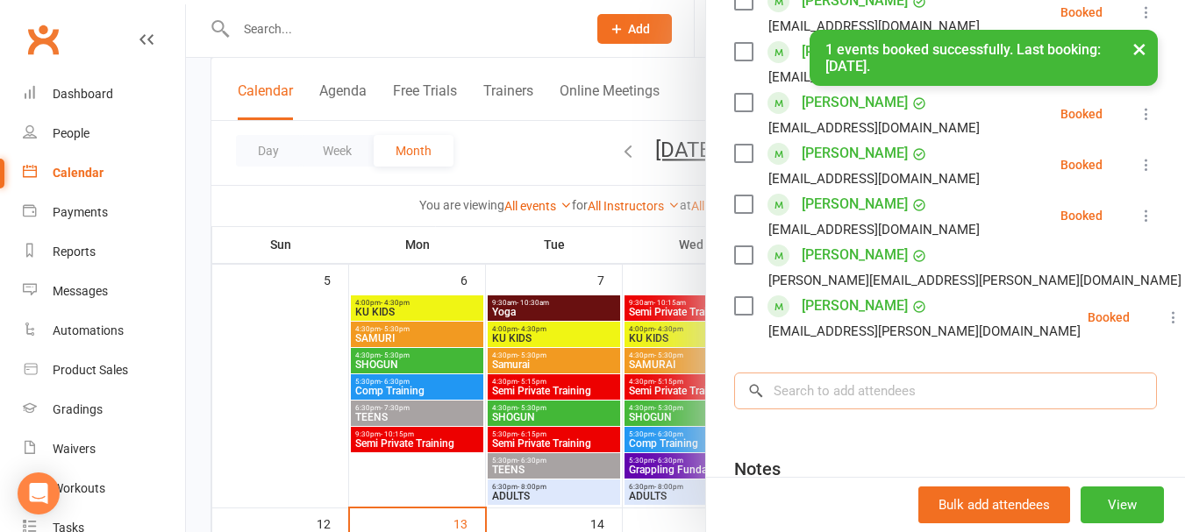
click at [861, 405] on input "search" at bounding box center [945, 391] width 423 height 37
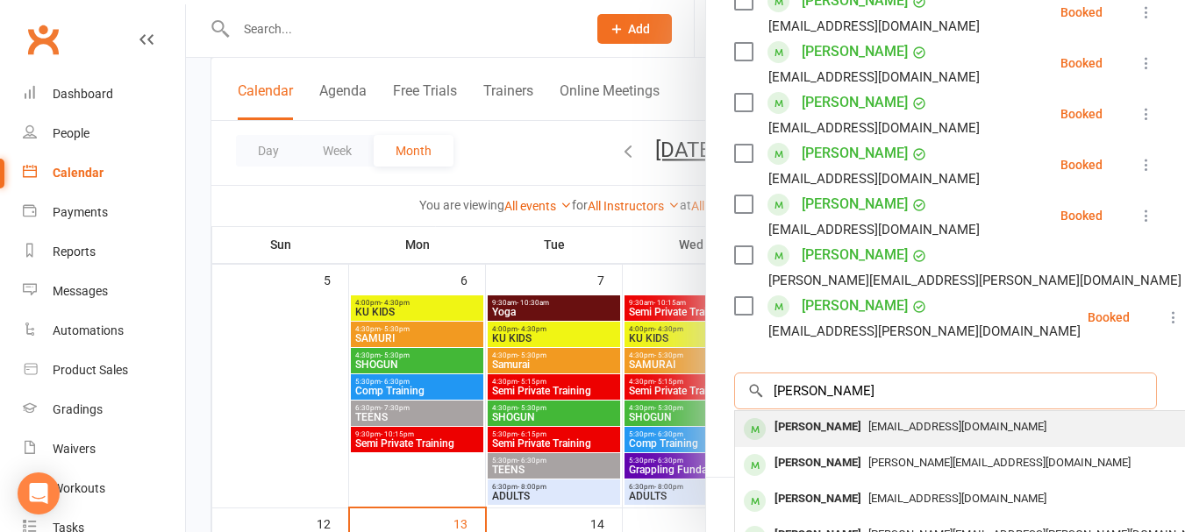
type input "[PERSON_NAME]"
click at [868, 433] on span "[EMAIL_ADDRESS][DOMAIN_NAME]" at bounding box center [957, 426] width 178 height 13
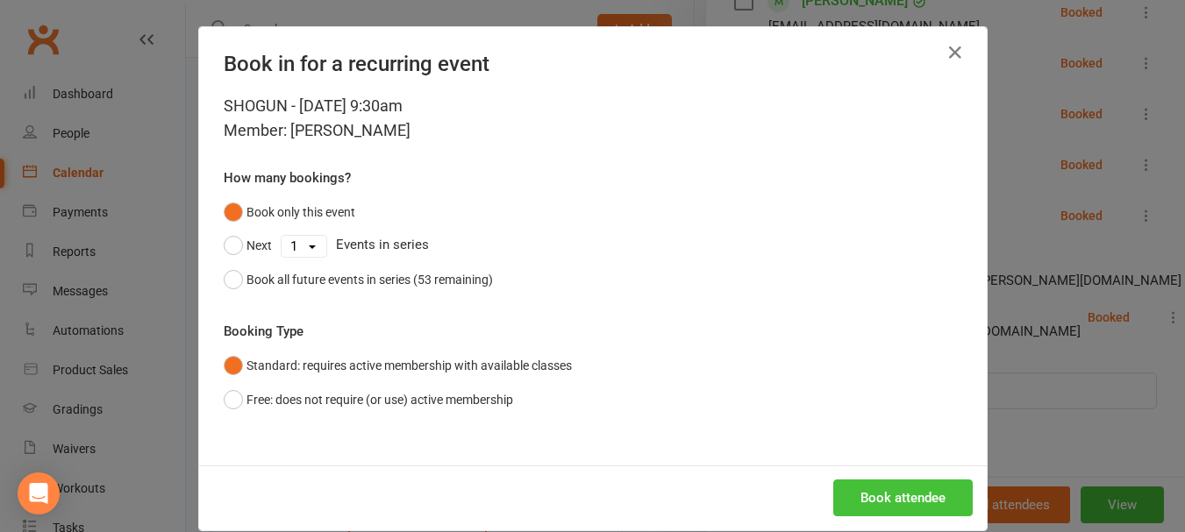
click at [856, 494] on button "Book attendee" at bounding box center [902, 498] width 139 height 37
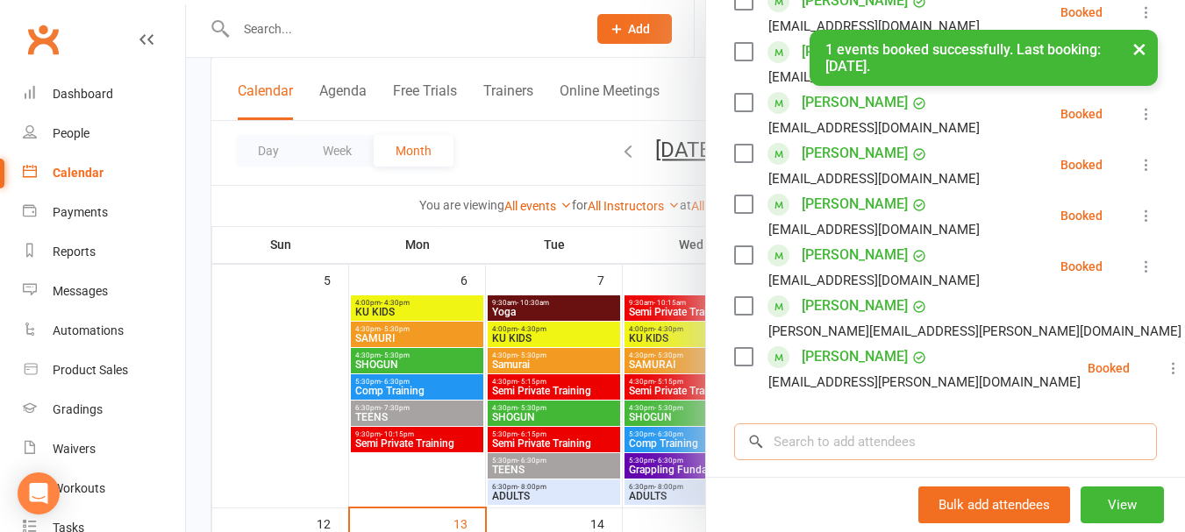
click at [830, 455] on input "search" at bounding box center [945, 442] width 423 height 37
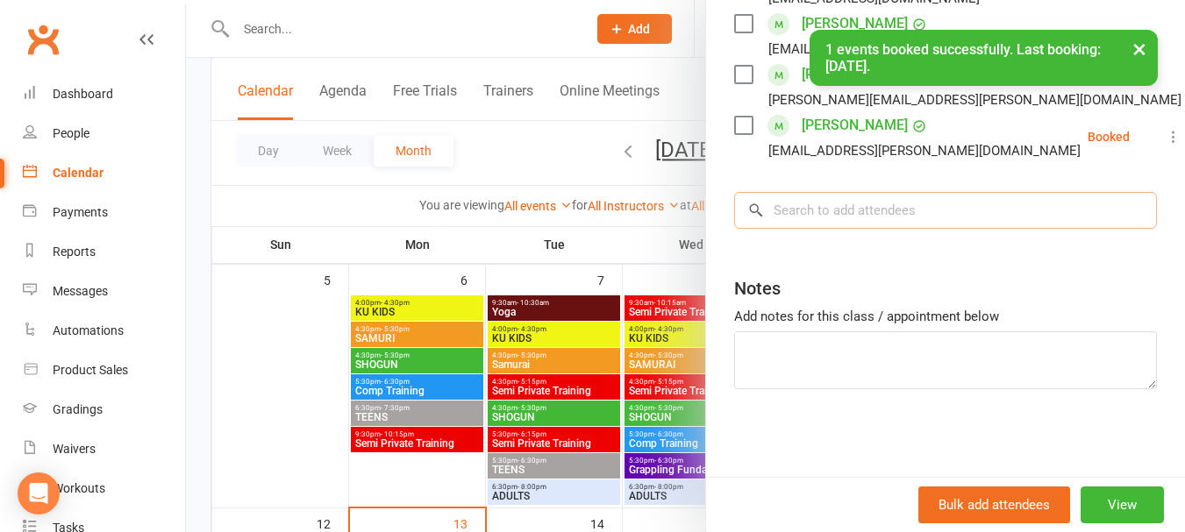
scroll to position [645, 0]
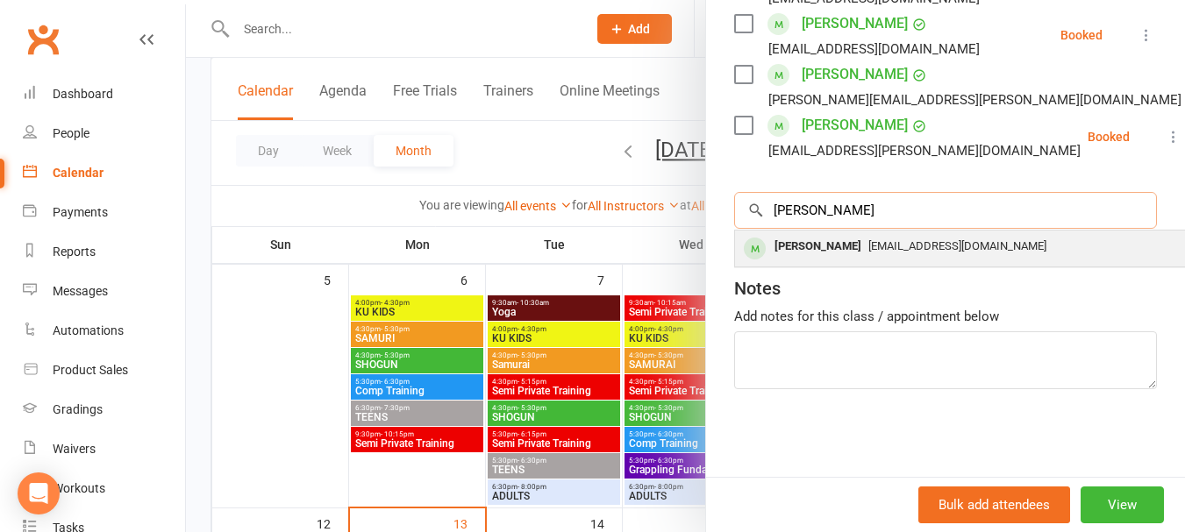
type input "[PERSON_NAME]"
click at [787, 253] on div "[PERSON_NAME]" at bounding box center [817, 246] width 101 height 25
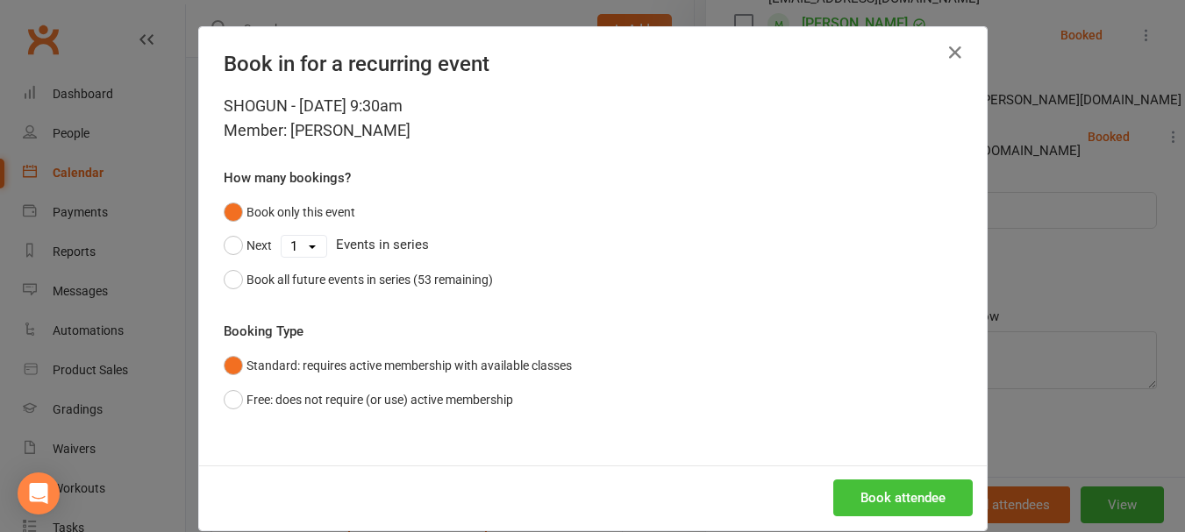
click at [874, 495] on button "Book attendee" at bounding box center [902, 498] width 139 height 37
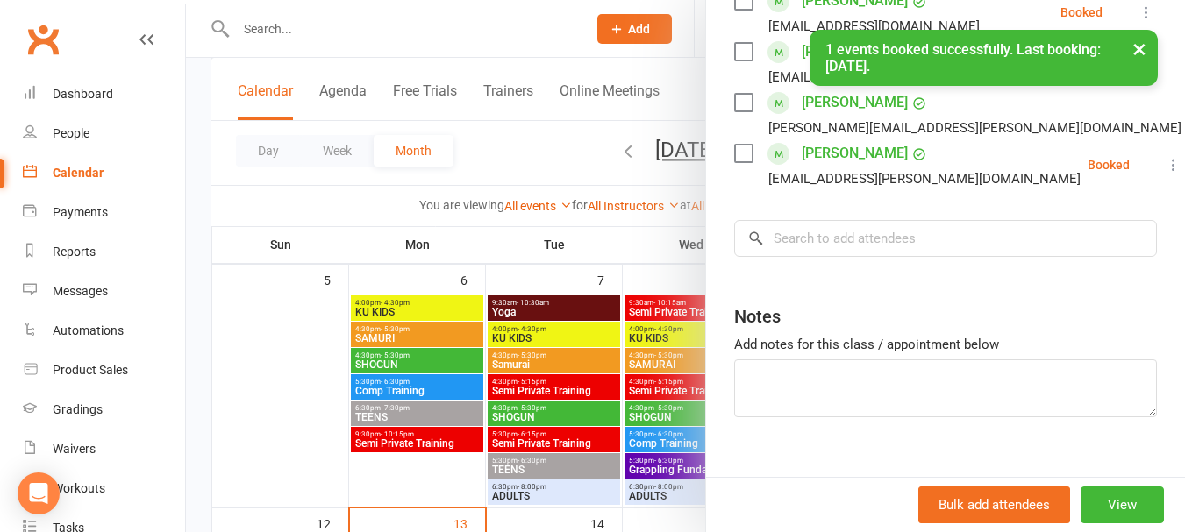
scroll to position [695, 0]
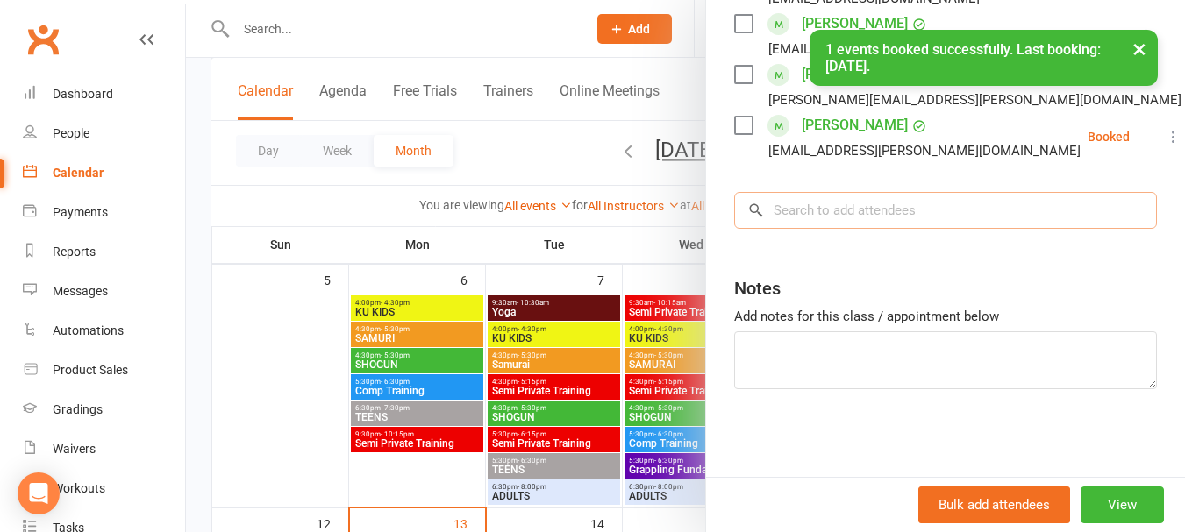
click at [855, 220] on input "search" at bounding box center [945, 210] width 423 height 37
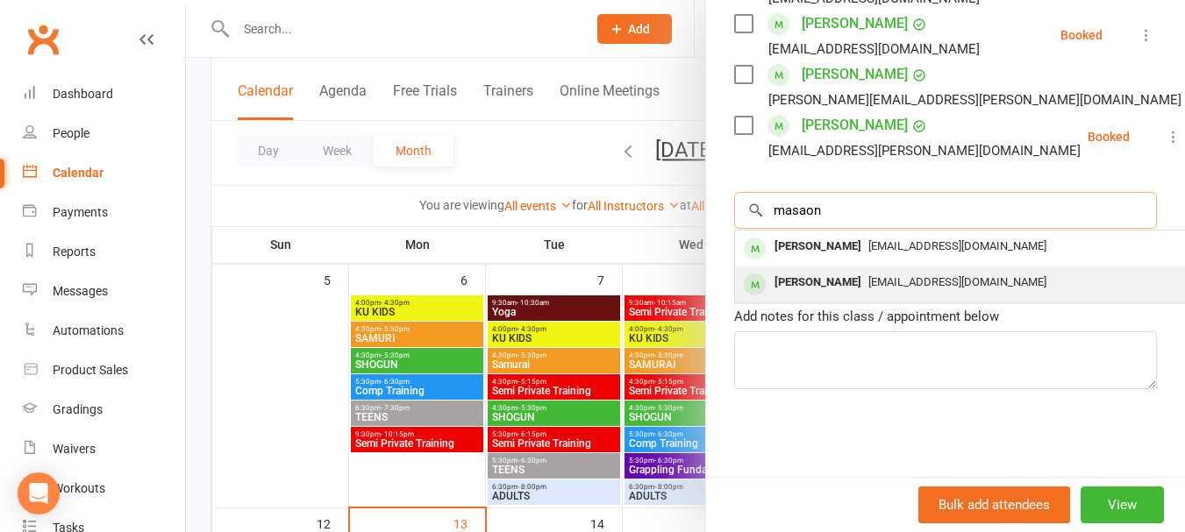
type input "masaon"
click at [856, 274] on div "[EMAIL_ADDRESS][DOMAIN_NAME]" at bounding box center [997, 282] width 510 height 25
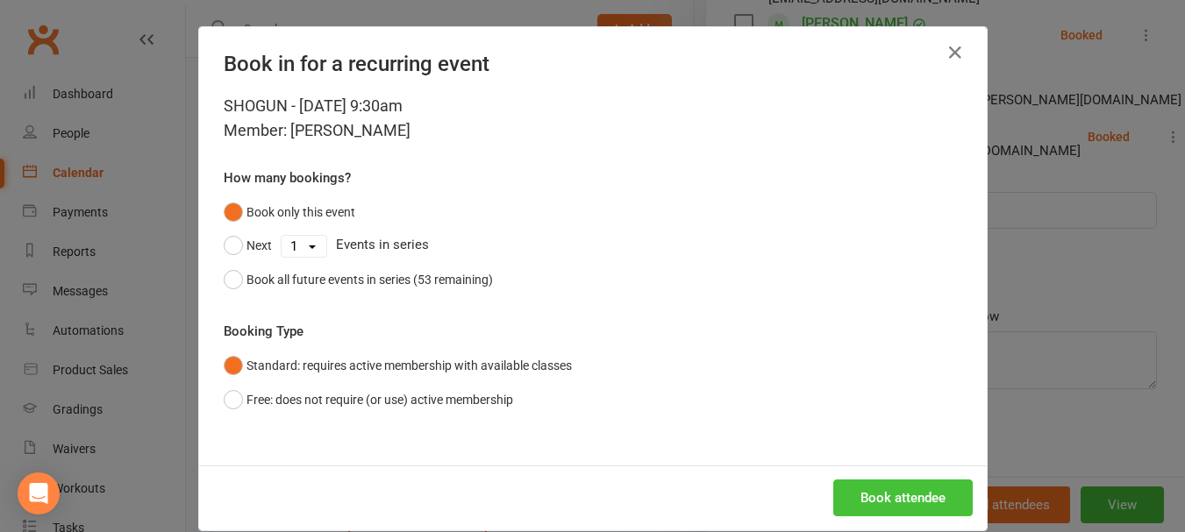
click at [898, 495] on button "Book attendee" at bounding box center [902, 498] width 139 height 37
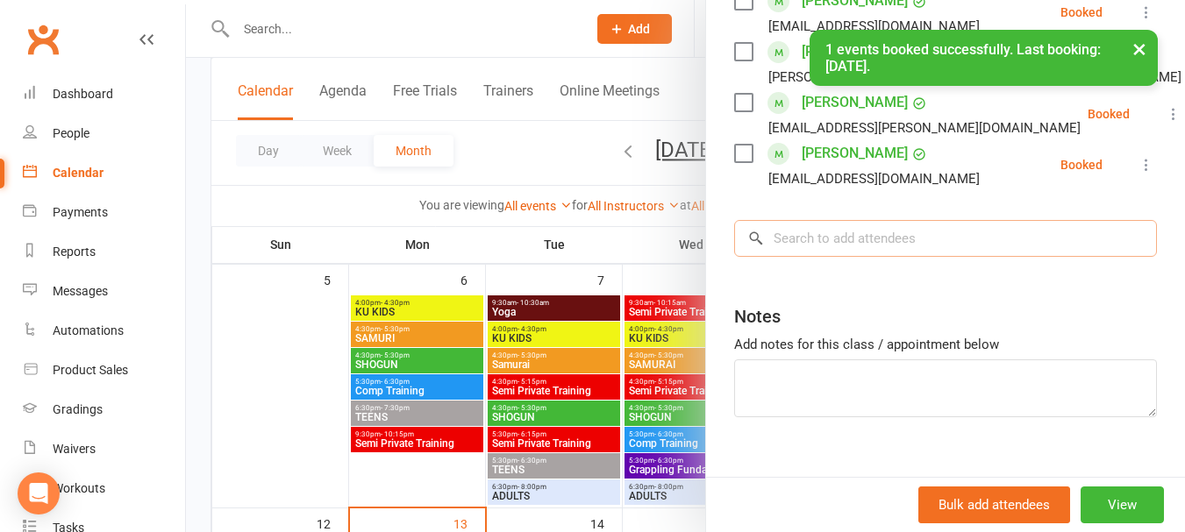
click at [849, 257] on input "search" at bounding box center [945, 238] width 423 height 37
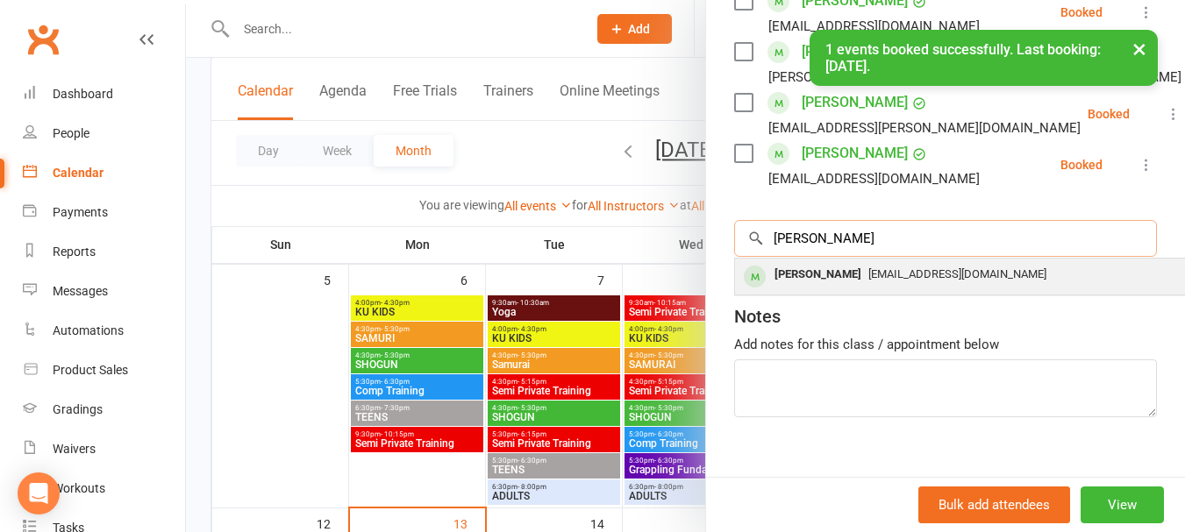
type input "[PERSON_NAME]"
click at [868, 281] on span "[EMAIL_ADDRESS][DOMAIN_NAME]" at bounding box center [957, 273] width 178 height 13
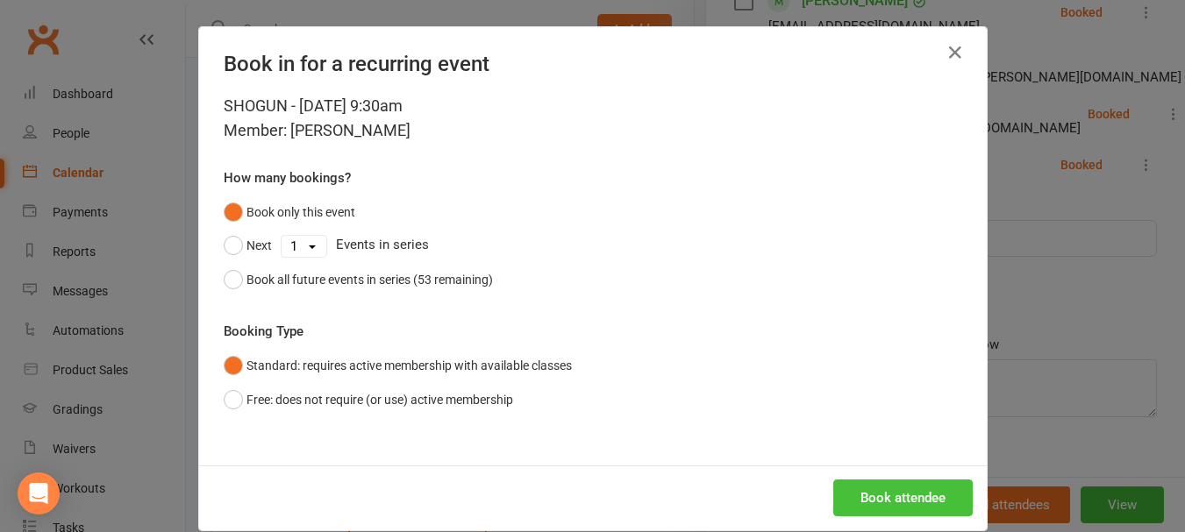
click at [895, 490] on button "Book attendee" at bounding box center [902, 498] width 139 height 37
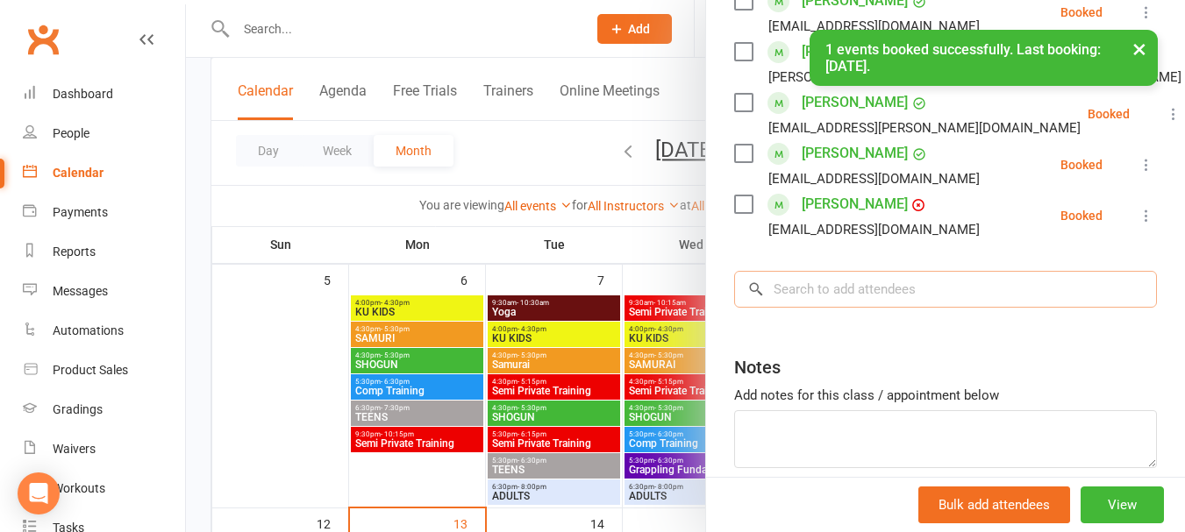
click at [817, 306] on input "search" at bounding box center [945, 289] width 423 height 37
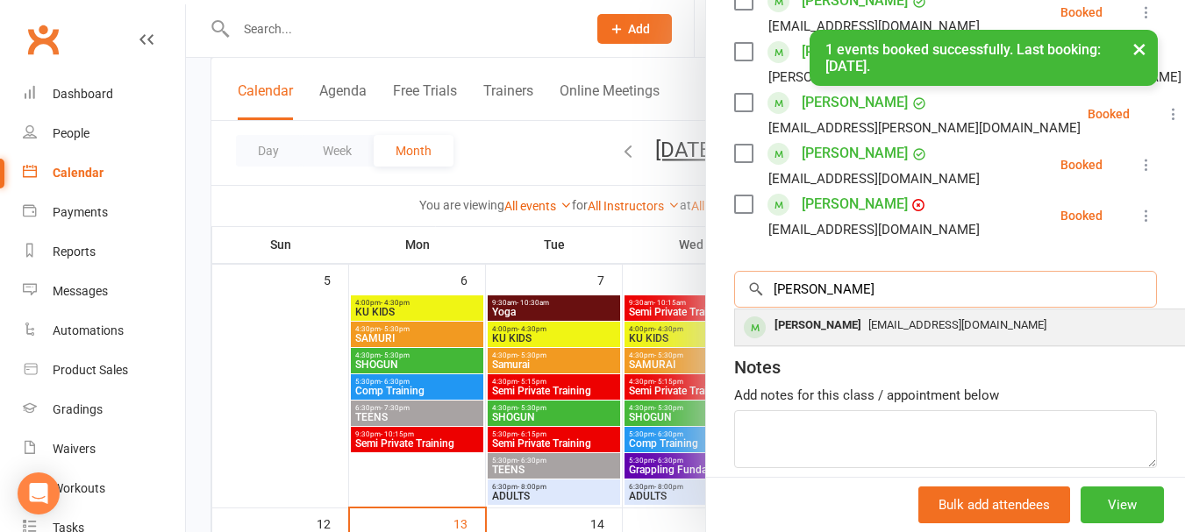
type input "[PERSON_NAME]"
click at [815, 339] on div "[PERSON_NAME]" at bounding box center [817, 325] width 101 height 25
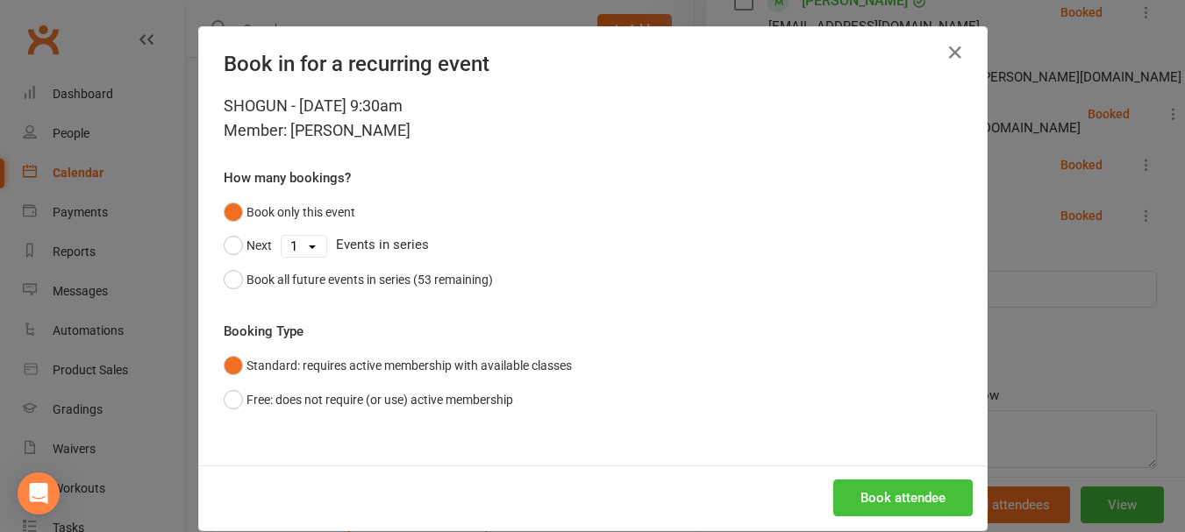
click at [880, 488] on button "Book attendee" at bounding box center [902, 498] width 139 height 37
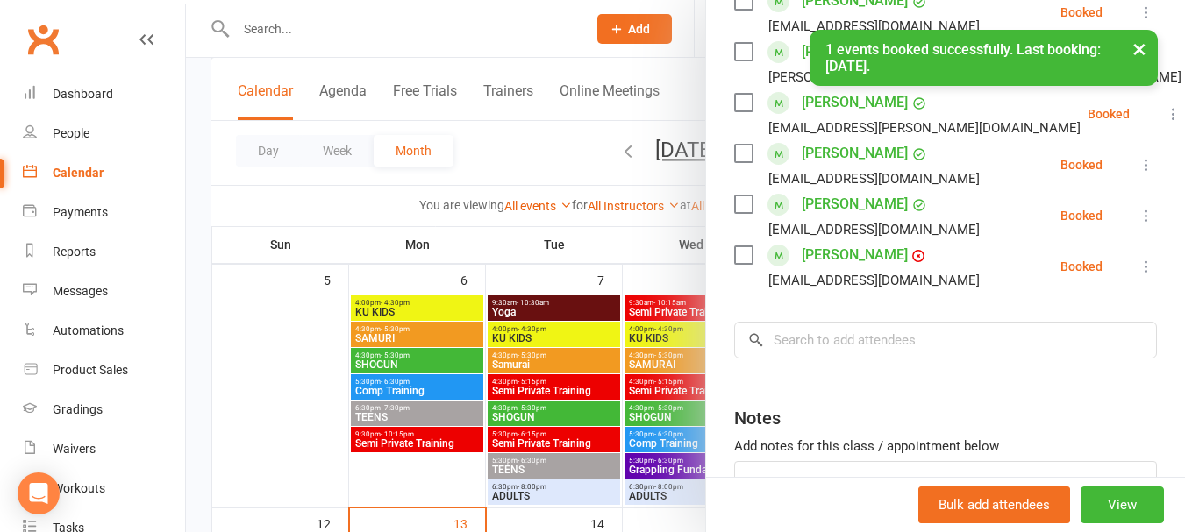
click at [839, 359] on input "search" at bounding box center [945, 340] width 423 height 37
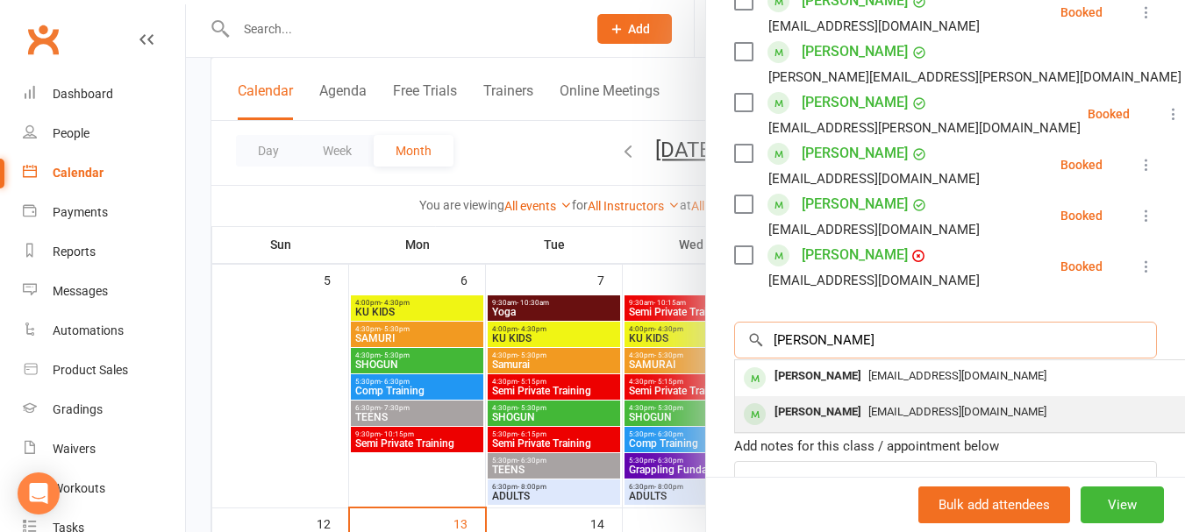
type input "[PERSON_NAME]"
click at [833, 425] on div "[PERSON_NAME]" at bounding box center [817, 412] width 101 height 25
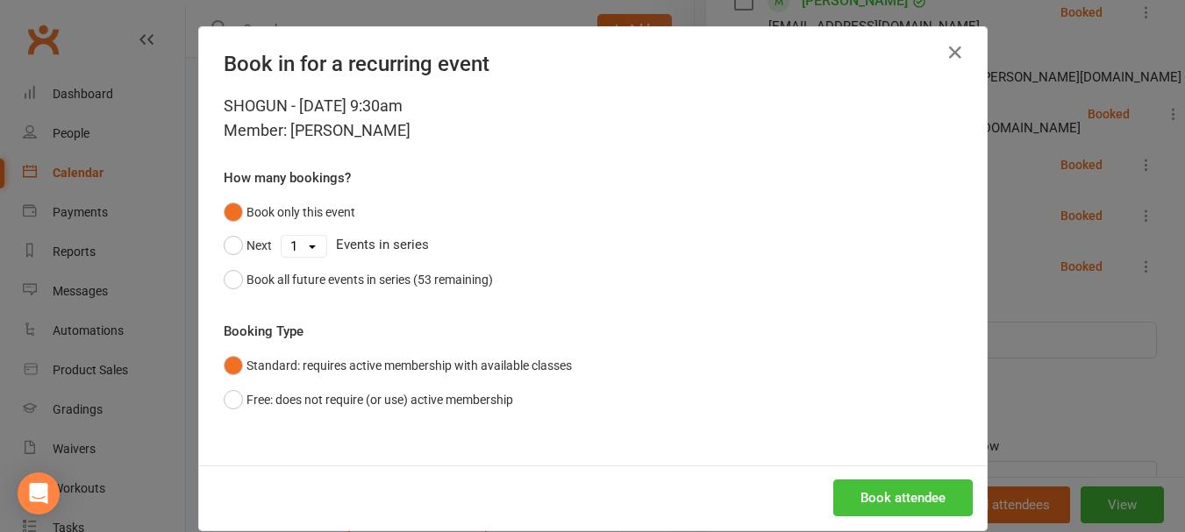
click at [876, 486] on button "Book attendee" at bounding box center [902, 498] width 139 height 37
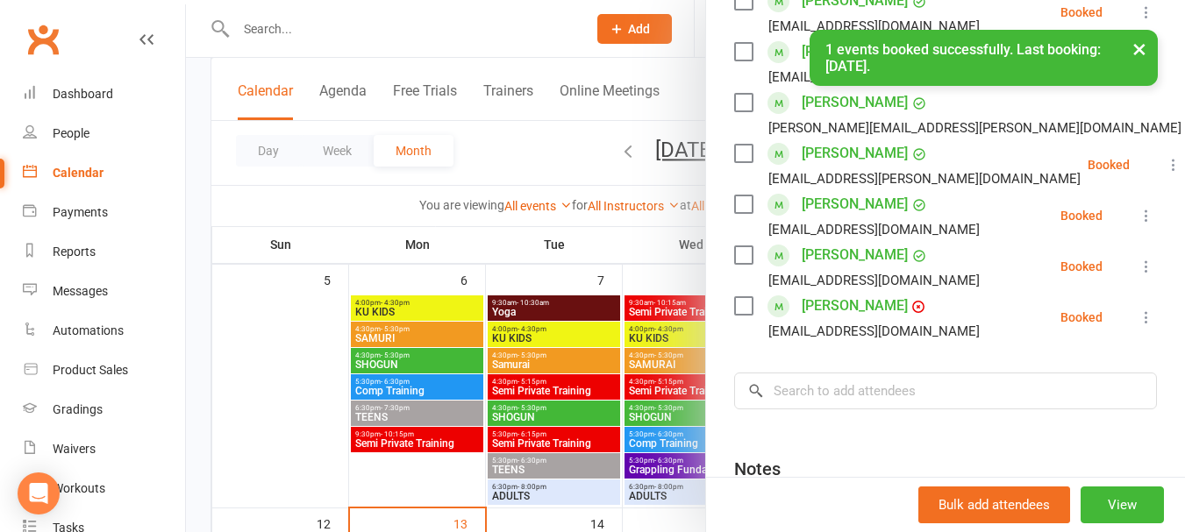
scroll to position [746, 0]
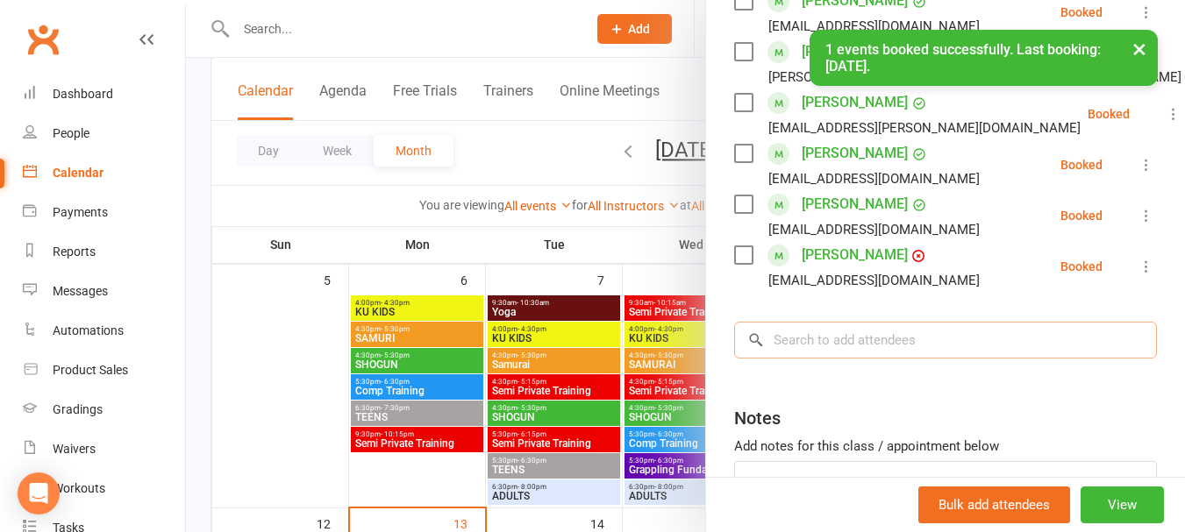
click at [854, 359] on input "search" at bounding box center [945, 340] width 423 height 37
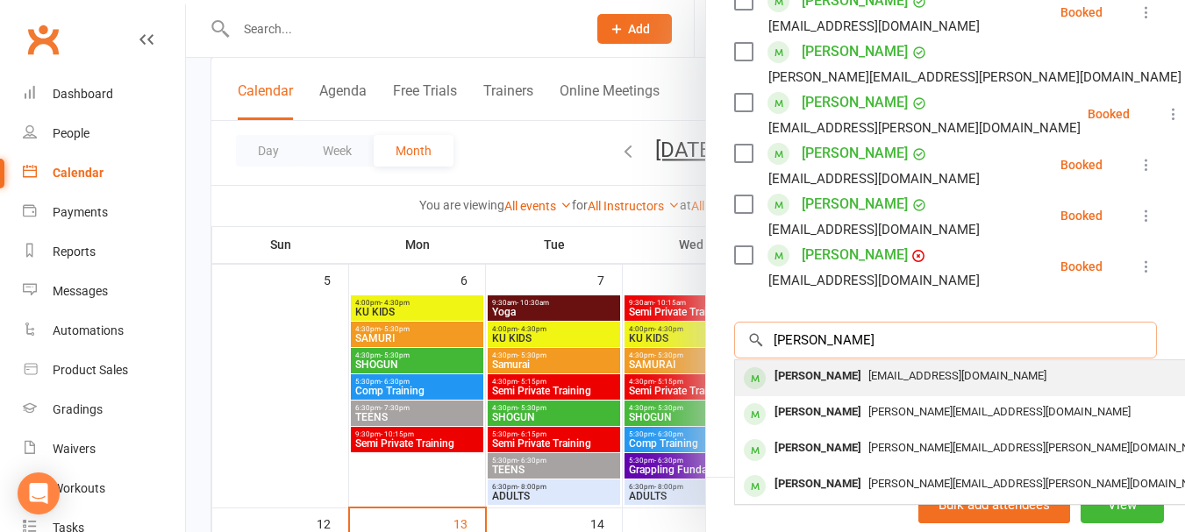
type input "[PERSON_NAME]"
click at [868, 382] on span "[EMAIL_ADDRESS][DOMAIN_NAME]" at bounding box center [957, 375] width 178 height 13
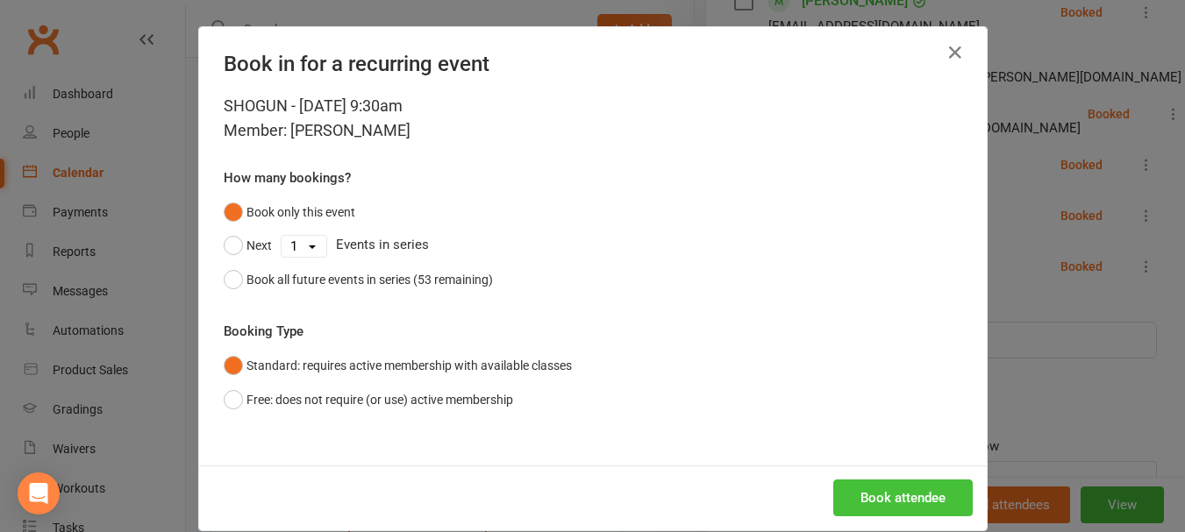
click at [885, 485] on button "Book attendee" at bounding box center [902, 498] width 139 height 37
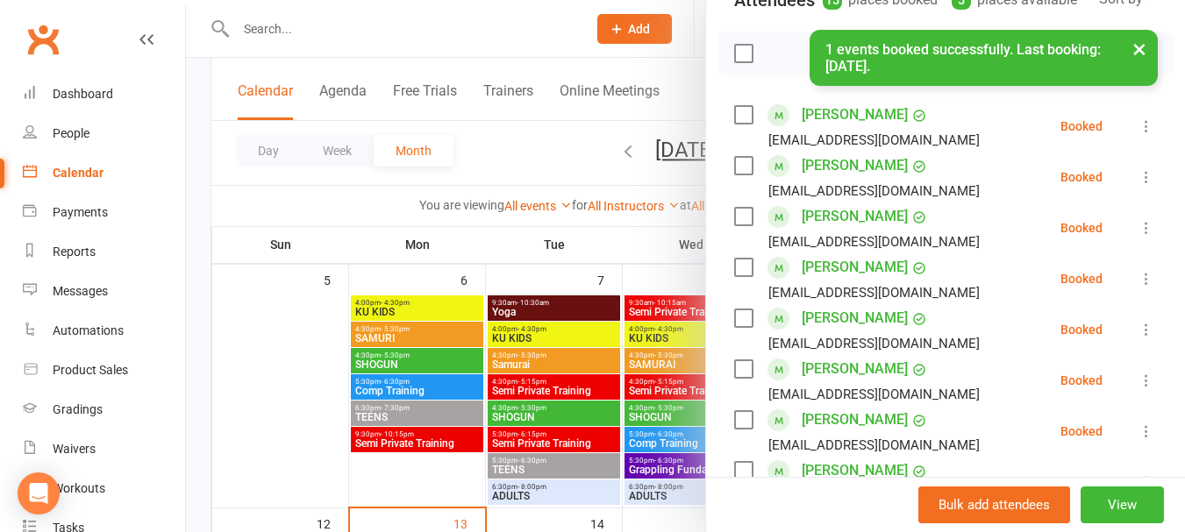
scroll to position [0, 0]
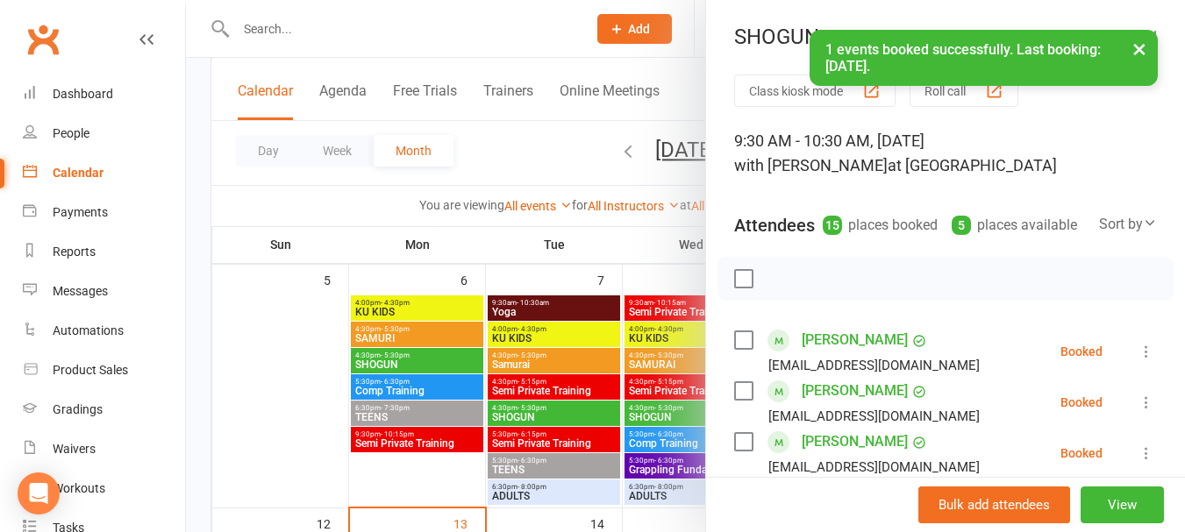
click at [736, 288] on label at bounding box center [743, 279] width 18 height 18
click at [781, 289] on icon "button" at bounding box center [782, 278] width 19 height 19
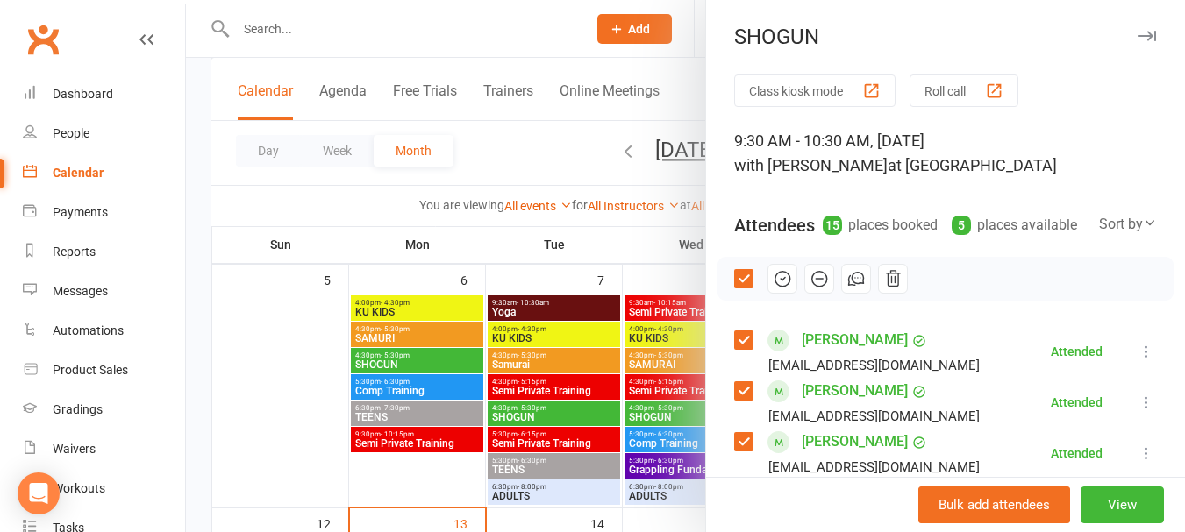
click at [552, 227] on div at bounding box center [685, 266] width 999 height 532
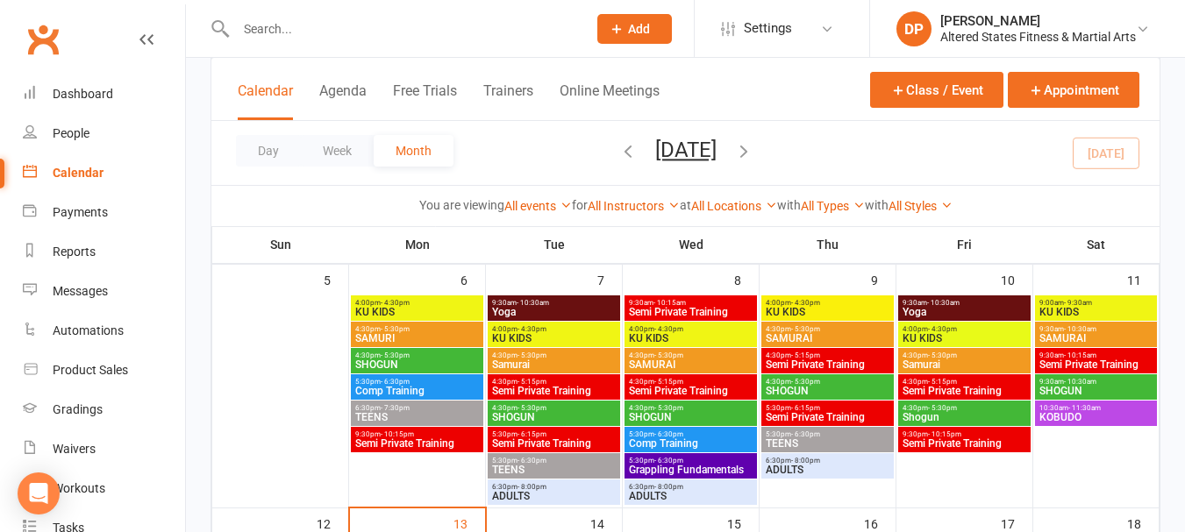
click at [1077, 408] on span "- 11:30am" at bounding box center [1084, 408] width 32 height 8
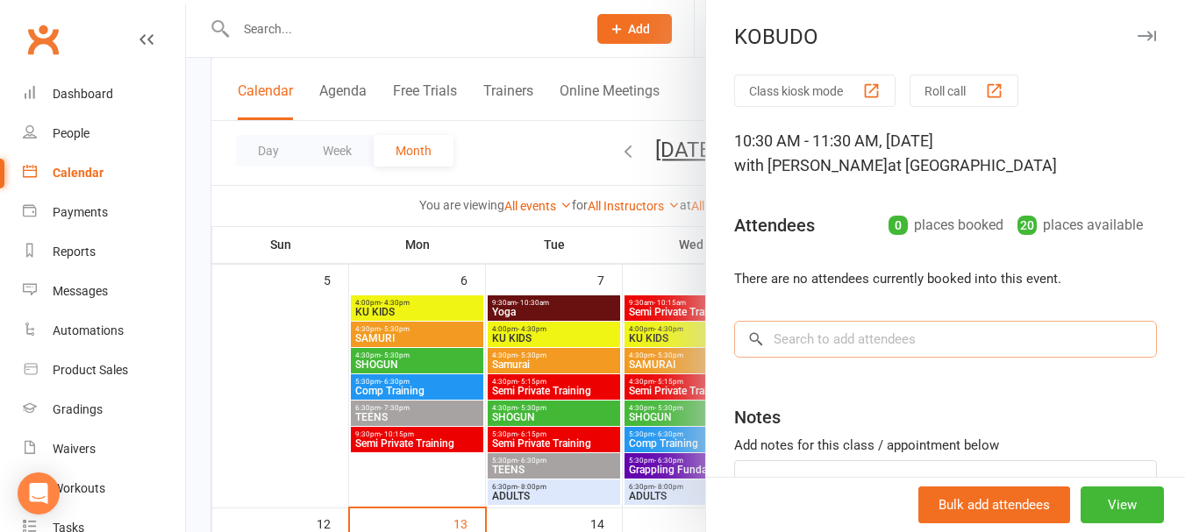
click at [846, 338] on input "search" at bounding box center [945, 339] width 423 height 37
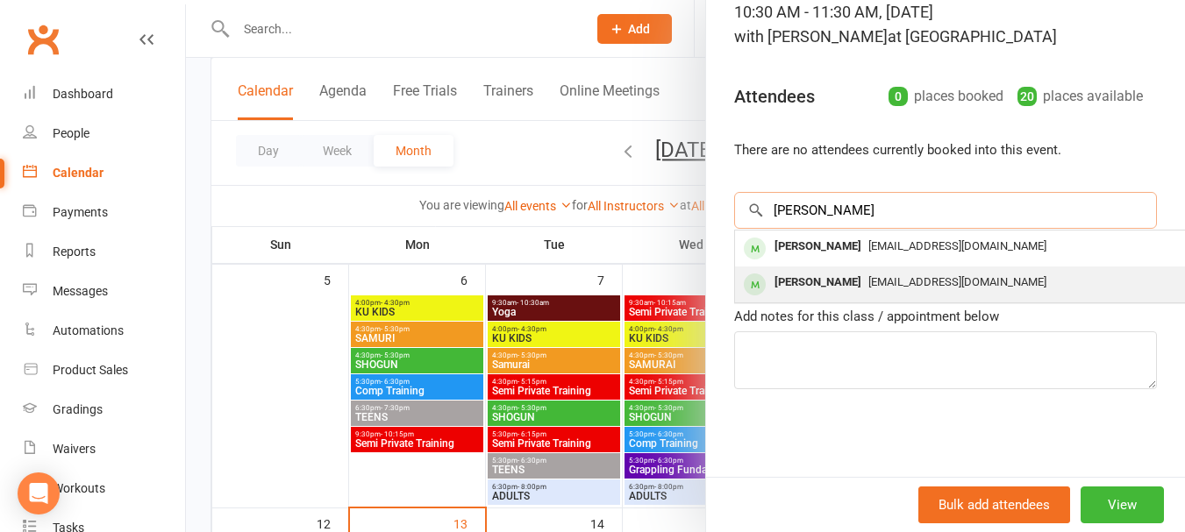
type input "[PERSON_NAME]"
click at [863, 282] on div "[PERSON_NAME]" at bounding box center [817, 282] width 101 height 25
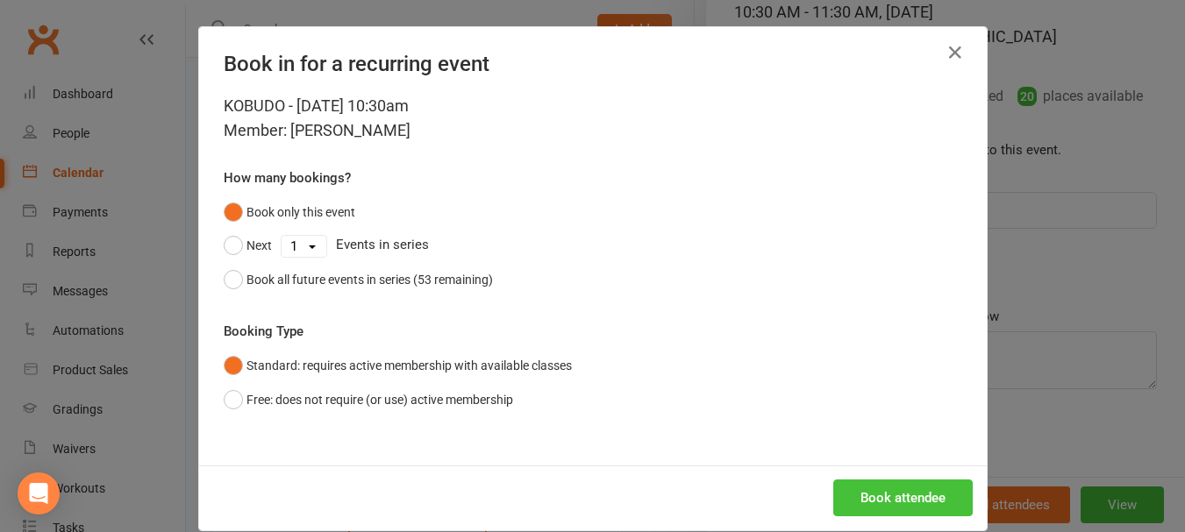
click at [882, 511] on button "Book attendee" at bounding box center [902, 498] width 139 height 37
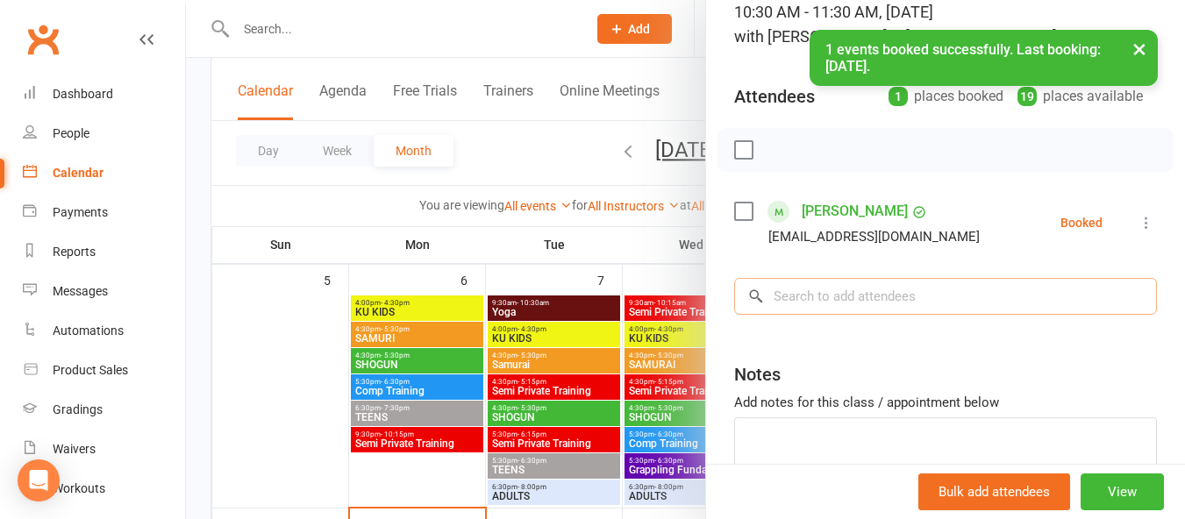
click at [866, 305] on input "search" at bounding box center [945, 296] width 423 height 37
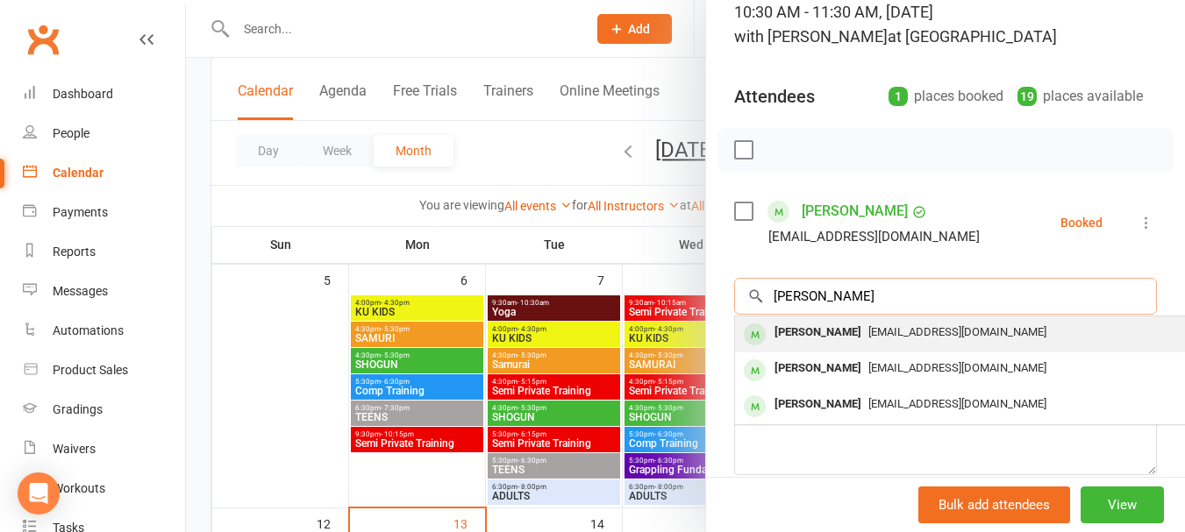
type input "[PERSON_NAME]"
click at [868, 329] on span "[EMAIL_ADDRESS][DOMAIN_NAME]" at bounding box center [957, 331] width 178 height 13
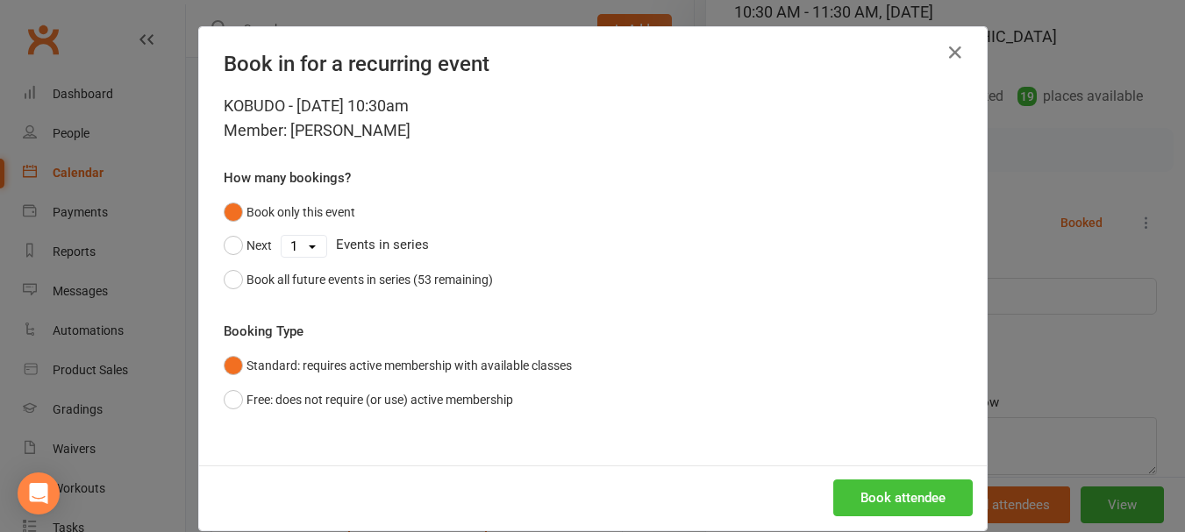
click at [880, 500] on button "Book attendee" at bounding box center [902, 498] width 139 height 37
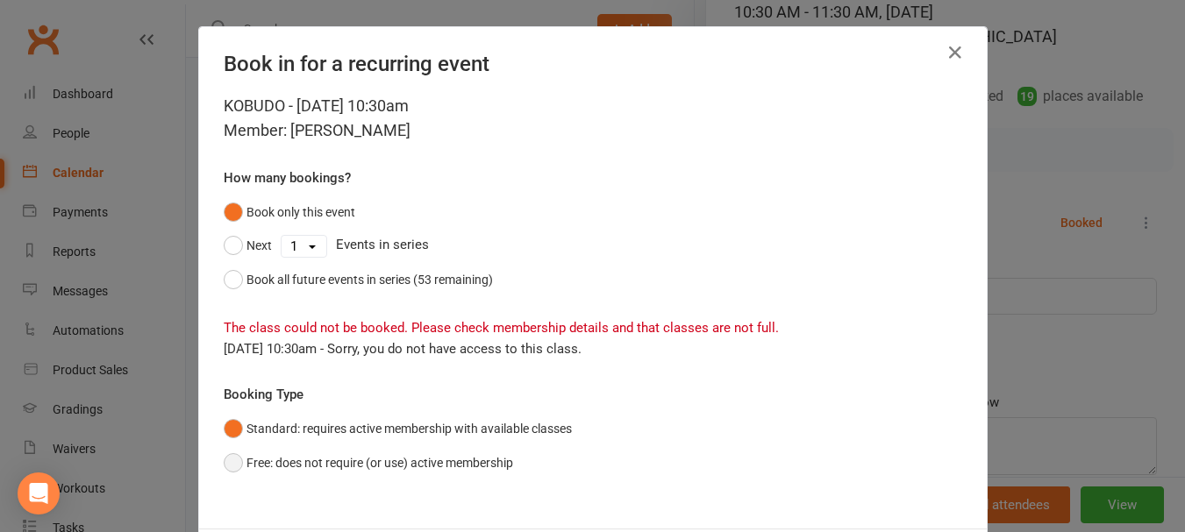
click at [224, 463] on button "Free: does not require (or use) active membership" at bounding box center [368, 462] width 289 height 33
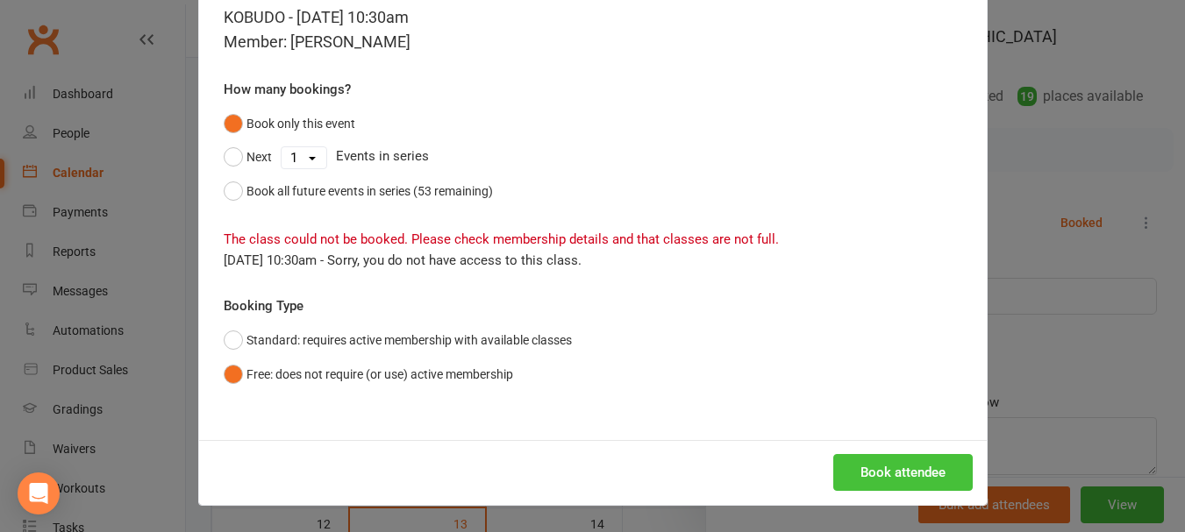
click at [897, 475] on button "Book attendee" at bounding box center [902, 472] width 139 height 37
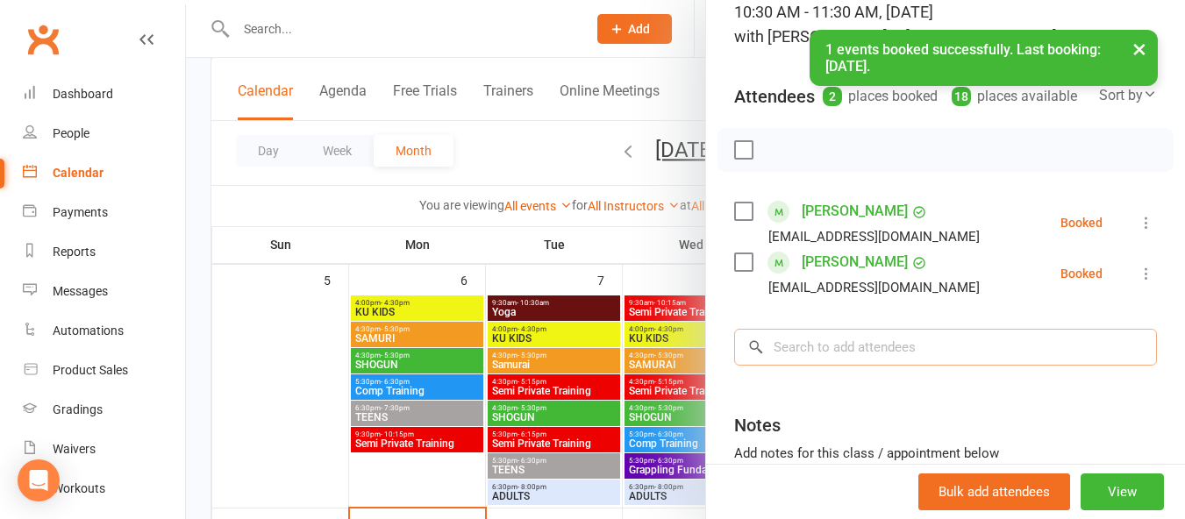
click at [890, 366] on input "search" at bounding box center [945, 347] width 423 height 37
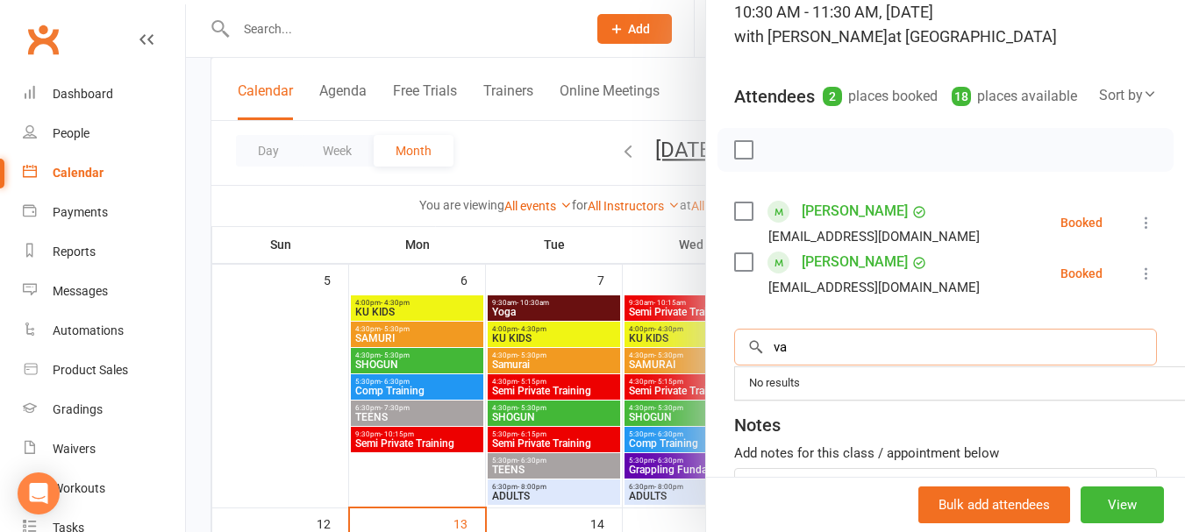
type input "v"
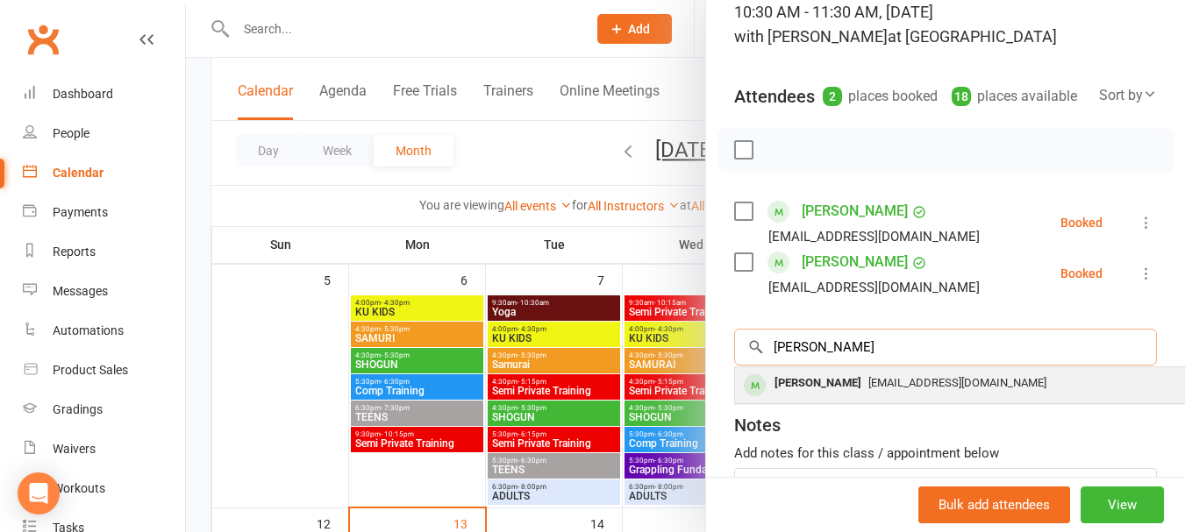
type input "[PERSON_NAME]"
click at [852, 396] on div "[EMAIL_ADDRESS][DOMAIN_NAME]" at bounding box center [997, 383] width 510 height 25
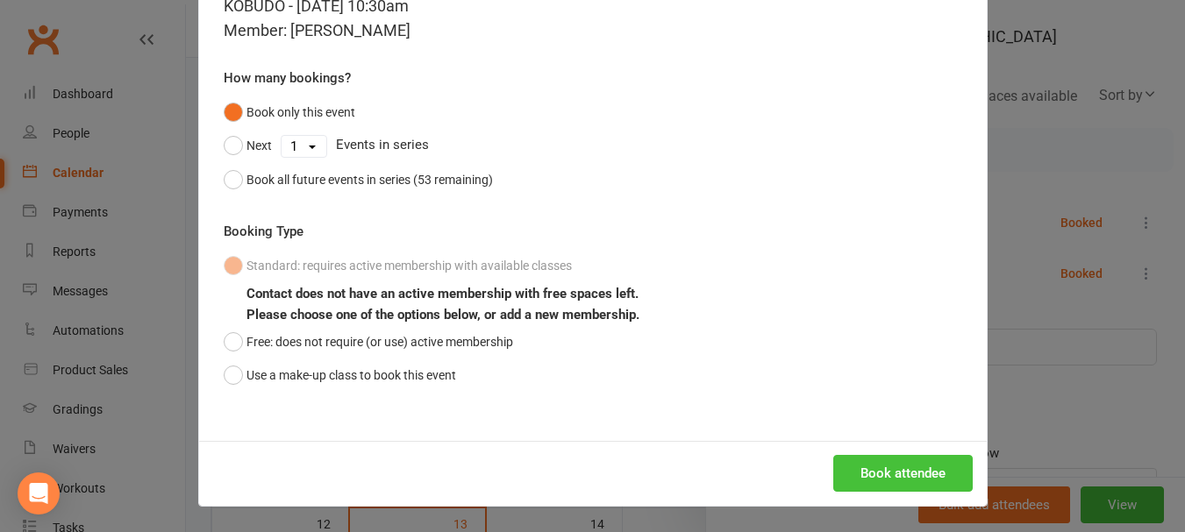
scroll to position [101, 0]
click at [852, 469] on button "Book attendee" at bounding box center [902, 472] width 139 height 37
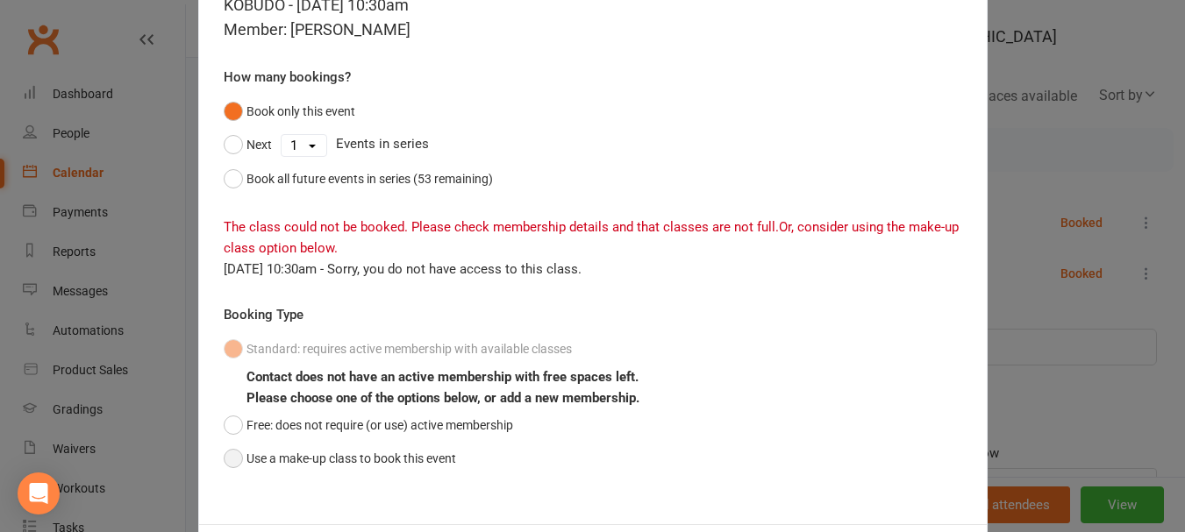
click at [225, 450] on button "Use a make-up class to book this event" at bounding box center [340, 458] width 232 height 33
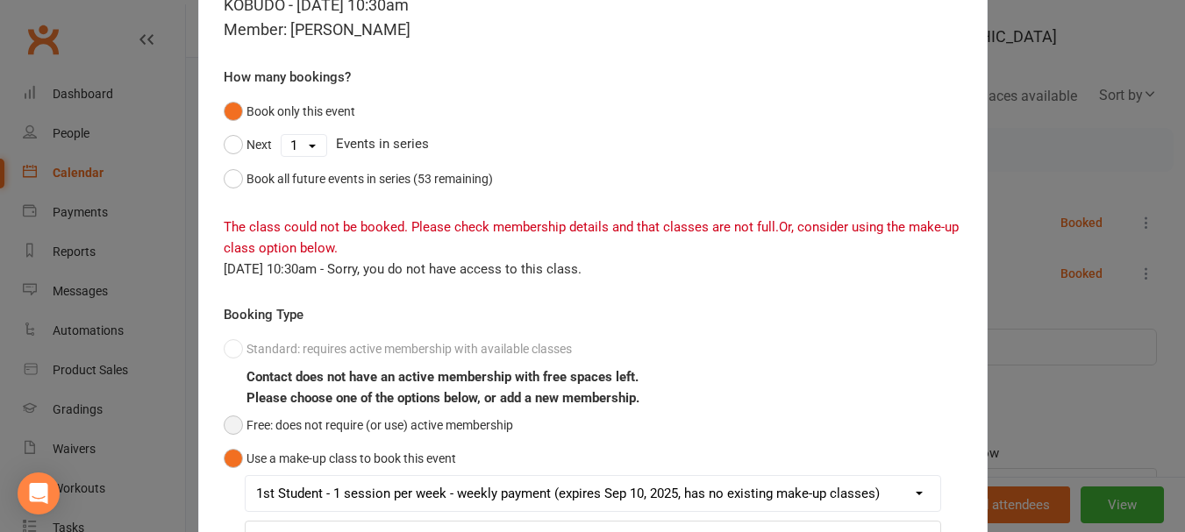
click at [224, 427] on button "Free: does not require (or use) active membership" at bounding box center [368, 425] width 289 height 33
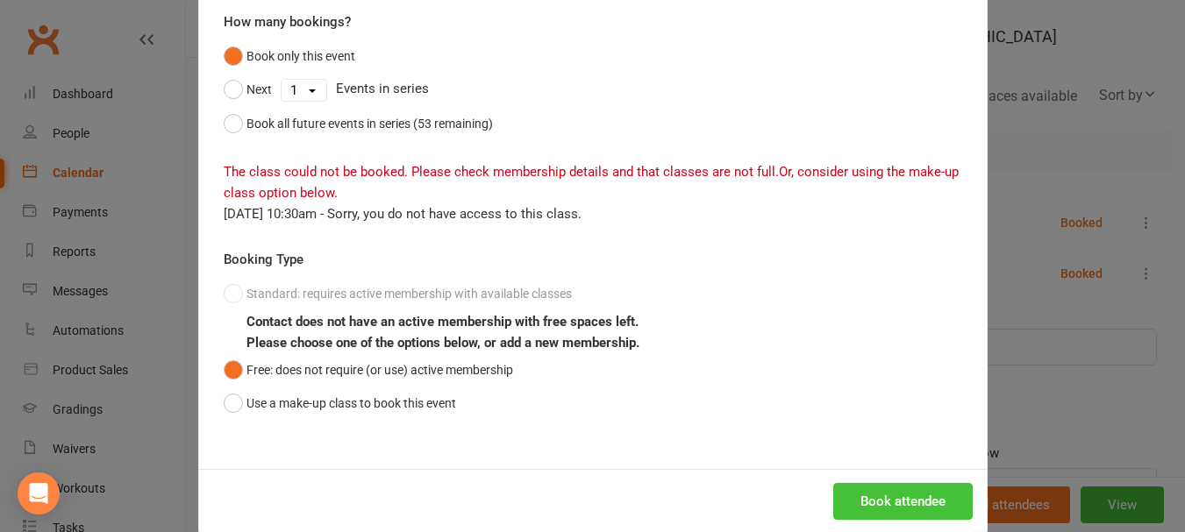
scroll to position [185, 0]
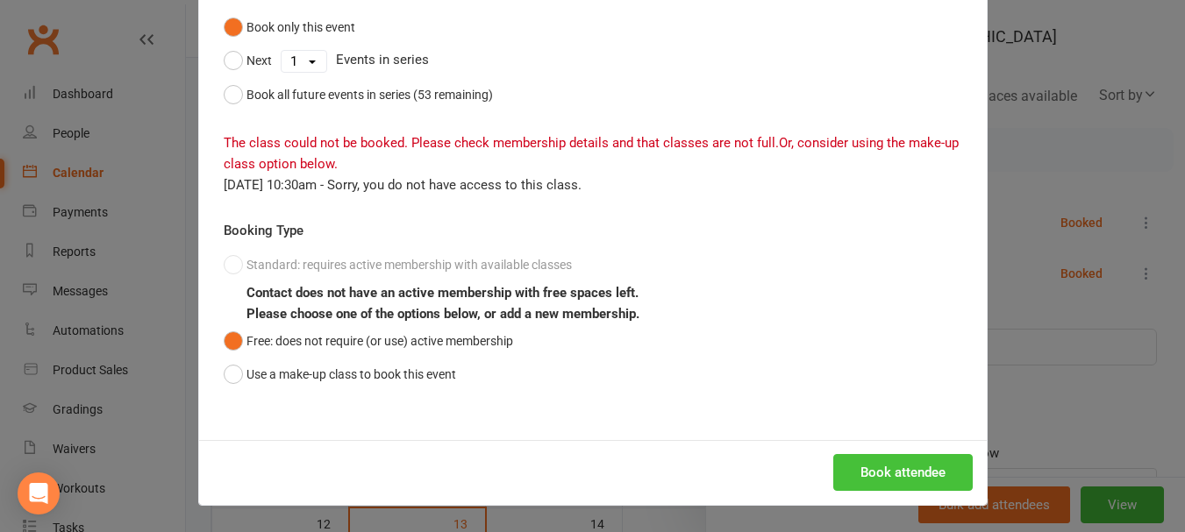
click at [878, 462] on button "Book attendee" at bounding box center [902, 472] width 139 height 37
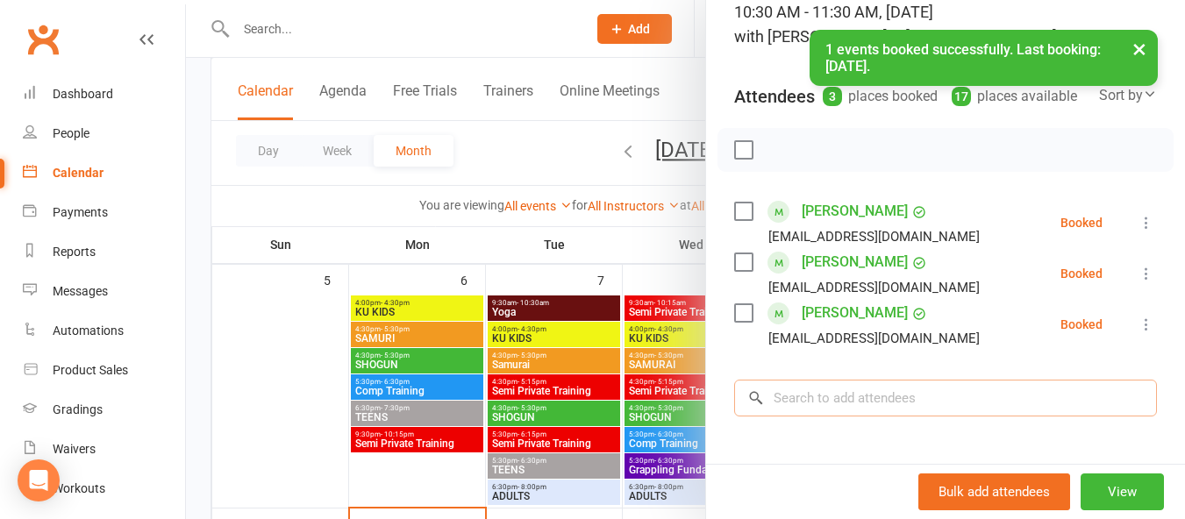
click at [872, 405] on input "search" at bounding box center [945, 398] width 423 height 37
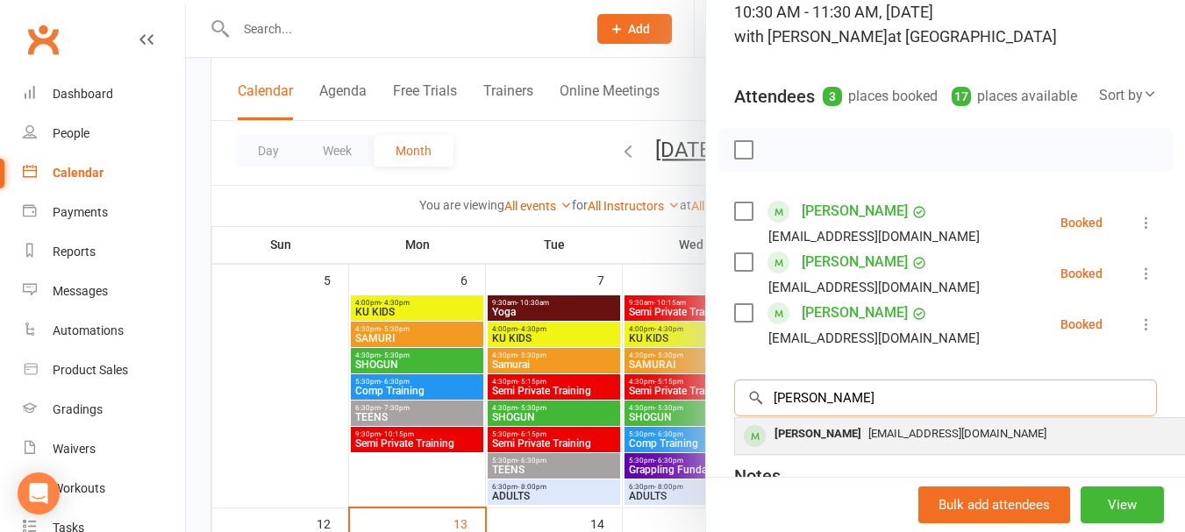
type input "[PERSON_NAME]"
click at [836, 447] on div "[PERSON_NAME]" at bounding box center [817, 434] width 101 height 25
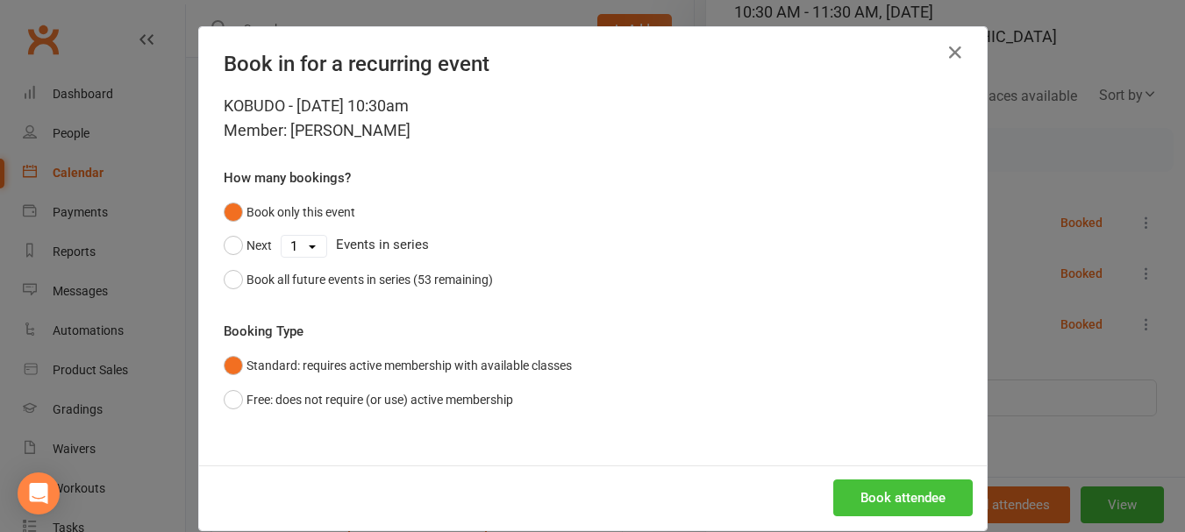
click at [871, 503] on button "Book attendee" at bounding box center [902, 498] width 139 height 37
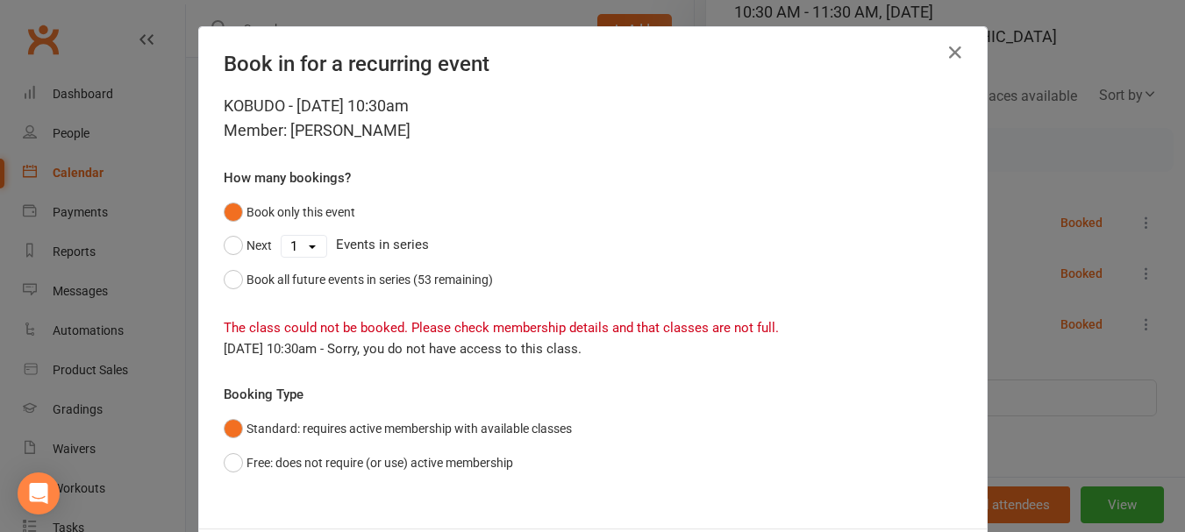
click at [210, 462] on div "KOBUDO - [DATE] 10:30am Member: [PERSON_NAME] How many bookings? Book only this…" at bounding box center [593, 311] width 788 height 435
click at [224, 462] on button "Free: does not require (or use) active membership" at bounding box center [368, 462] width 289 height 33
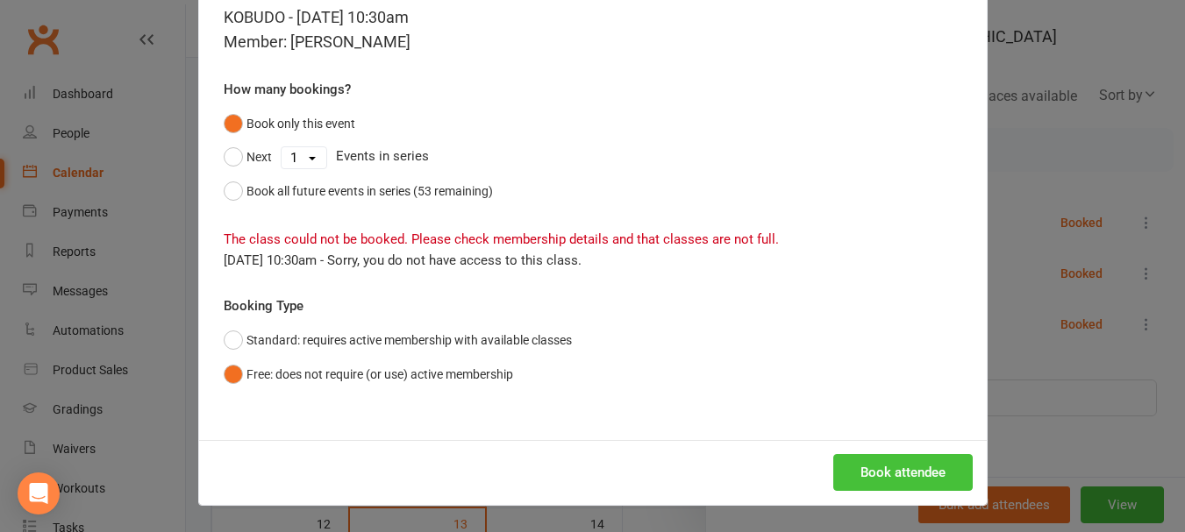
click at [860, 476] on button "Book attendee" at bounding box center [902, 472] width 139 height 37
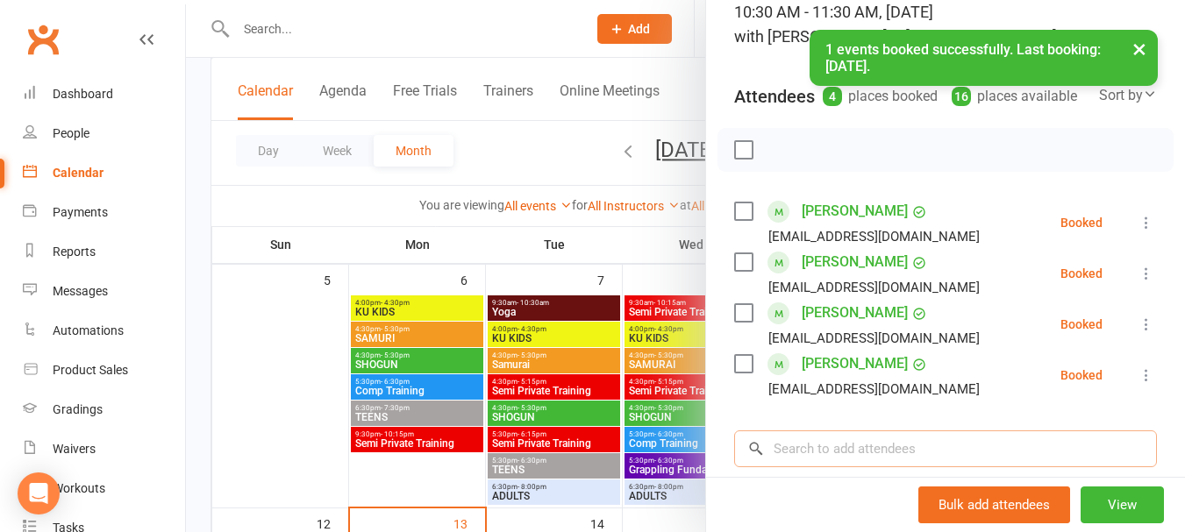
click at [823, 462] on input "search" at bounding box center [945, 449] width 423 height 37
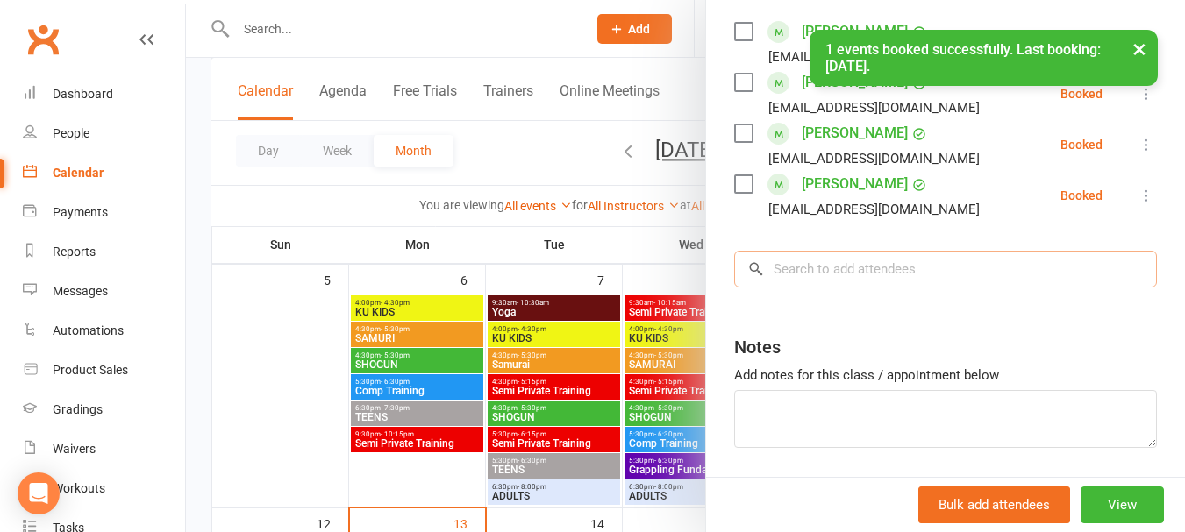
scroll to position [390, 0]
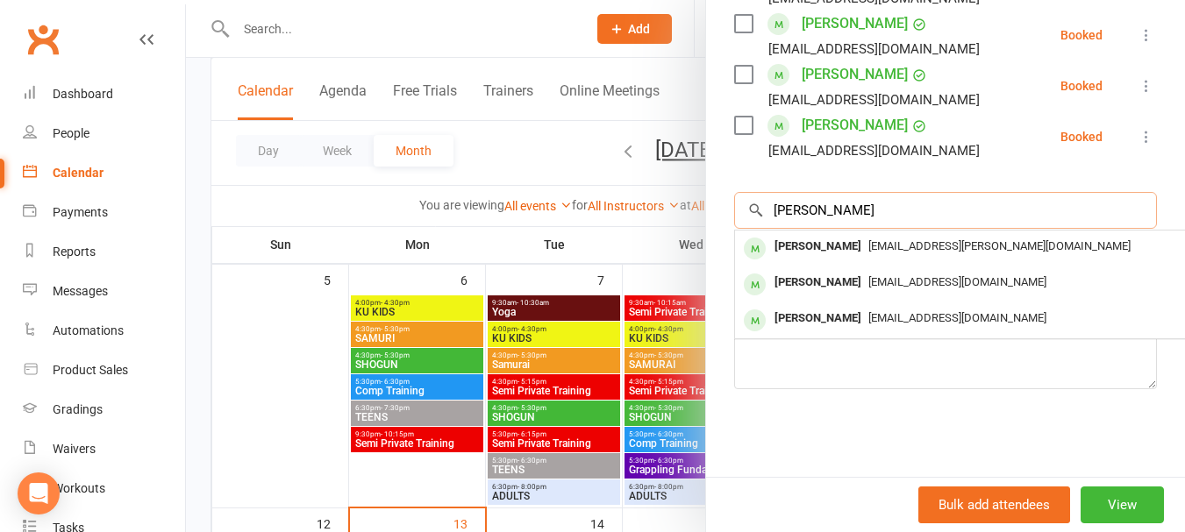
type input "[PERSON_NAME]"
click at [823, 462] on div "Class kiosk mode Roll call 10:30 AM - 11:30 AM, [DATE] with [PERSON_NAME] at Do…" at bounding box center [945, 92] width 479 height 770
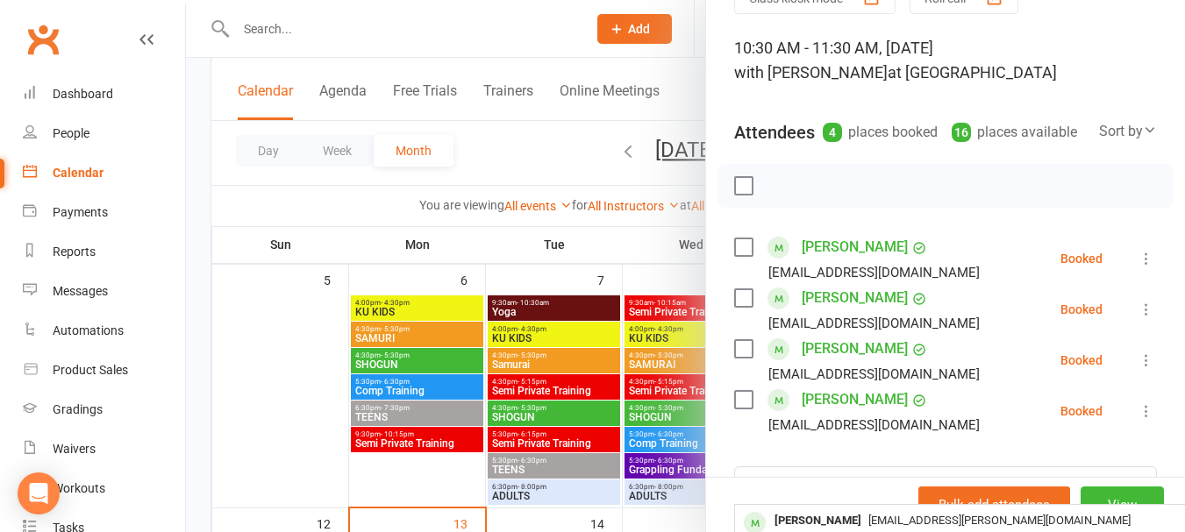
scroll to position [0, 0]
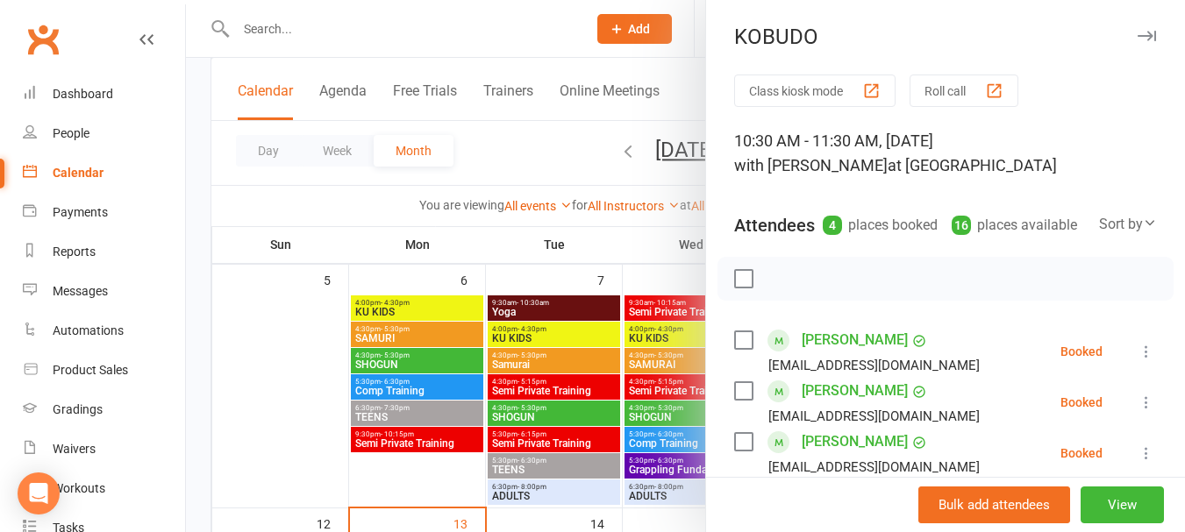
click at [734, 301] on div at bounding box center [945, 279] width 456 height 44
click at [744, 288] on label at bounding box center [743, 279] width 18 height 18
click at [773, 289] on icon "button" at bounding box center [782, 278] width 19 height 19
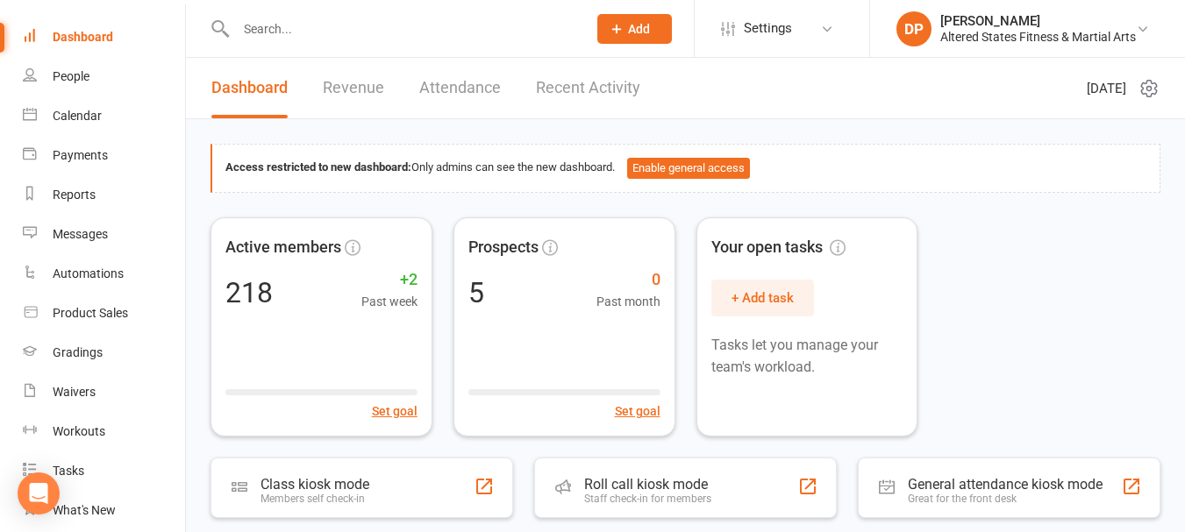
scroll to position [88, 0]
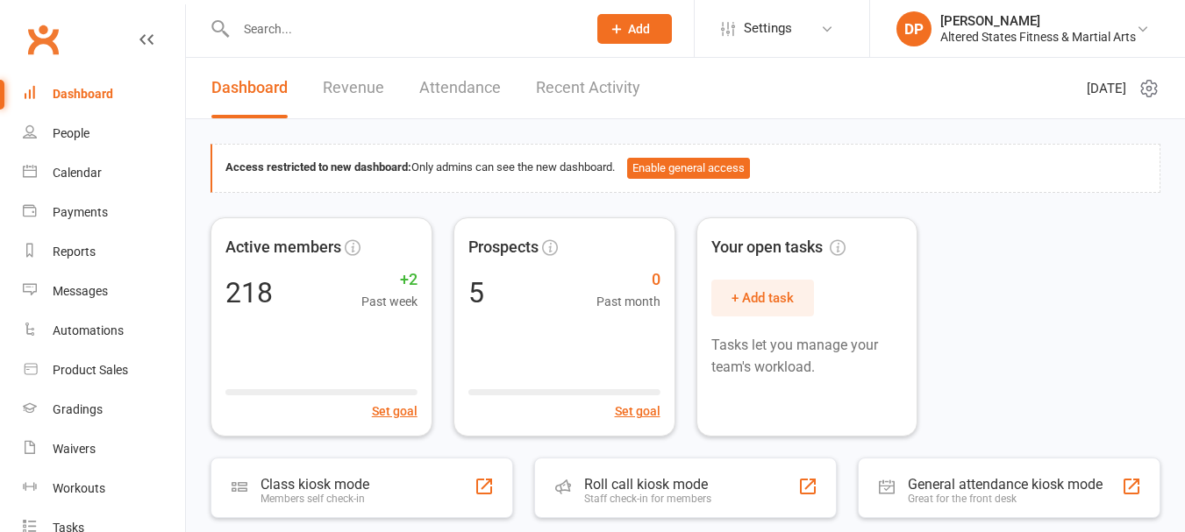
click at [304, 33] on input "text" at bounding box center [403, 29] width 344 height 25
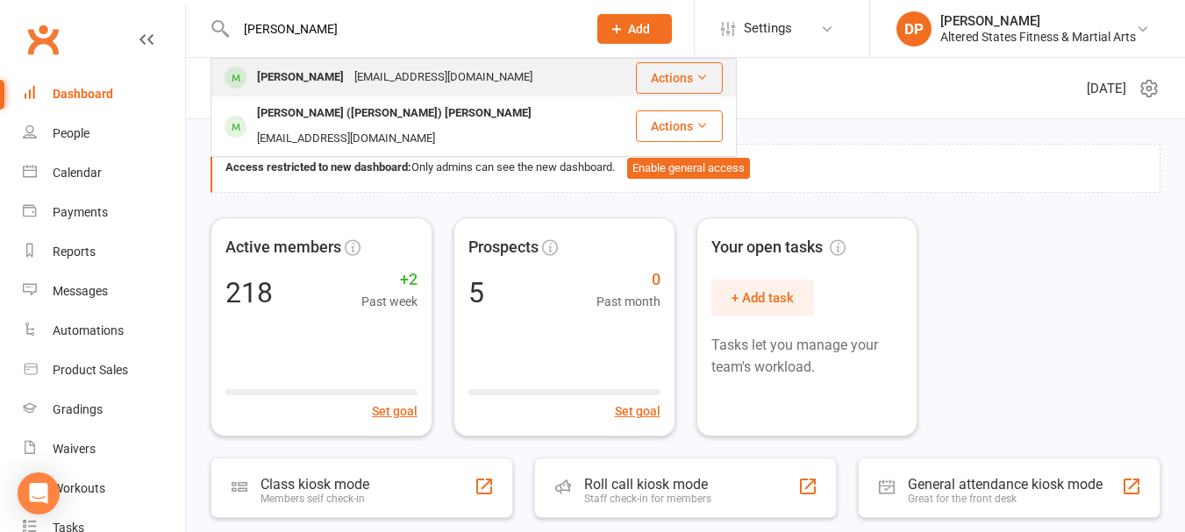
type input "tait"
click at [296, 79] on div "Ted Tait" at bounding box center [300, 77] width 97 height 25
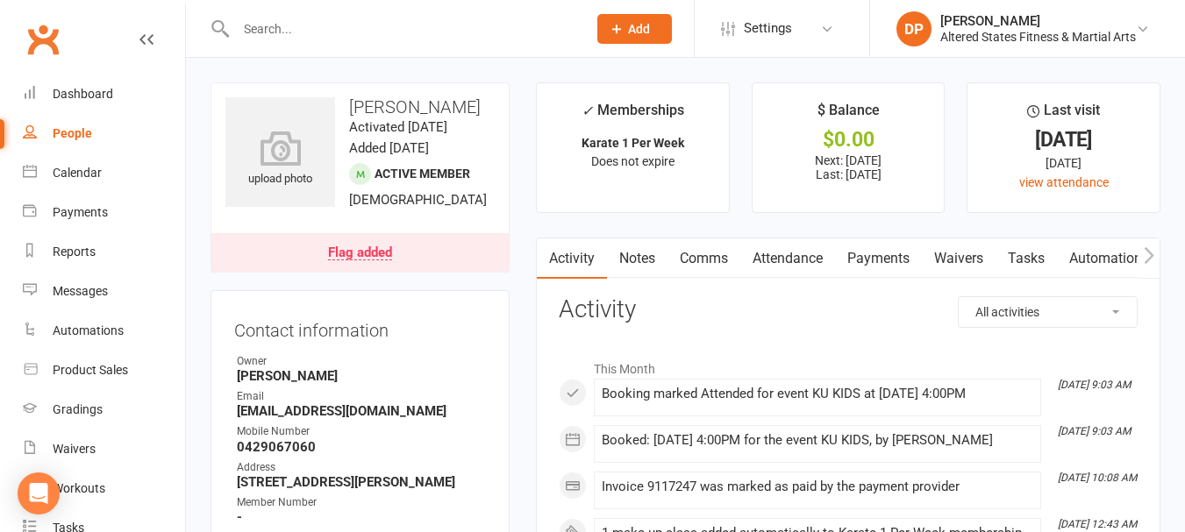
click at [863, 250] on link "Payments" at bounding box center [878, 259] width 87 height 40
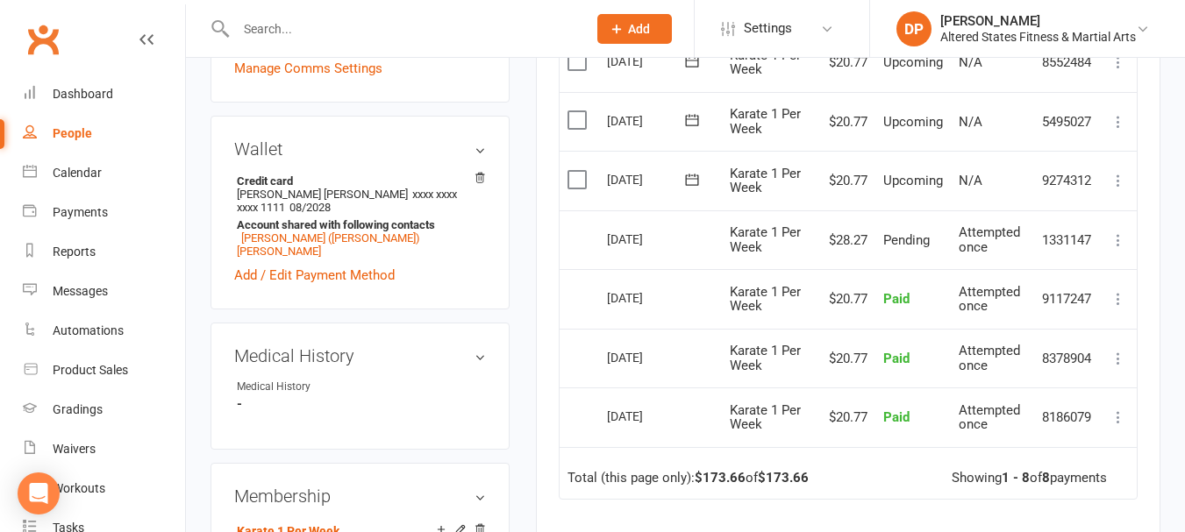
scroll to position [614, 0]
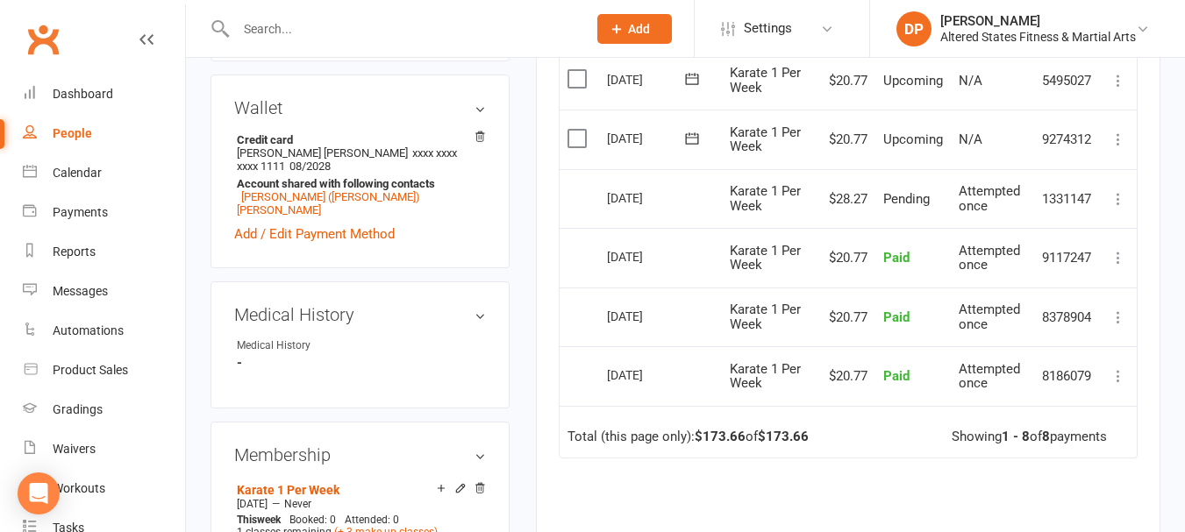
click at [1116, 143] on icon at bounding box center [1118, 140] width 18 height 18
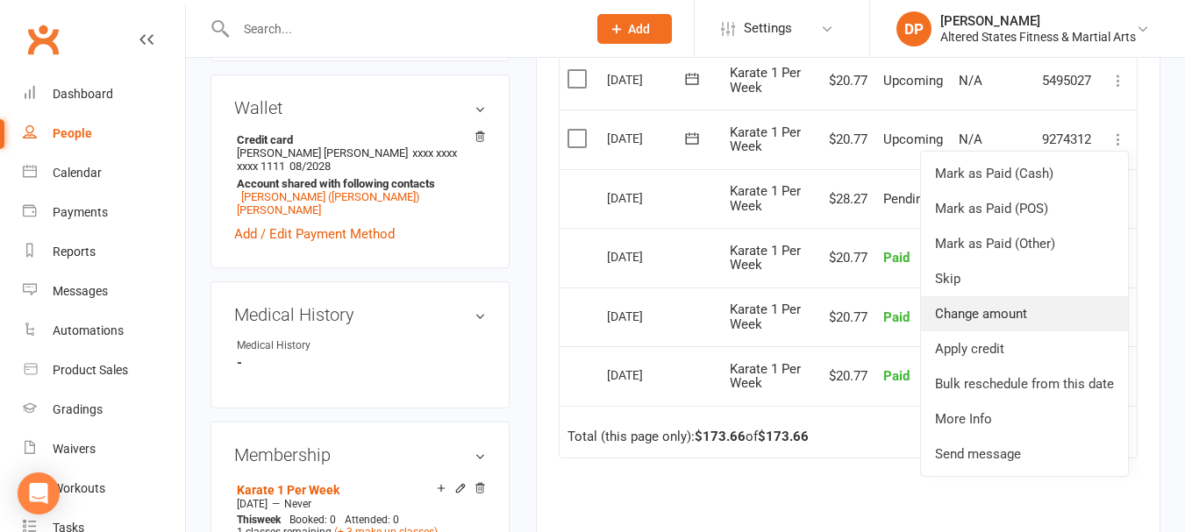
click at [950, 308] on link "Change amount" at bounding box center [1024, 313] width 207 height 35
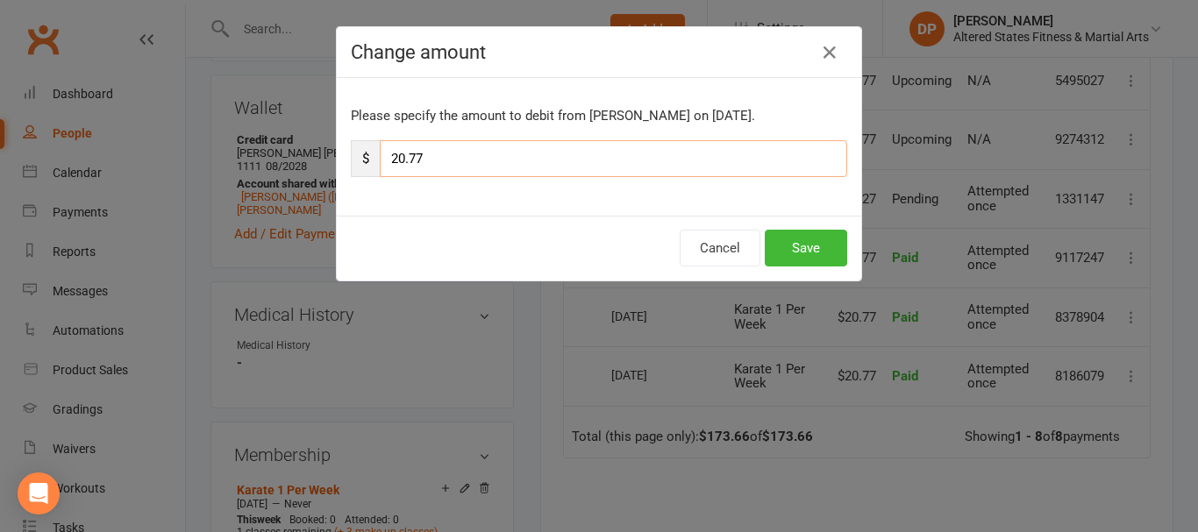
drag, startPoint x: 393, startPoint y: 156, endPoint x: 430, endPoint y: 158, distance: 36.9
click at [430, 158] on input "20.77" at bounding box center [613, 158] width 467 height 37
type input "2.00"
click at [813, 251] on button "Save" at bounding box center [806, 248] width 82 height 37
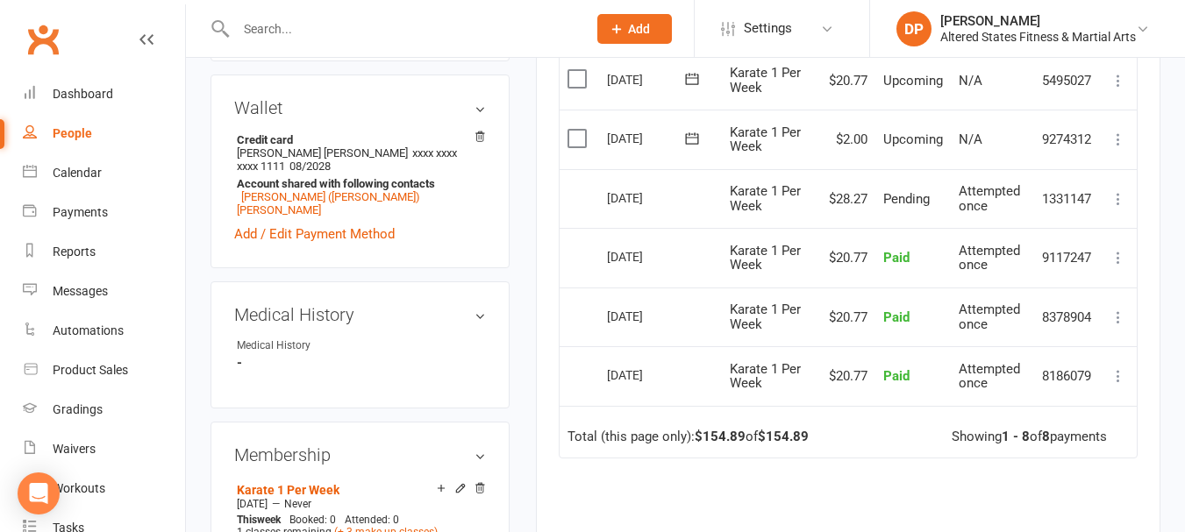
click at [1122, 85] on icon at bounding box center [1118, 81] width 18 height 18
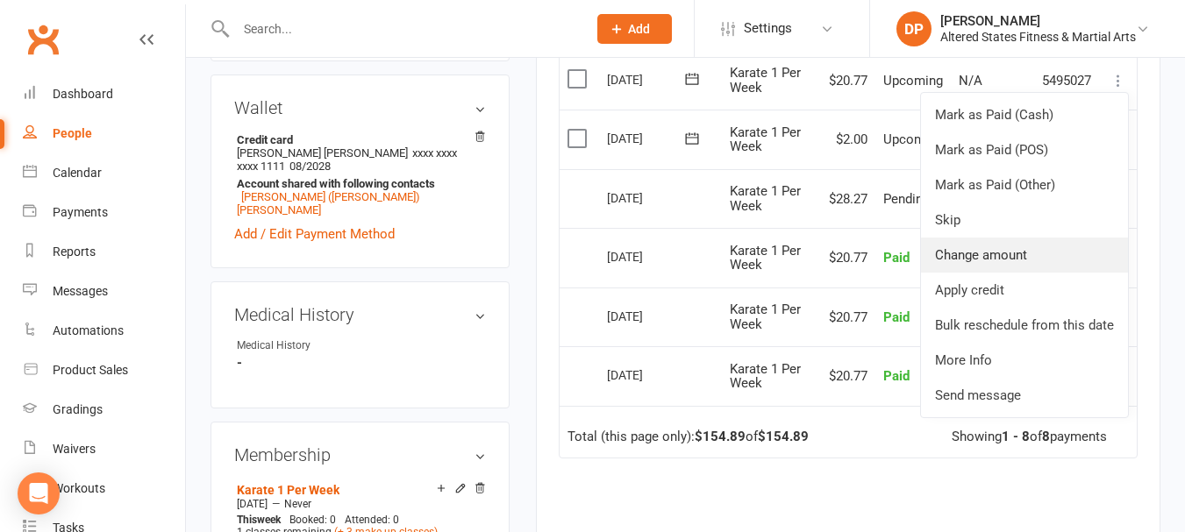
click at [992, 250] on link "Change amount" at bounding box center [1024, 255] width 207 height 35
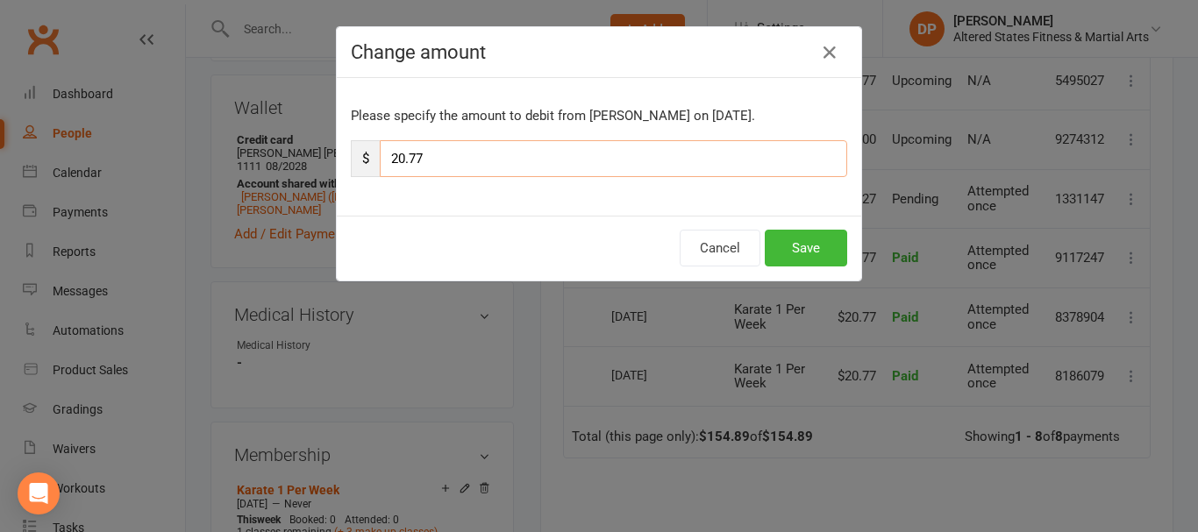
drag, startPoint x: 388, startPoint y: 157, endPoint x: 446, endPoint y: 157, distance: 57.9
click at [446, 157] on input "20.77" at bounding box center [613, 158] width 467 height 37
type input "2.00"
click at [779, 239] on button "Save" at bounding box center [806, 248] width 82 height 37
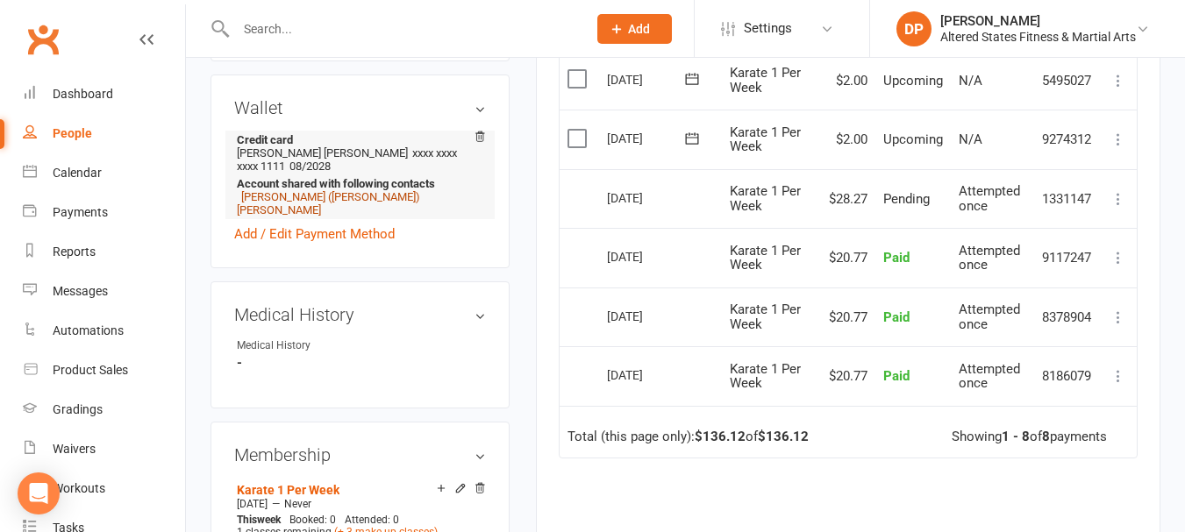
click at [303, 217] on link "Matilda (Tilly) Tait" at bounding box center [328, 203] width 183 height 26
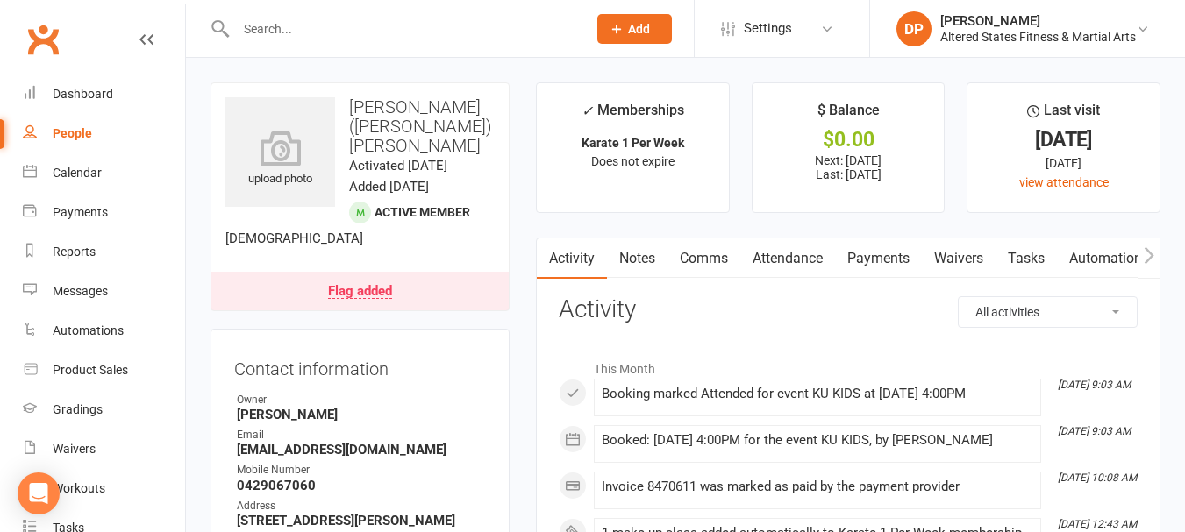
click at [909, 262] on link "Payments" at bounding box center [878, 259] width 87 height 40
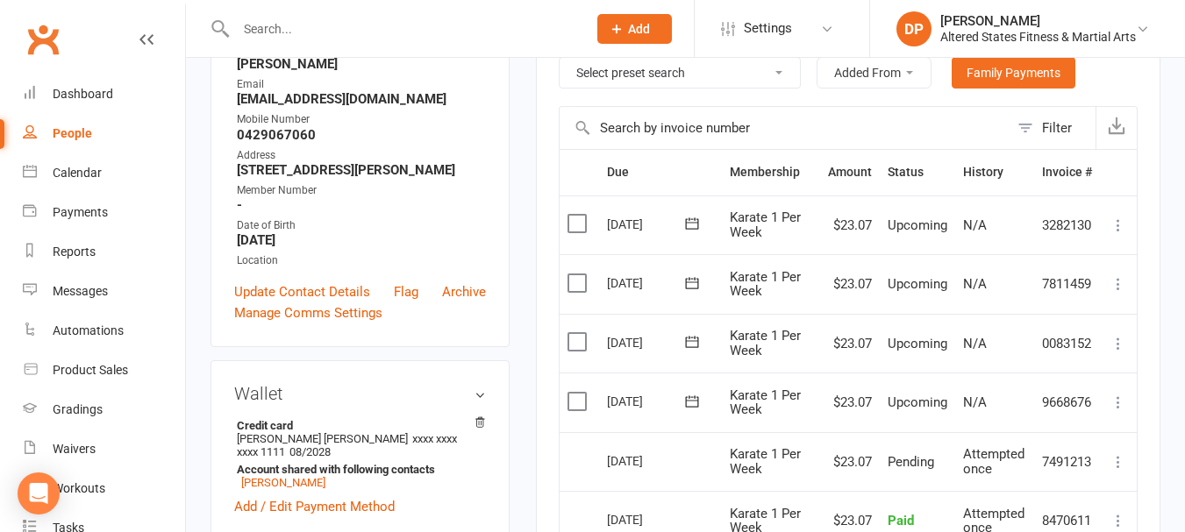
scroll to position [438, 0]
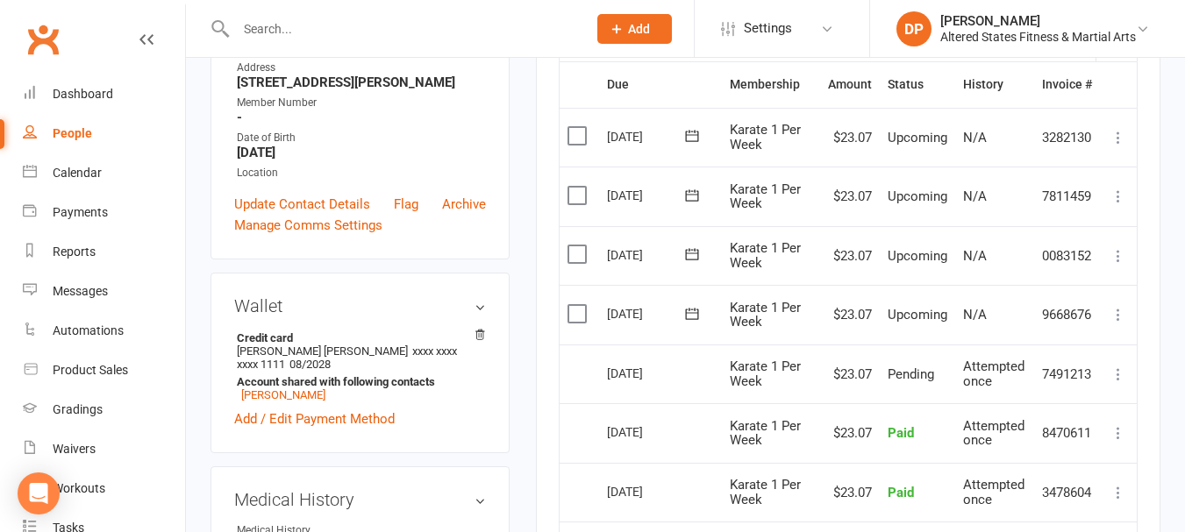
click at [1112, 317] on icon at bounding box center [1118, 315] width 18 height 18
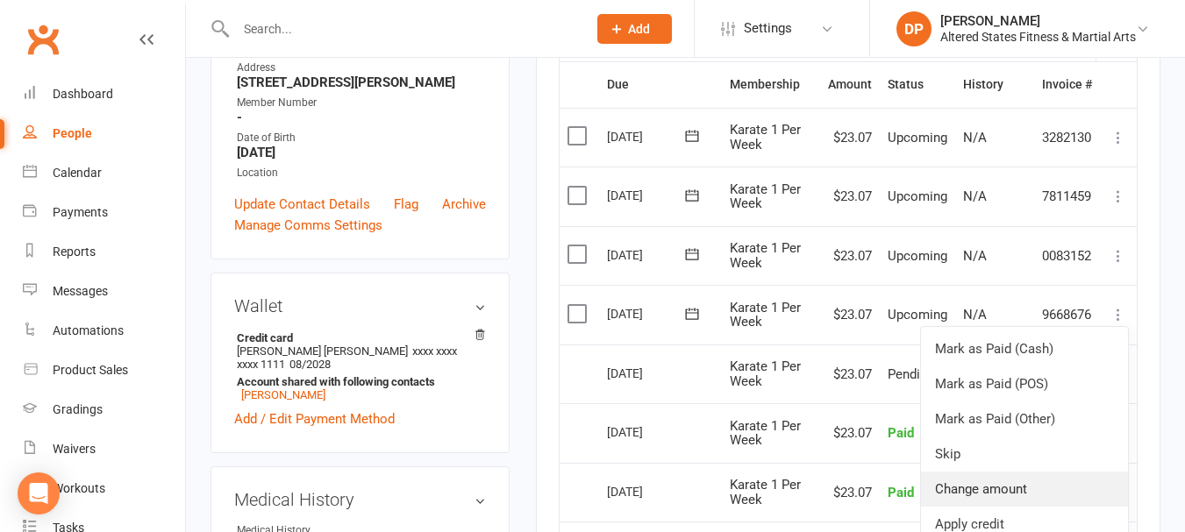
click at [957, 484] on link "Change amount" at bounding box center [1024, 489] width 207 height 35
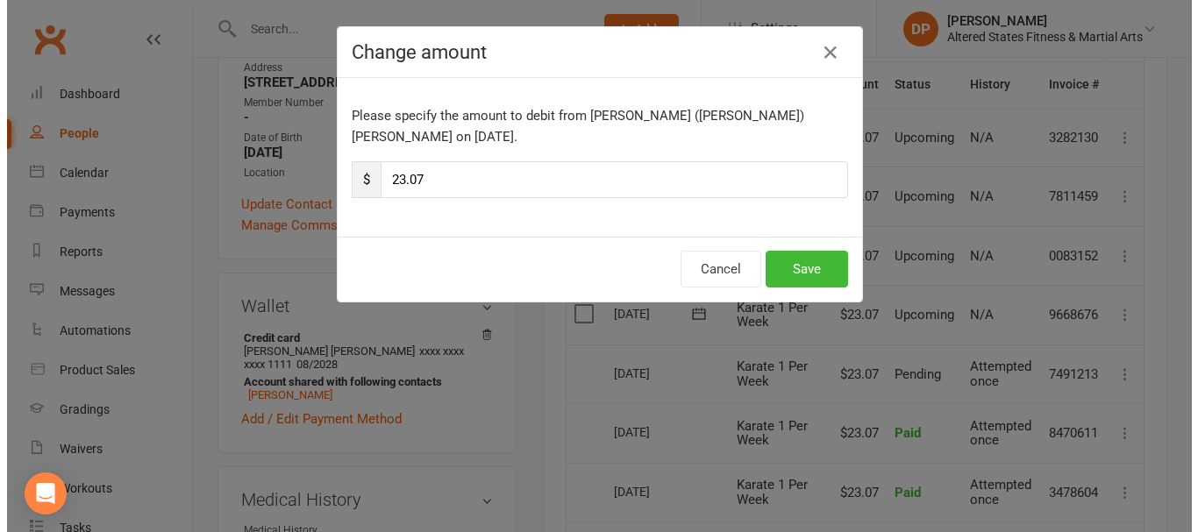
scroll to position [417, 0]
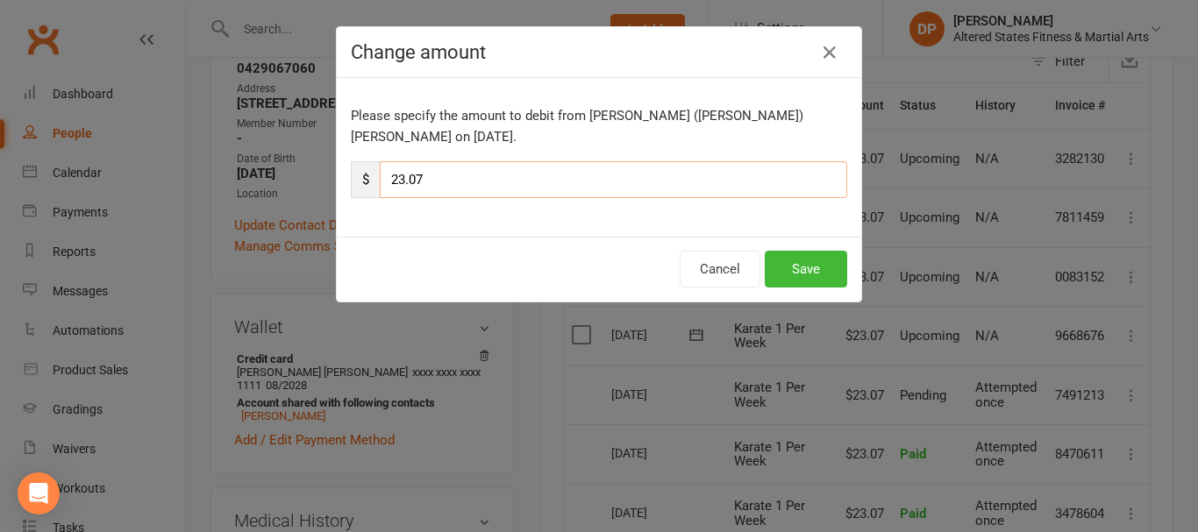
drag, startPoint x: 391, startPoint y: 156, endPoint x: 481, endPoint y: 159, distance: 90.4
click at [481, 161] on input "23.07" at bounding box center [613, 179] width 467 height 37
type input "2.00"
click at [790, 251] on button "Save" at bounding box center [806, 269] width 82 height 37
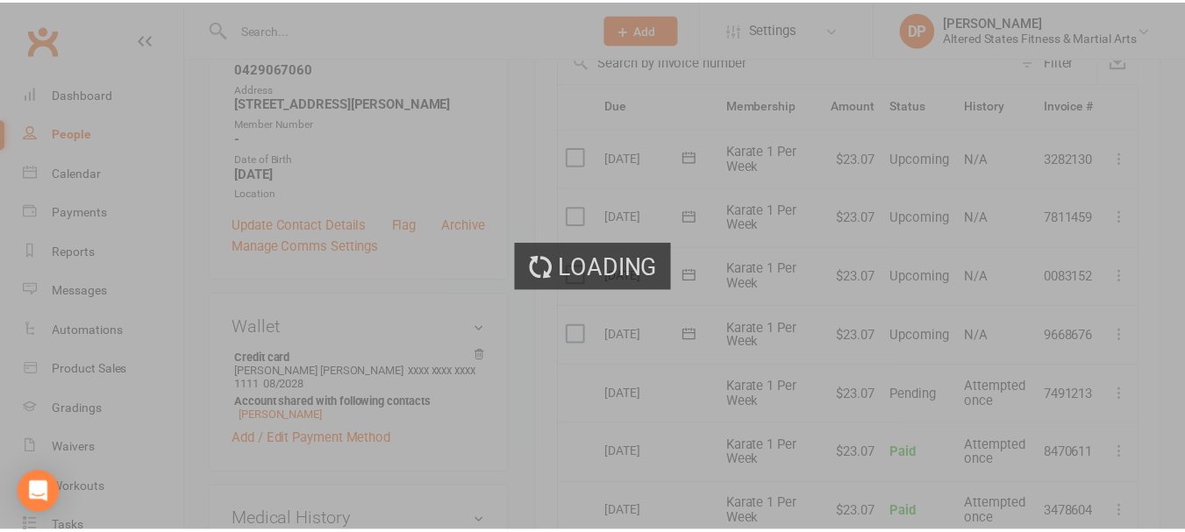
scroll to position [438, 0]
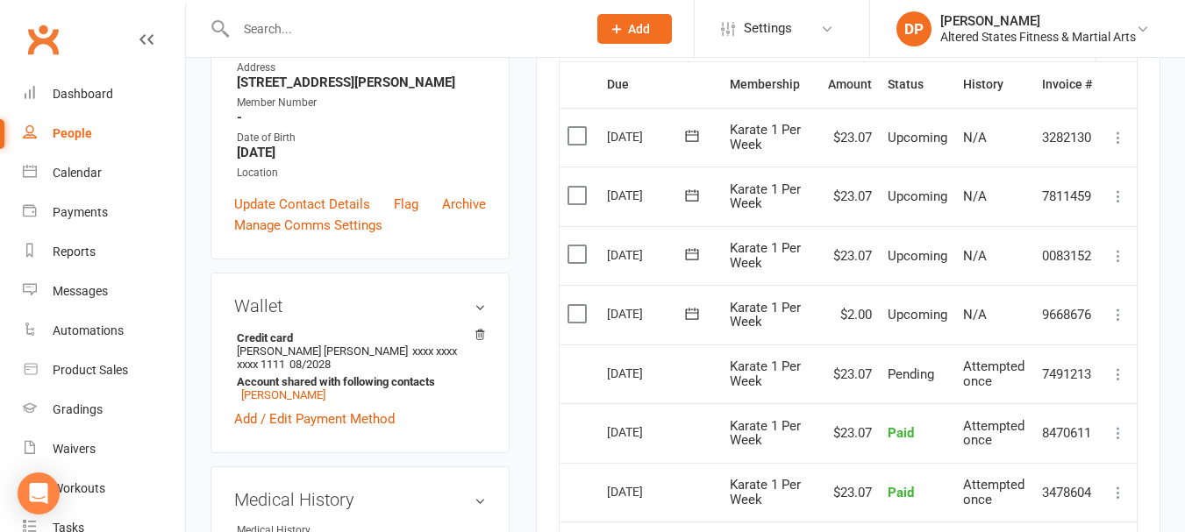
click at [1110, 260] on icon at bounding box center [1118, 256] width 18 height 18
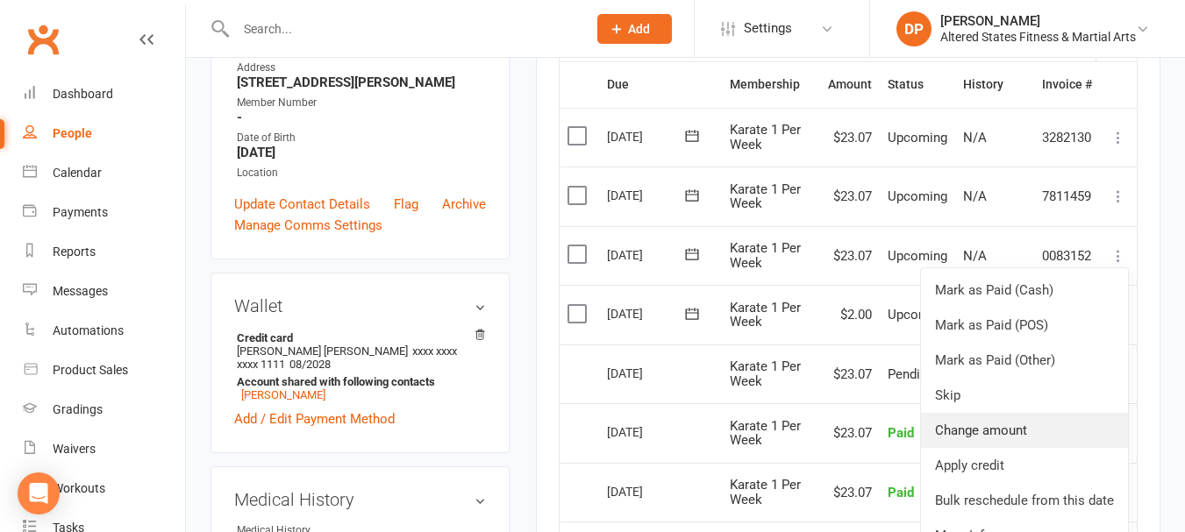
click at [980, 432] on link "Change amount" at bounding box center [1024, 430] width 207 height 35
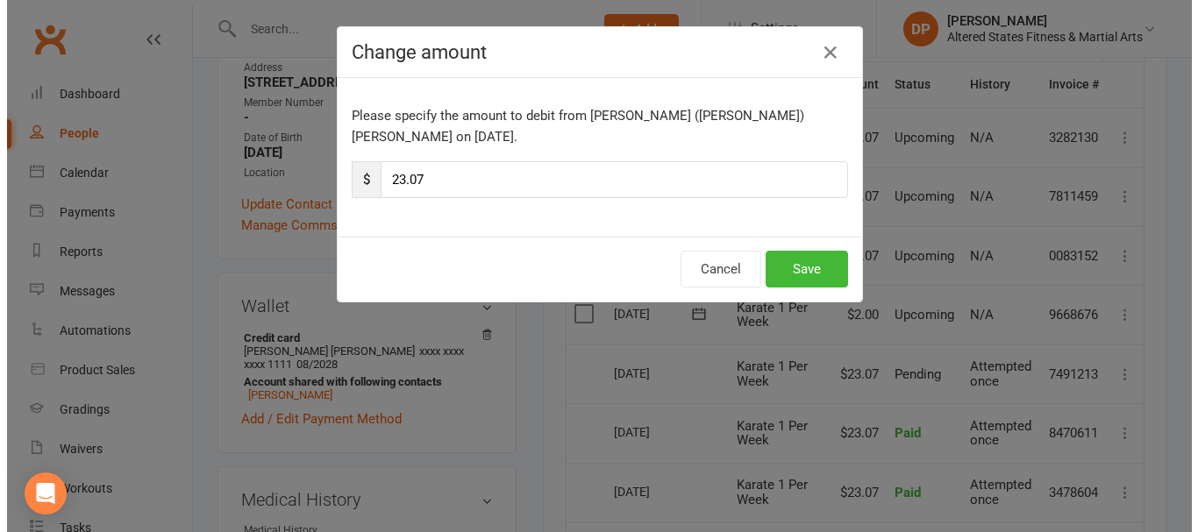
scroll to position [417, 0]
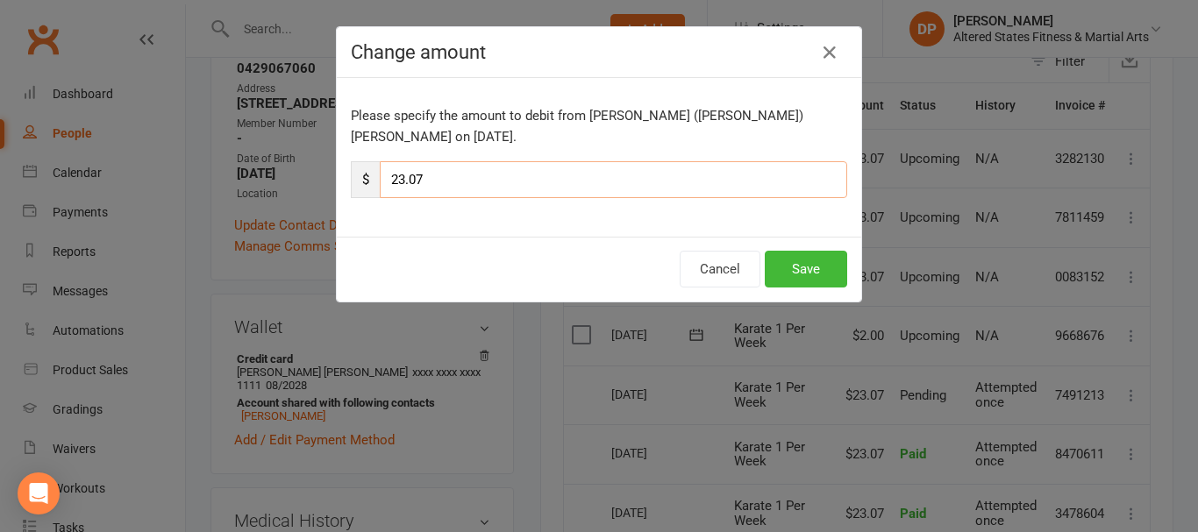
drag, startPoint x: 393, startPoint y: 157, endPoint x: 418, endPoint y: 153, distance: 25.8
click at [418, 161] on input "23.07" at bounding box center [613, 179] width 467 height 37
type input "2.00"
click at [765, 251] on button "Save" at bounding box center [806, 269] width 82 height 37
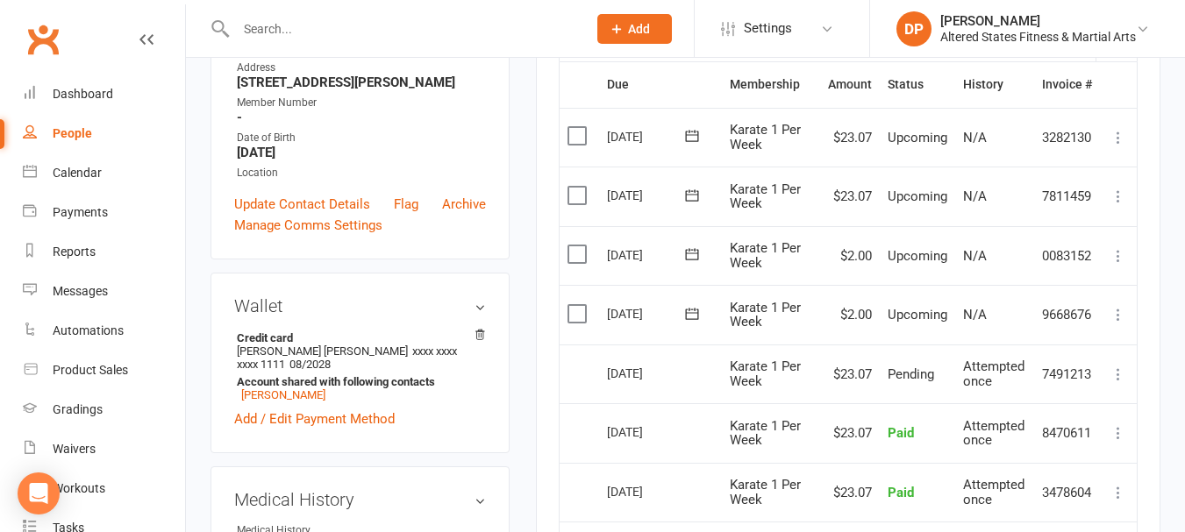
scroll to position [0, 0]
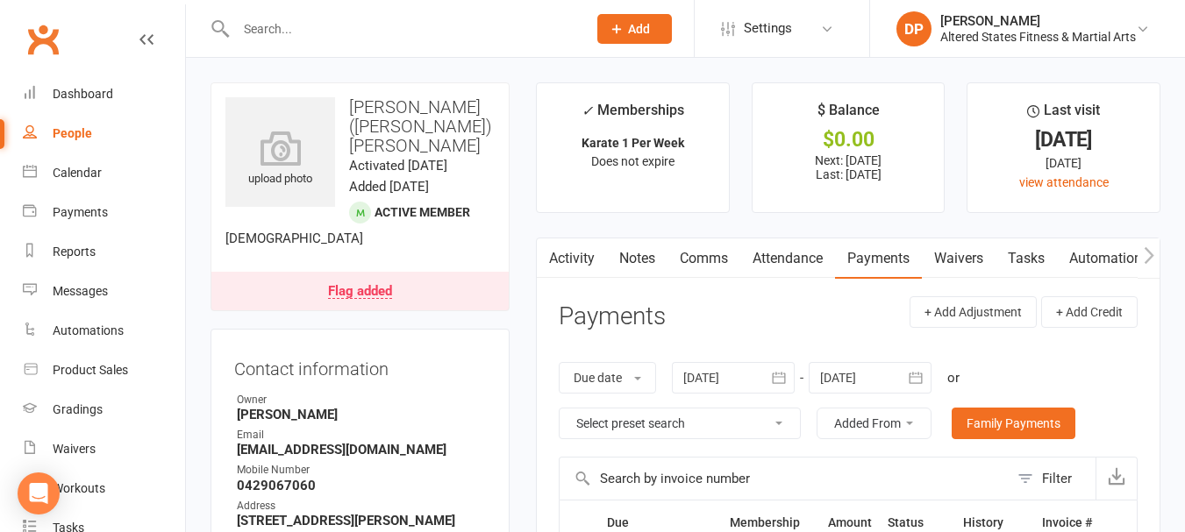
click at [626, 263] on link "Notes" at bounding box center [637, 259] width 61 height 40
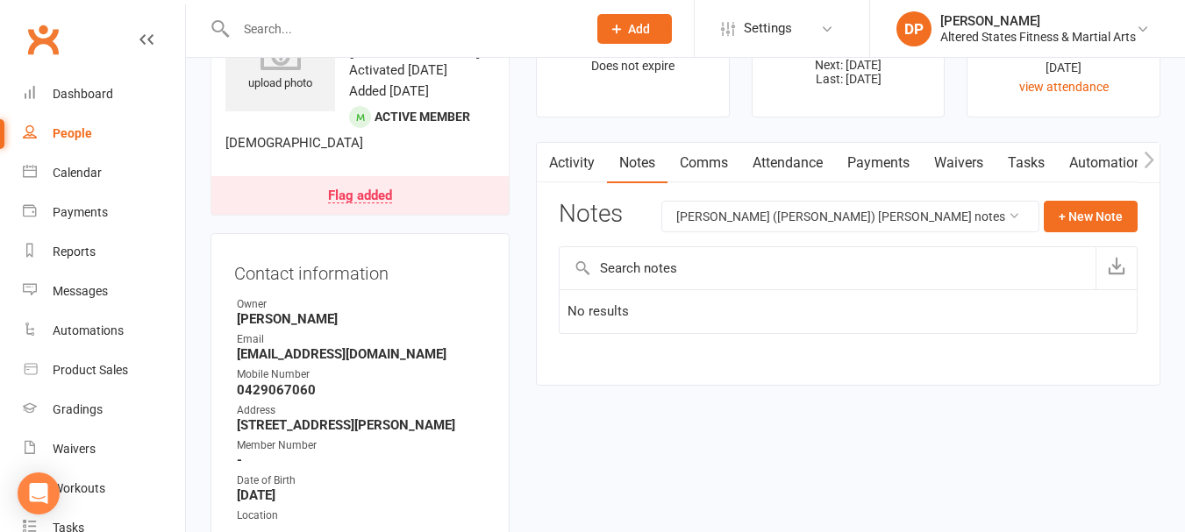
scroll to position [88, 0]
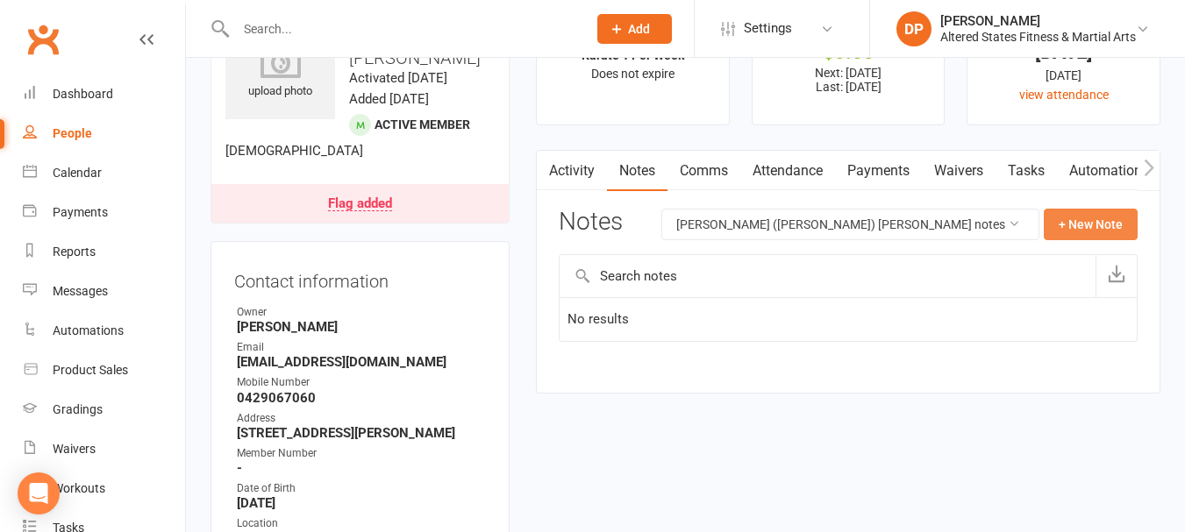
click at [1085, 217] on button "+ New Note" at bounding box center [1091, 225] width 94 height 32
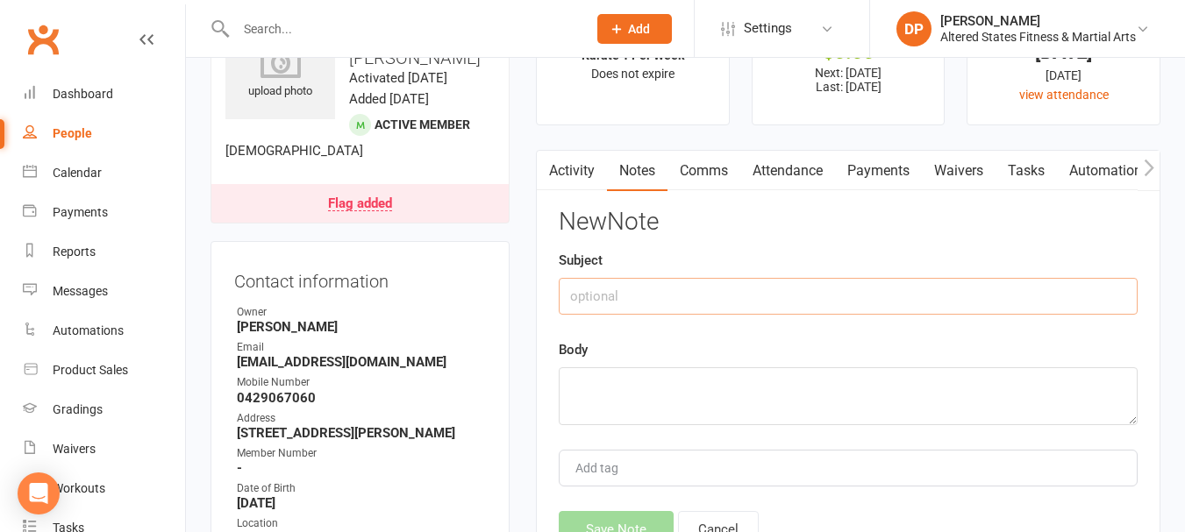
click at [646, 303] on input "text" at bounding box center [848, 296] width 579 height 37
drag, startPoint x: 571, startPoint y: 290, endPoint x: 703, endPoint y: 290, distance: 132.4
click at [703, 290] on input "Payment adjustment" at bounding box center [848, 296] width 579 height 37
type input "Payment adjustment"
drag, startPoint x: 703, startPoint y: 290, endPoint x: 577, endPoint y: 388, distance: 159.4
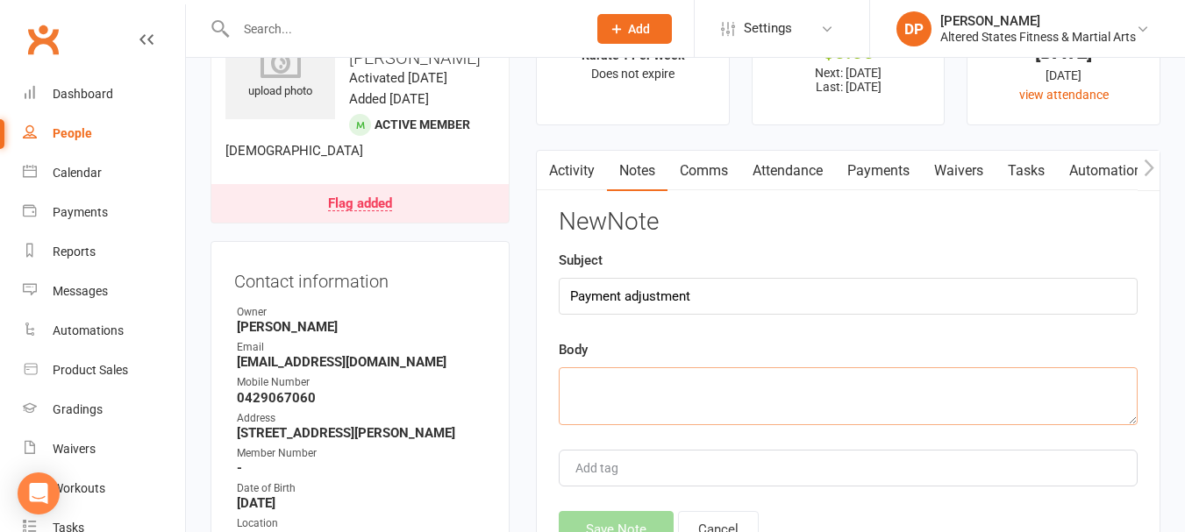
click at [577, 388] on textarea at bounding box center [848, 396] width 579 height 58
paste textarea "Matilda and Ted"
drag, startPoint x: 567, startPoint y: 294, endPoint x: 714, endPoint y: 283, distance: 146.8
click at [714, 283] on input "Payment adjustment" at bounding box center [848, 296] width 579 height 37
drag, startPoint x: 568, startPoint y: 382, endPoint x: 702, endPoint y: 388, distance: 134.3
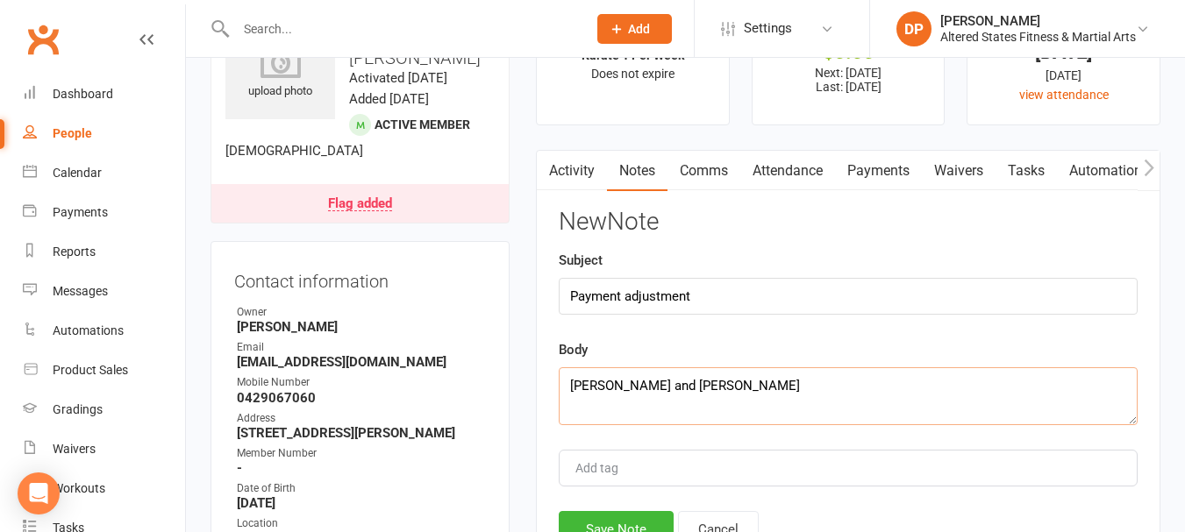
click at [702, 388] on textarea "Matilda and Ted" at bounding box center [848, 396] width 579 height 58
paste textarea "Payment adjustment"
drag, startPoint x: 569, startPoint y: 388, endPoint x: 926, endPoint y: 384, distance: 356.9
click at [926, 384] on textarea "Payment adjustment made due to being away for two weeks" at bounding box center [848, 396] width 579 height 58
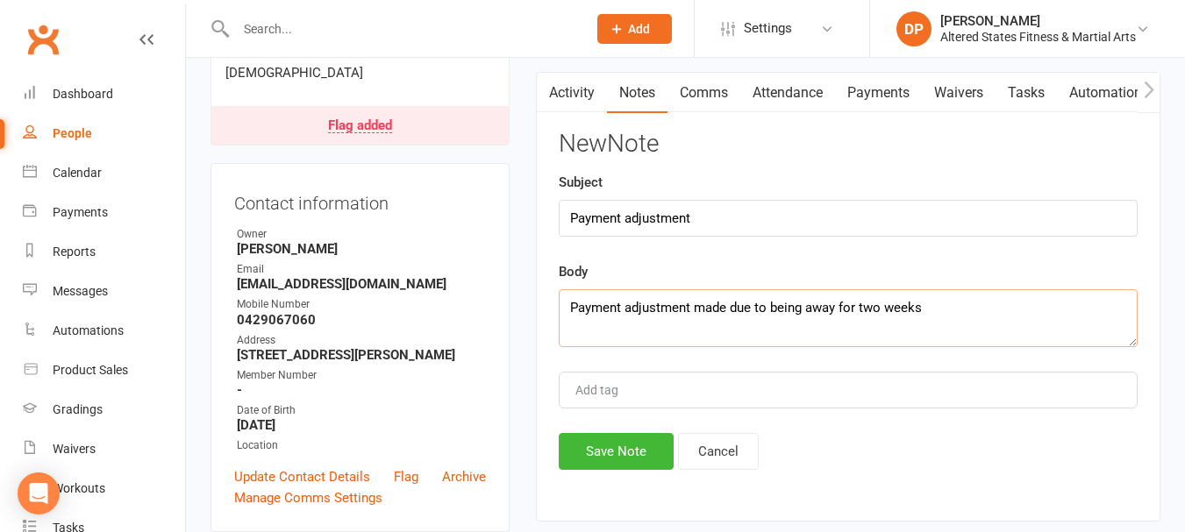
scroll to position [351, 0]
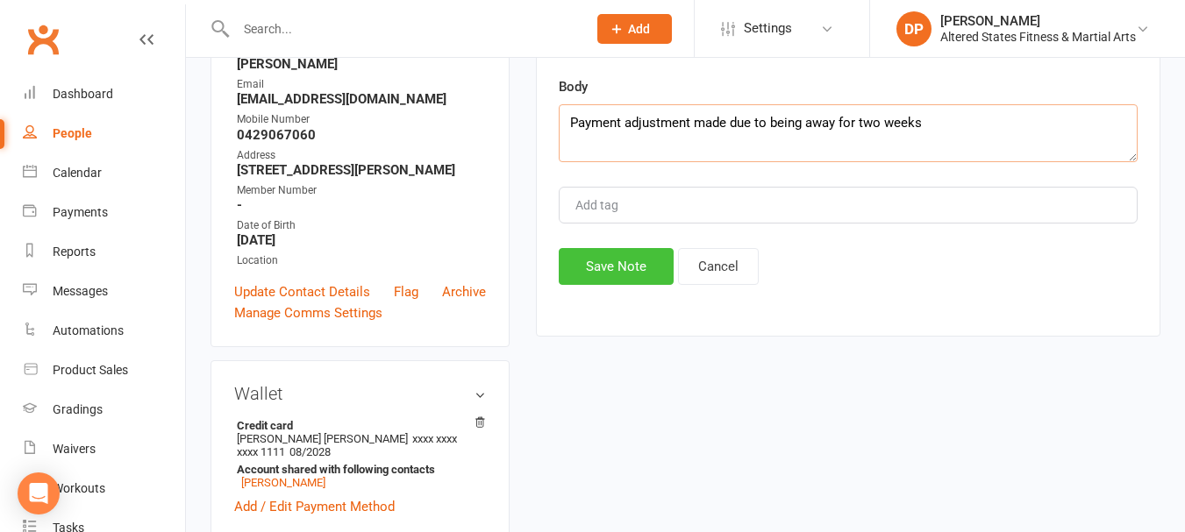
type textarea "Payment adjustment made due to being away for two weeks"
click at [592, 257] on button "Save Note" at bounding box center [616, 266] width 115 height 37
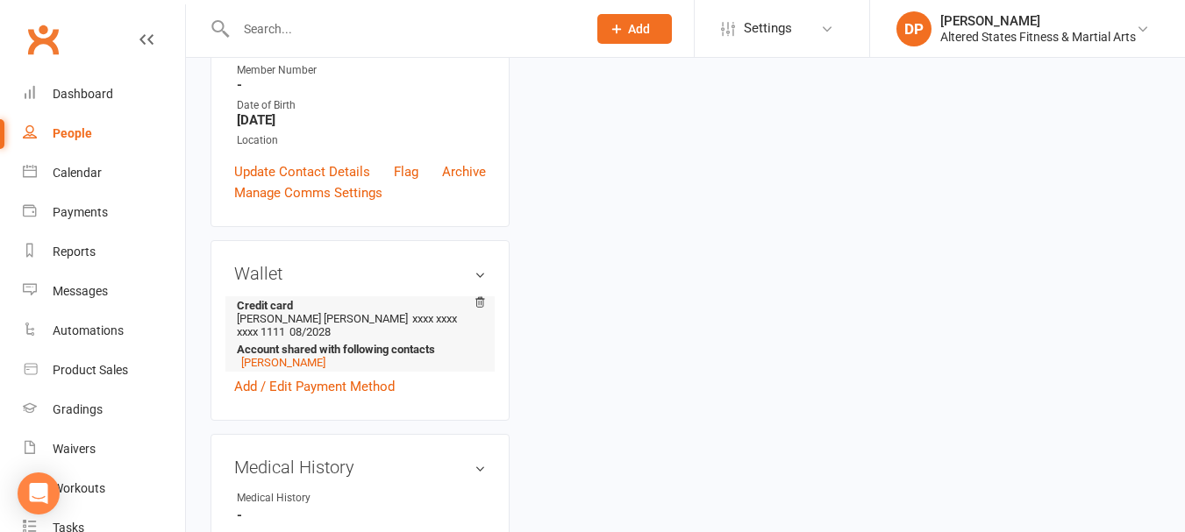
scroll to position [526, 0]
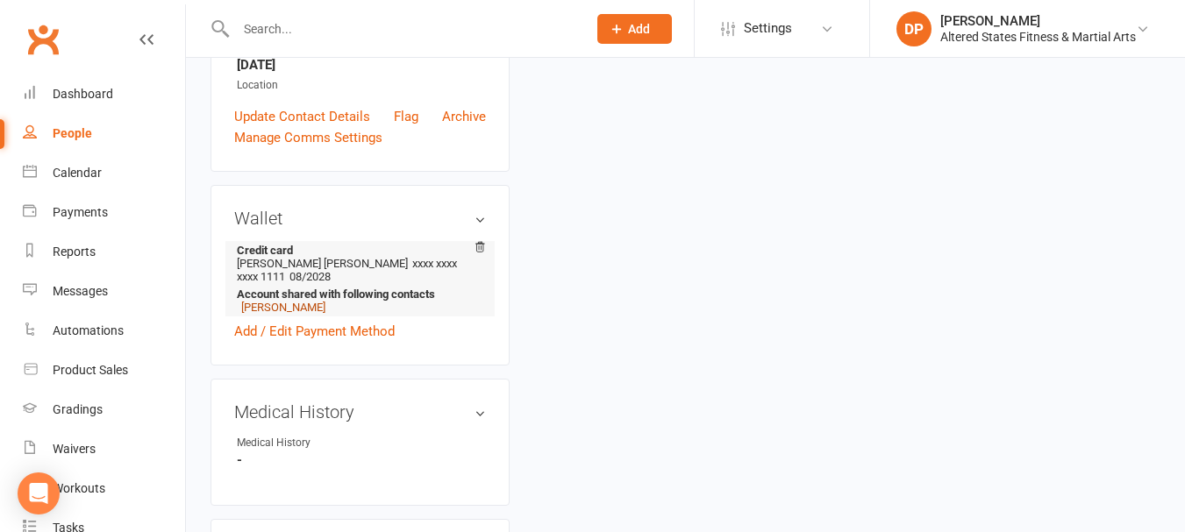
click at [276, 306] on link "Ted Tait" at bounding box center [283, 307] width 84 height 13
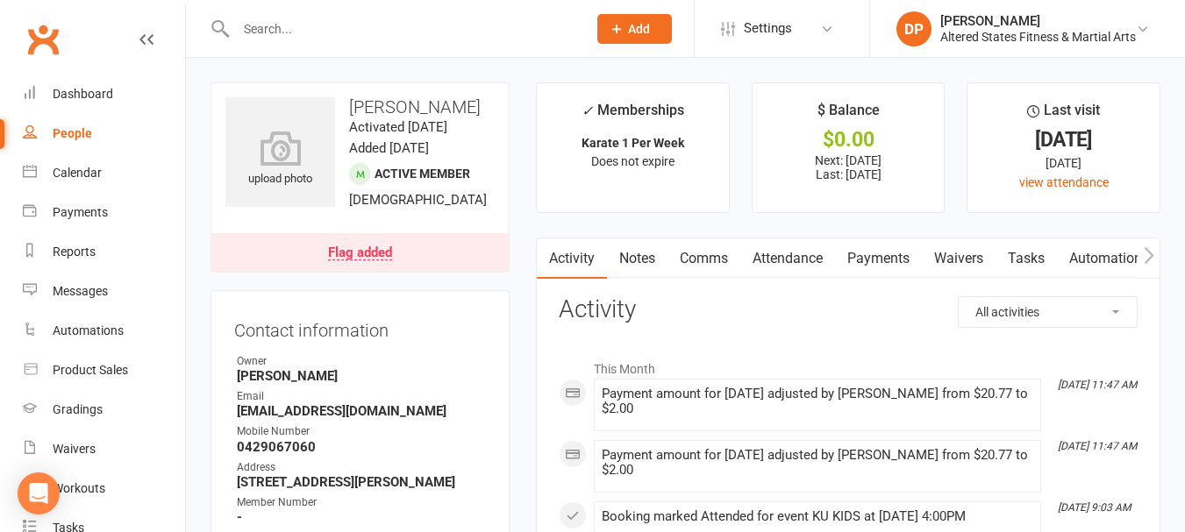
click at [629, 254] on link "Notes" at bounding box center [637, 259] width 61 height 40
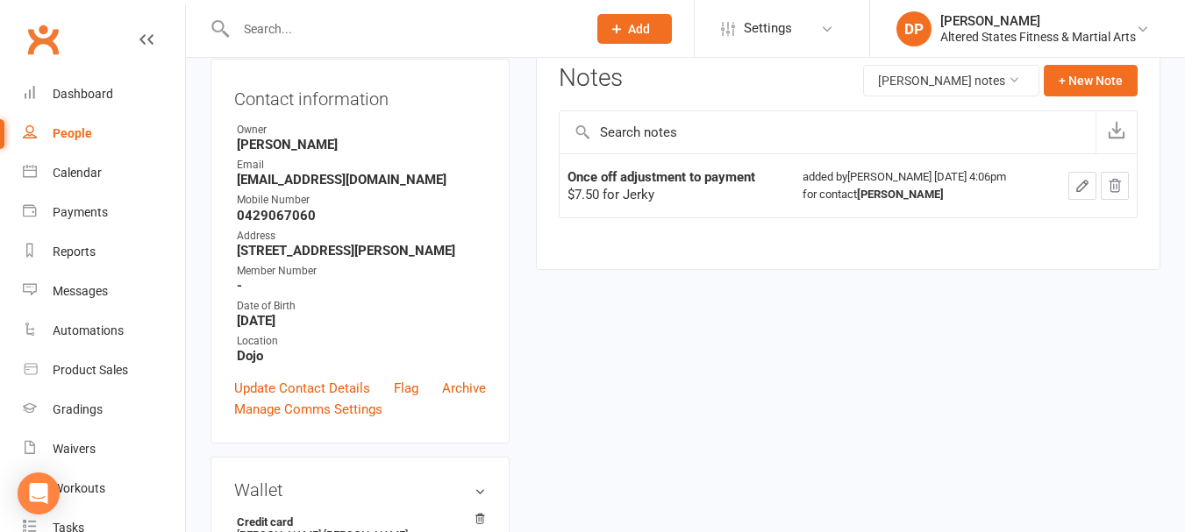
scroll to position [263, 0]
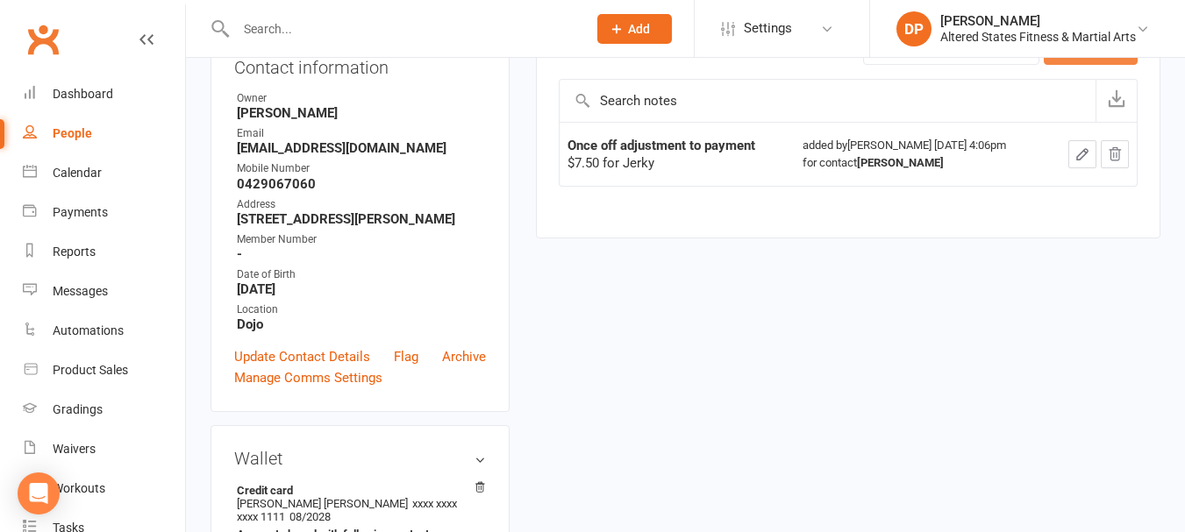
click at [1062, 63] on button "+ New Note" at bounding box center [1091, 49] width 94 height 32
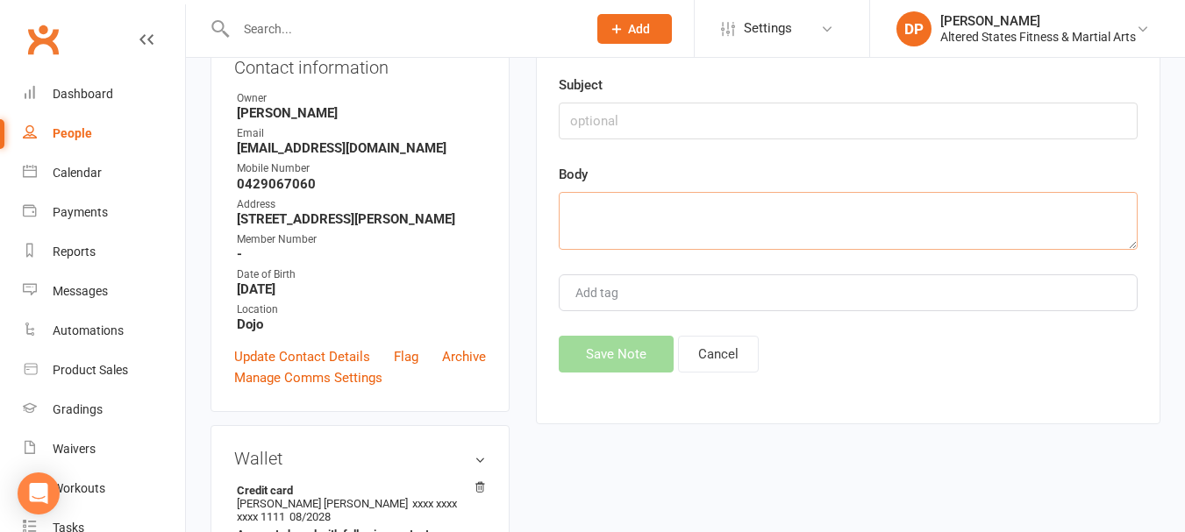
click at [612, 217] on textarea at bounding box center [848, 221] width 579 height 58
paste textarea "Payment adjustment made due to being away for two weeks"
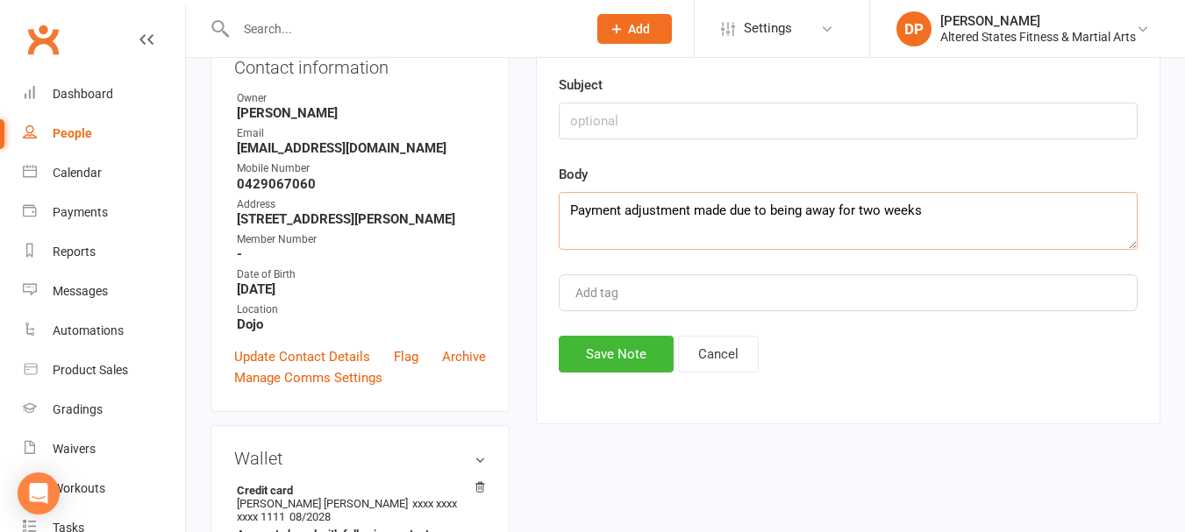
type textarea "Payment adjustment made due to being away for two weeks"
click at [579, 118] on input "text" at bounding box center [848, 121] width 579 height 37
paste input "Payment adjustment made due to being away for two weeks"
drag, startPoint x: 695, startPoint y: 117, endPoint x: 963, endPoint y: 117, distance: 268.4
click at [963, 117] on input "Payment adjustment made due to being away for two weeks" at bounding box center [848, 121] width 579 height 37
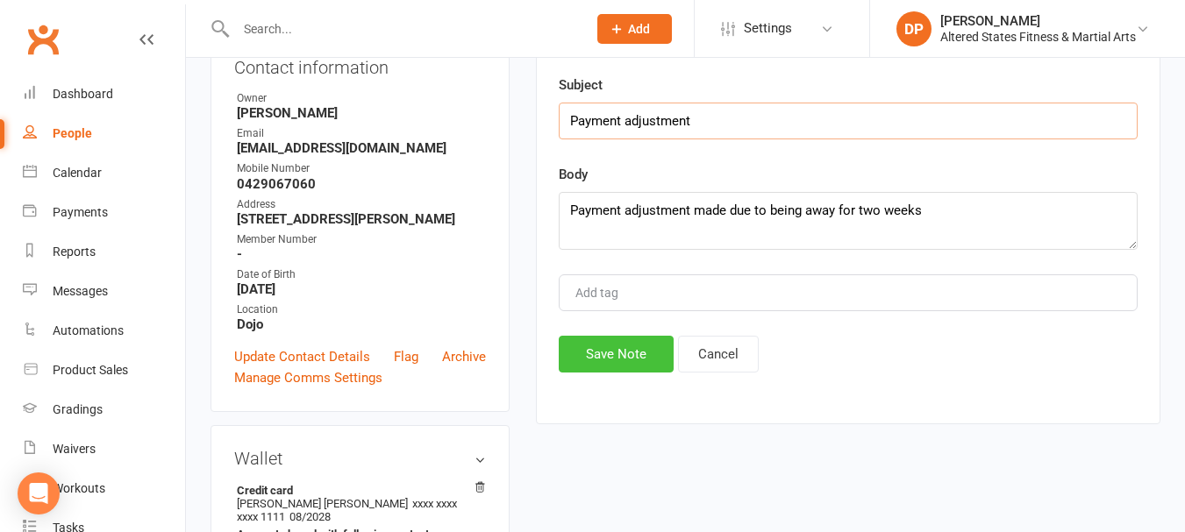
type input "Payment adjustment"
click at [645, 352] on button "Save Note" at bounding box center [616, 354] width 115 height 37
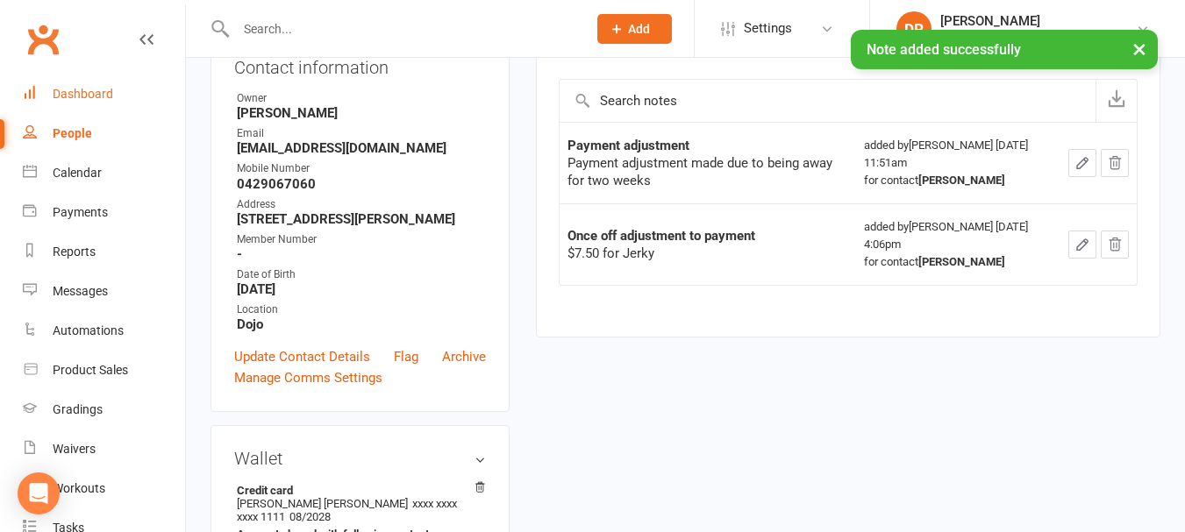
click at [69, 96] on div "Dashboard" at bounding box center [83, 94] width 61 height 14
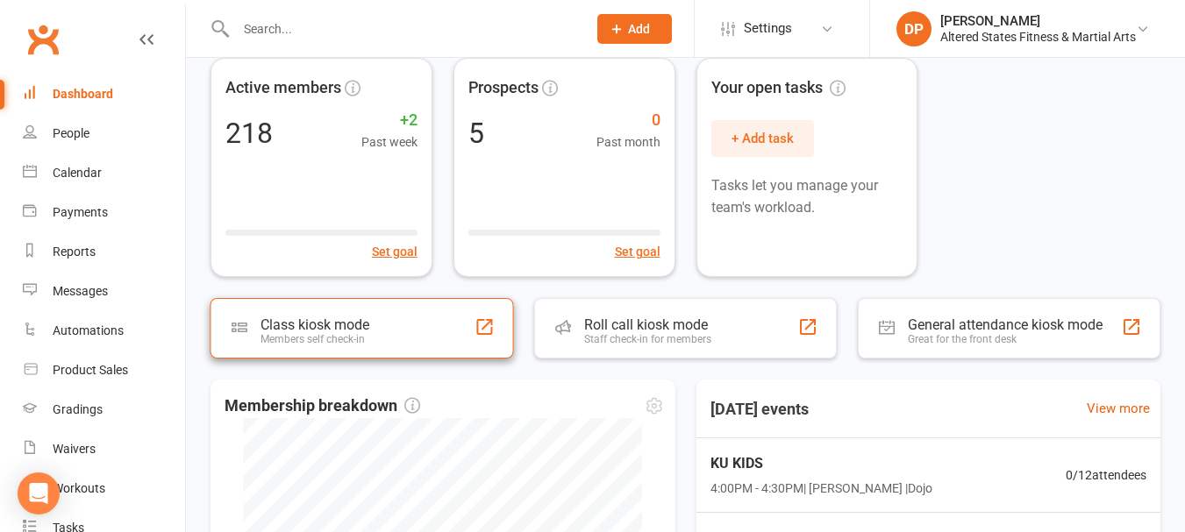
scroll to position [175, 0]
